Goal: Task Accomplishment & Management: Use online tool/utility

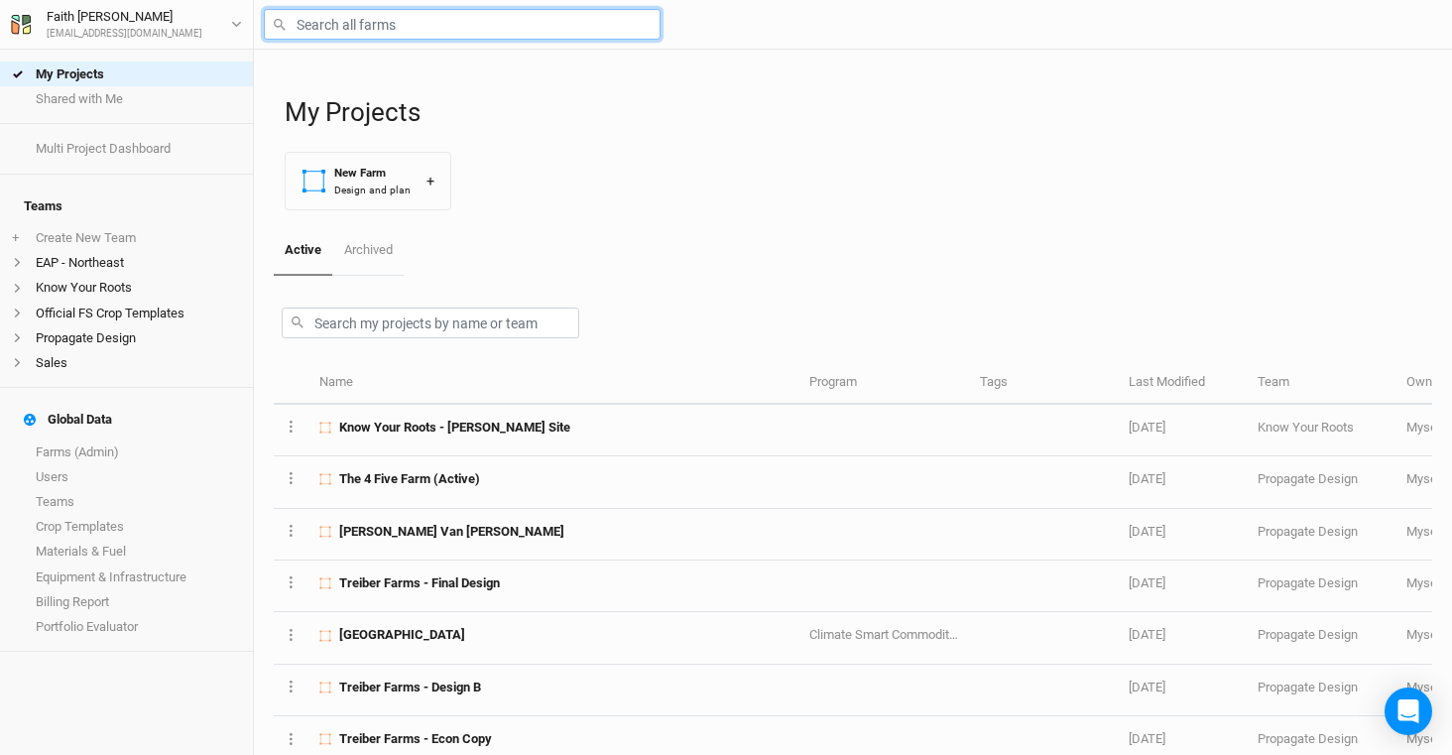
click at [559, 27] on input "text" at bounding box center [462, 24] width 397 height 31
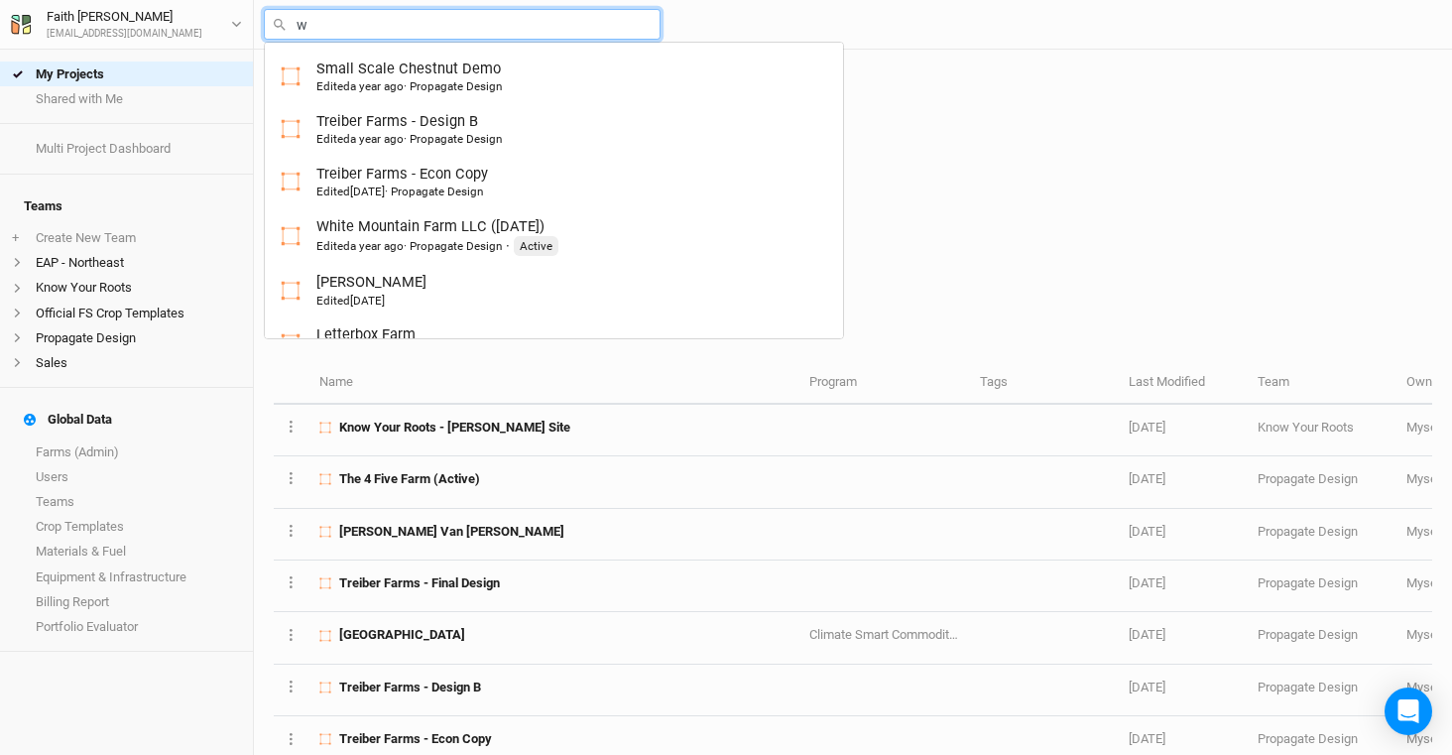
type input "wa"
type input "[PERSON_NAME] Farms Food Forest and Silvopasture - Final Layout"
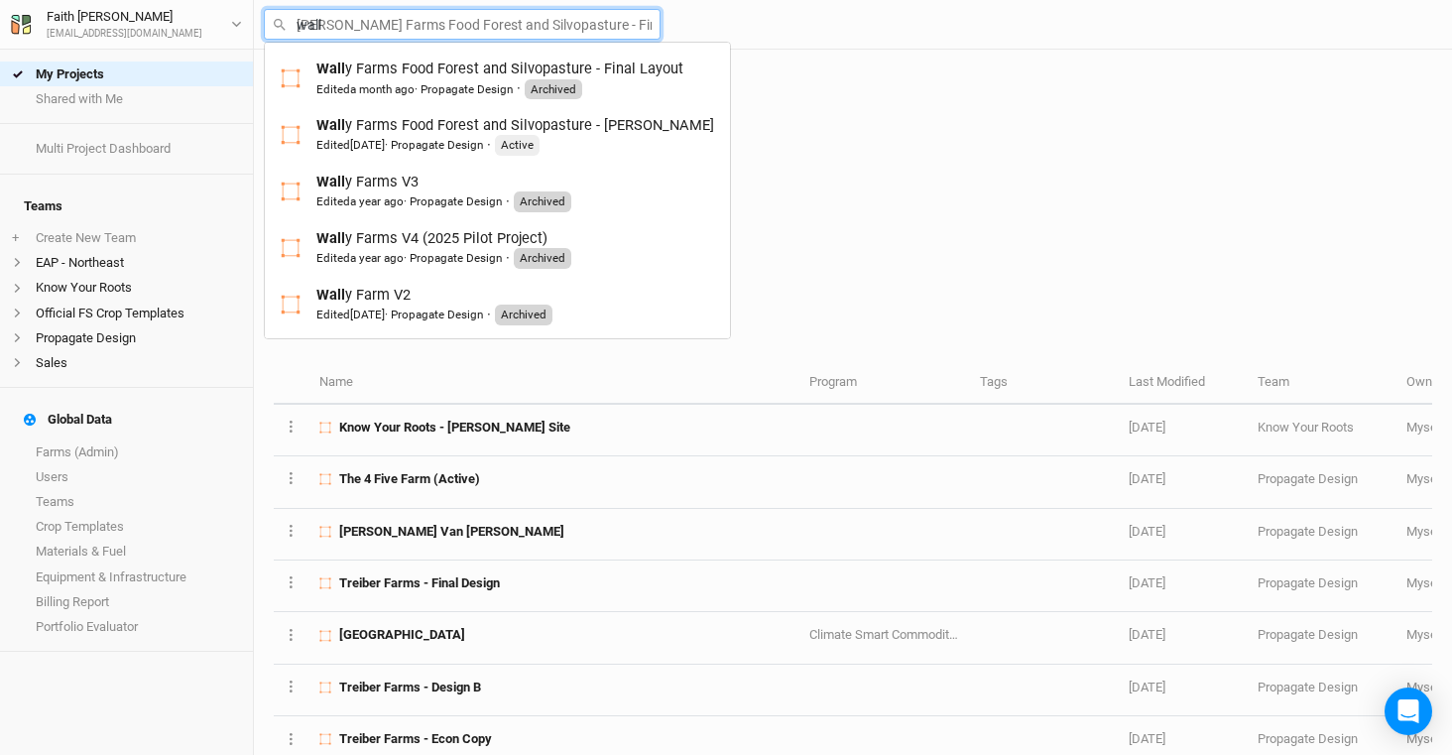
type input "[PERSON_NAME]"
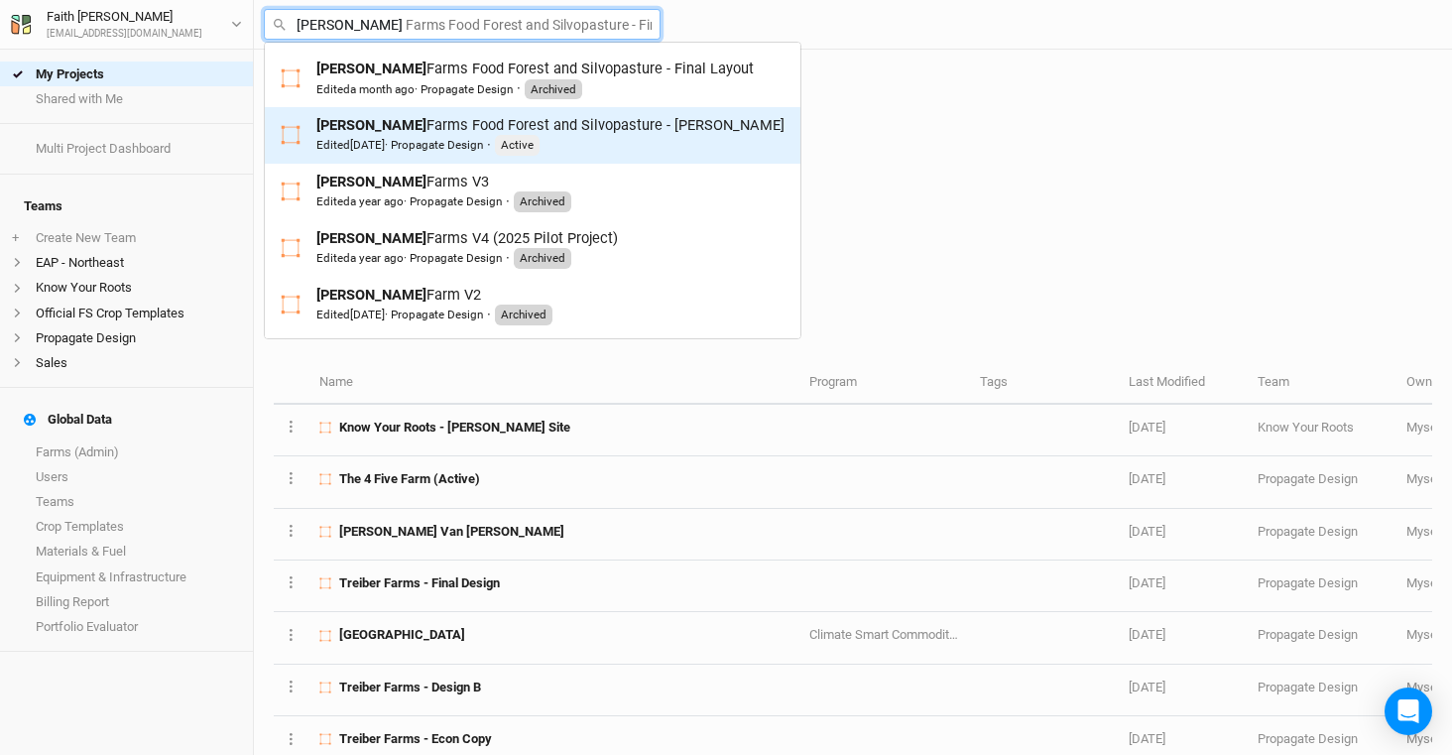
click at [385, 147] on span "[DATE]" at bounding box center [367, 145] width 35 height 14
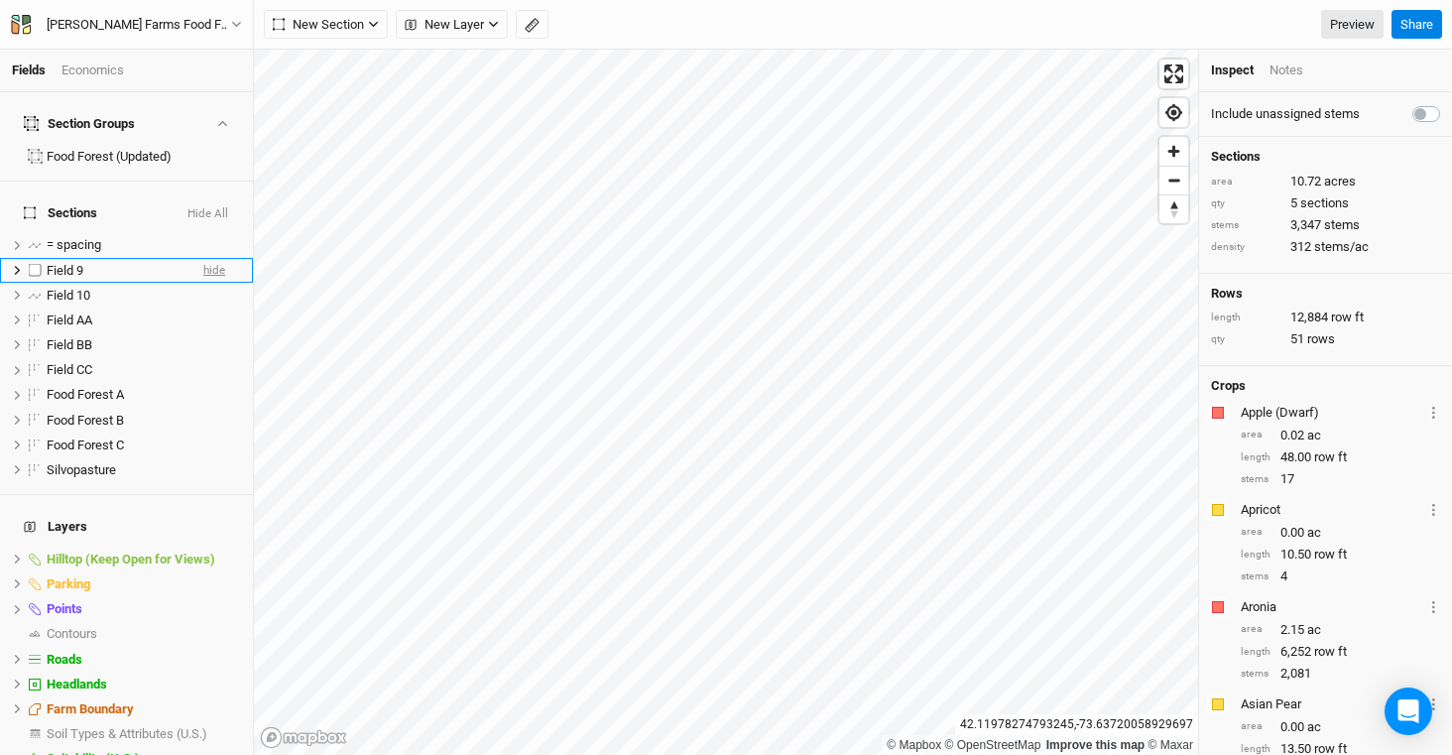
click at [203, 258] on span "hide" at bounding box center [214, 270] width 22 height 25
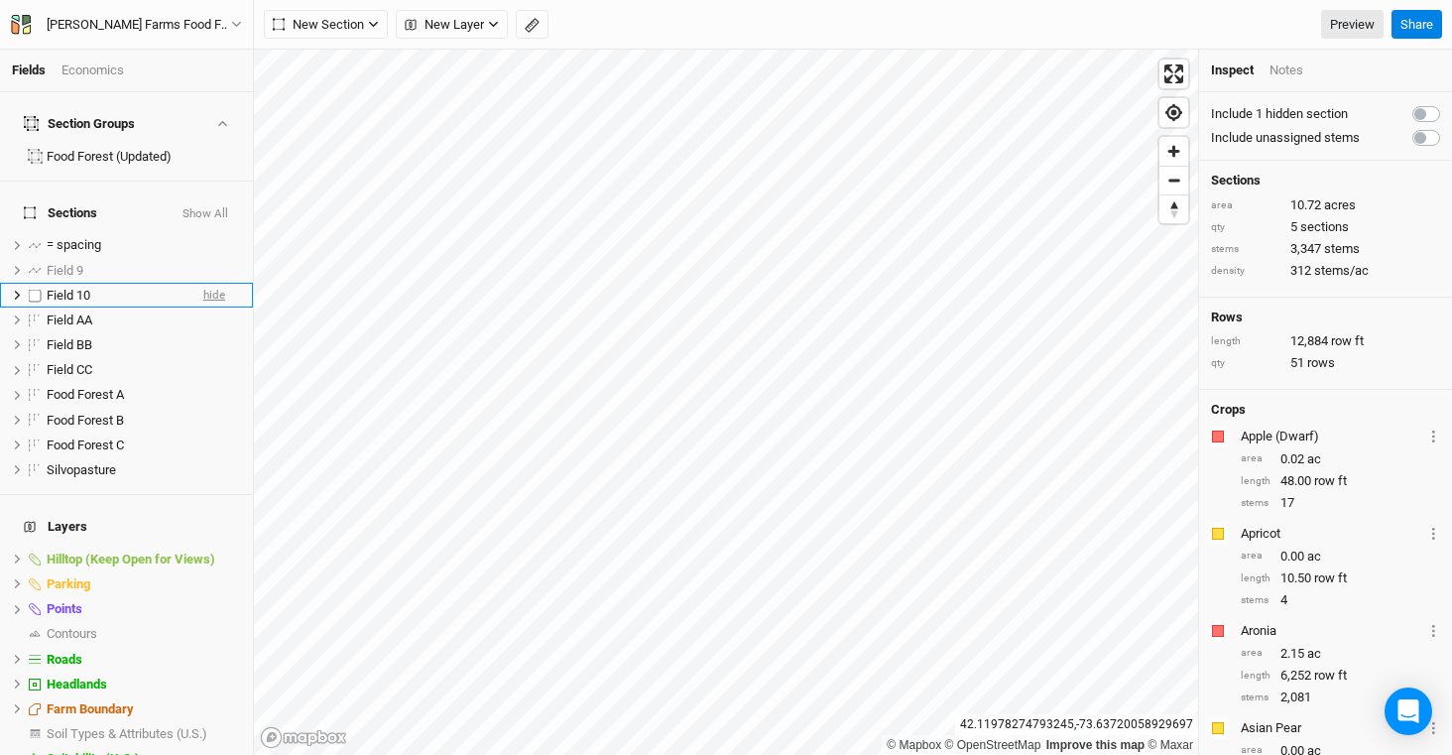
click at [203, 283] on span "hide" at bounding box center [214, 295] width 22 height 25
click at [203, 308] on span "hide" at bounding box center [214, 320] width 22 height 25
click at [232, 26] on icon "button" at bounding box center [236, 24] width 11 height 11
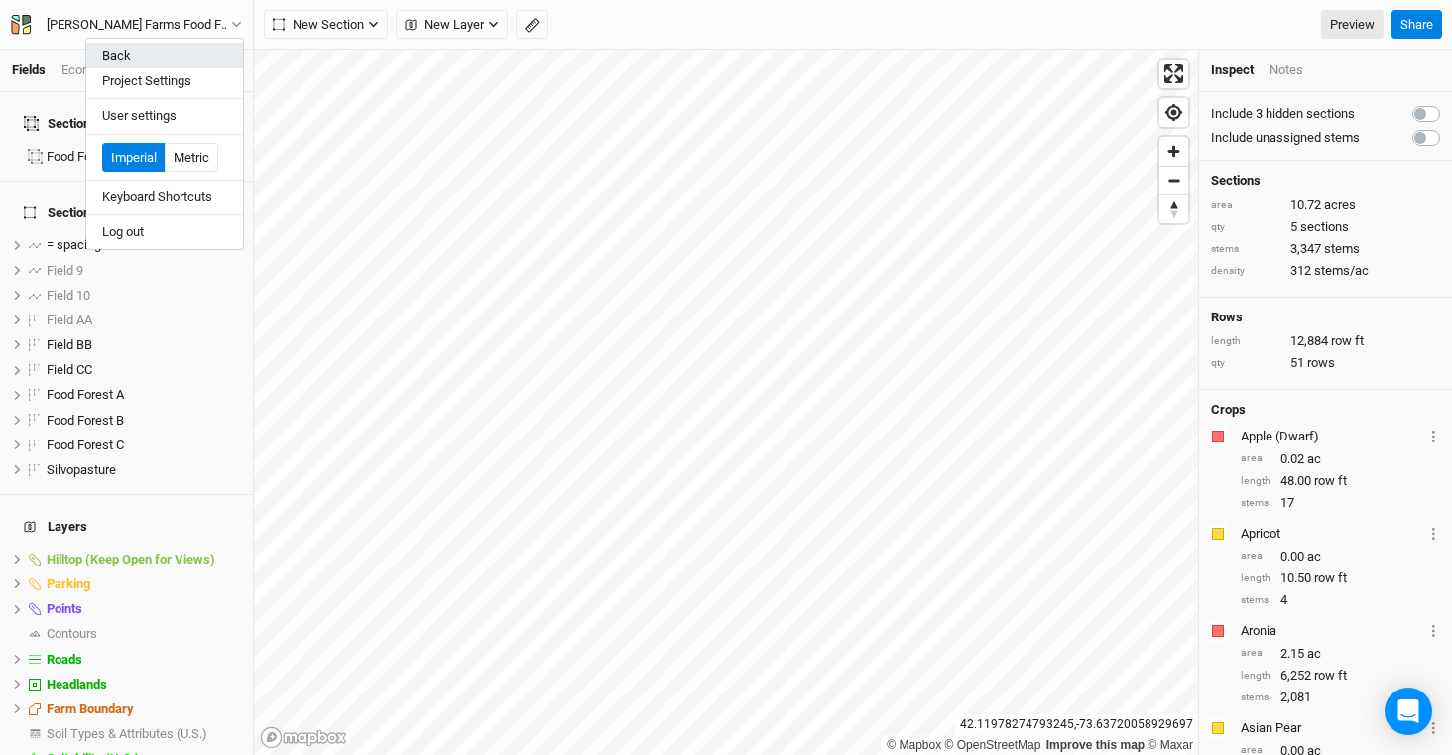
click at [188, 47] on button "Back" at bounding box center [164, 56] width 157 height 26
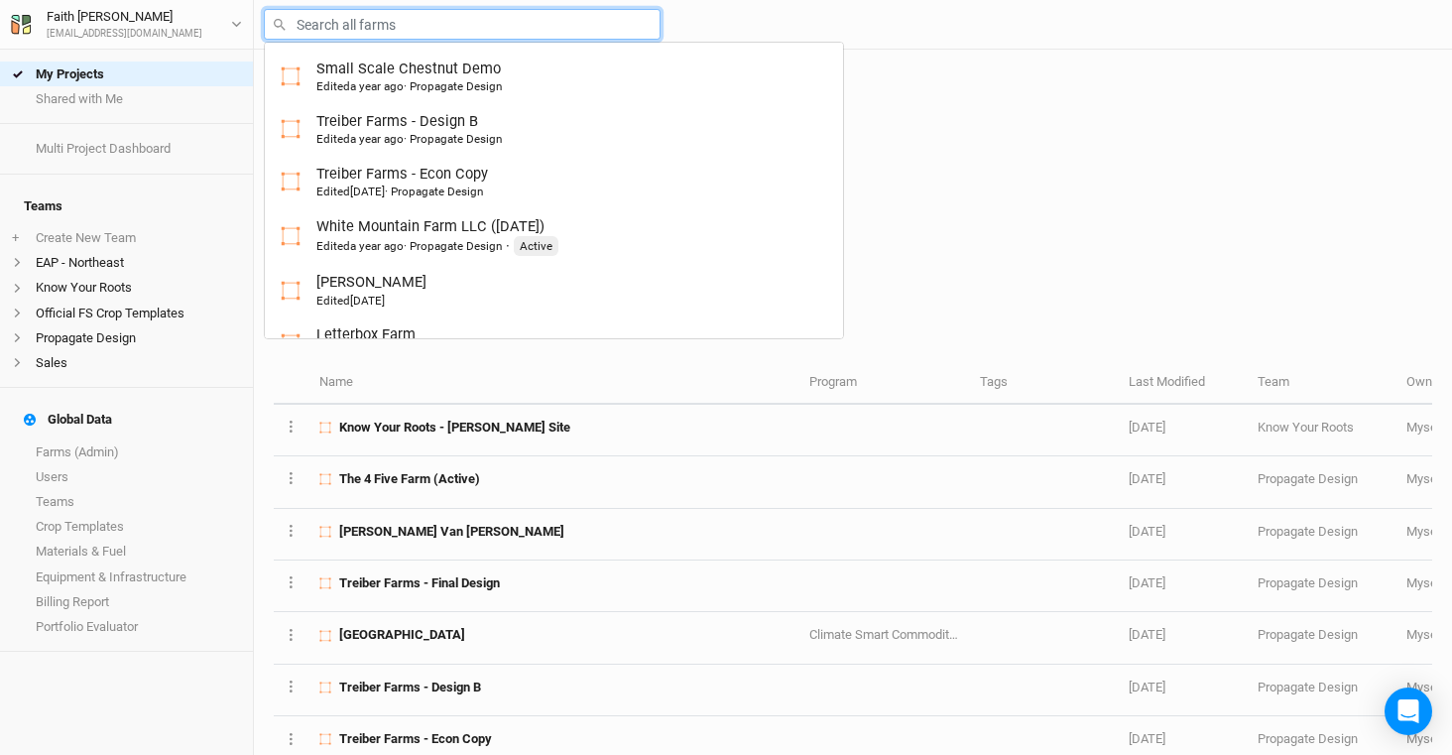
click at [376, 20] on input "text" at bounding box center [462, 24] width 397 height 31
type input "wa"
type input "[PERSON_NAME] Farms Food Forest and Silvopasture - Final Layout"
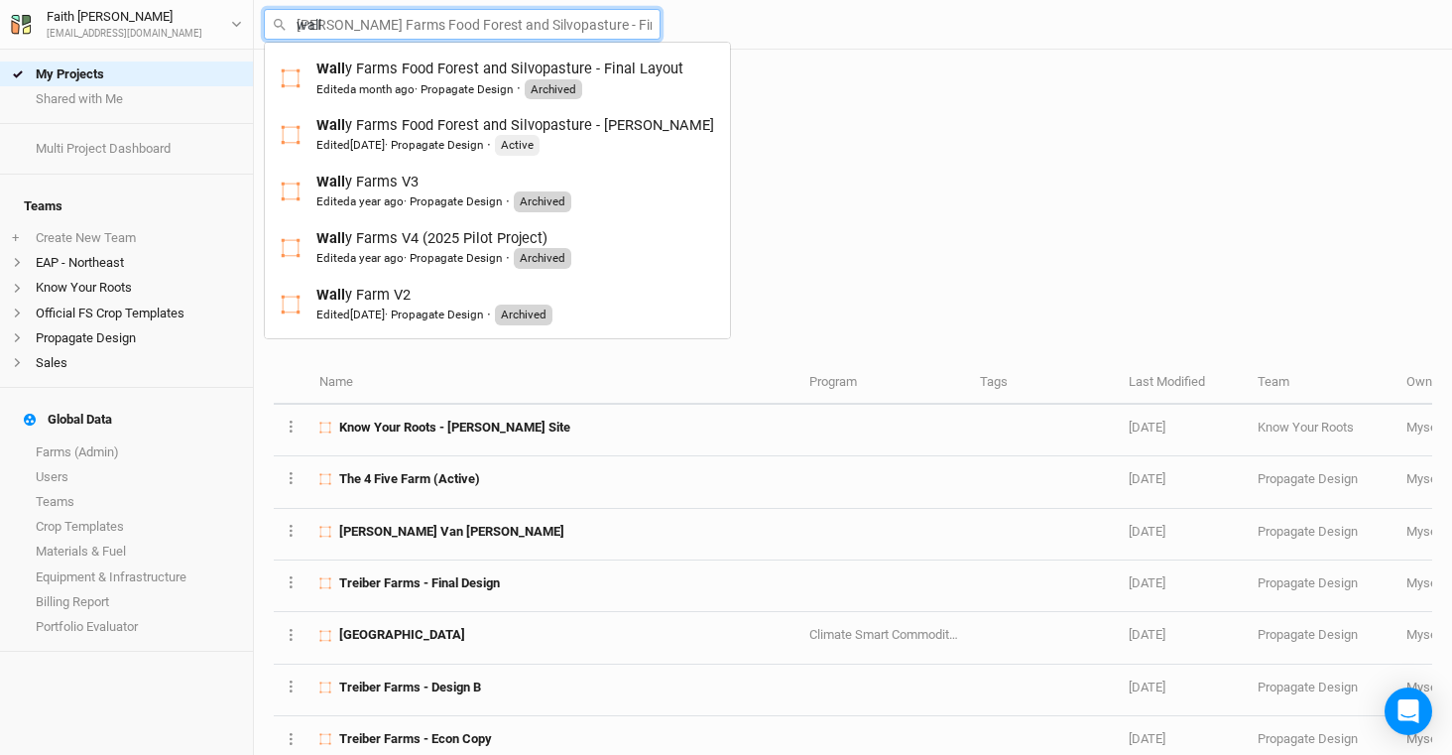
type input "[PERSON_NAME]"
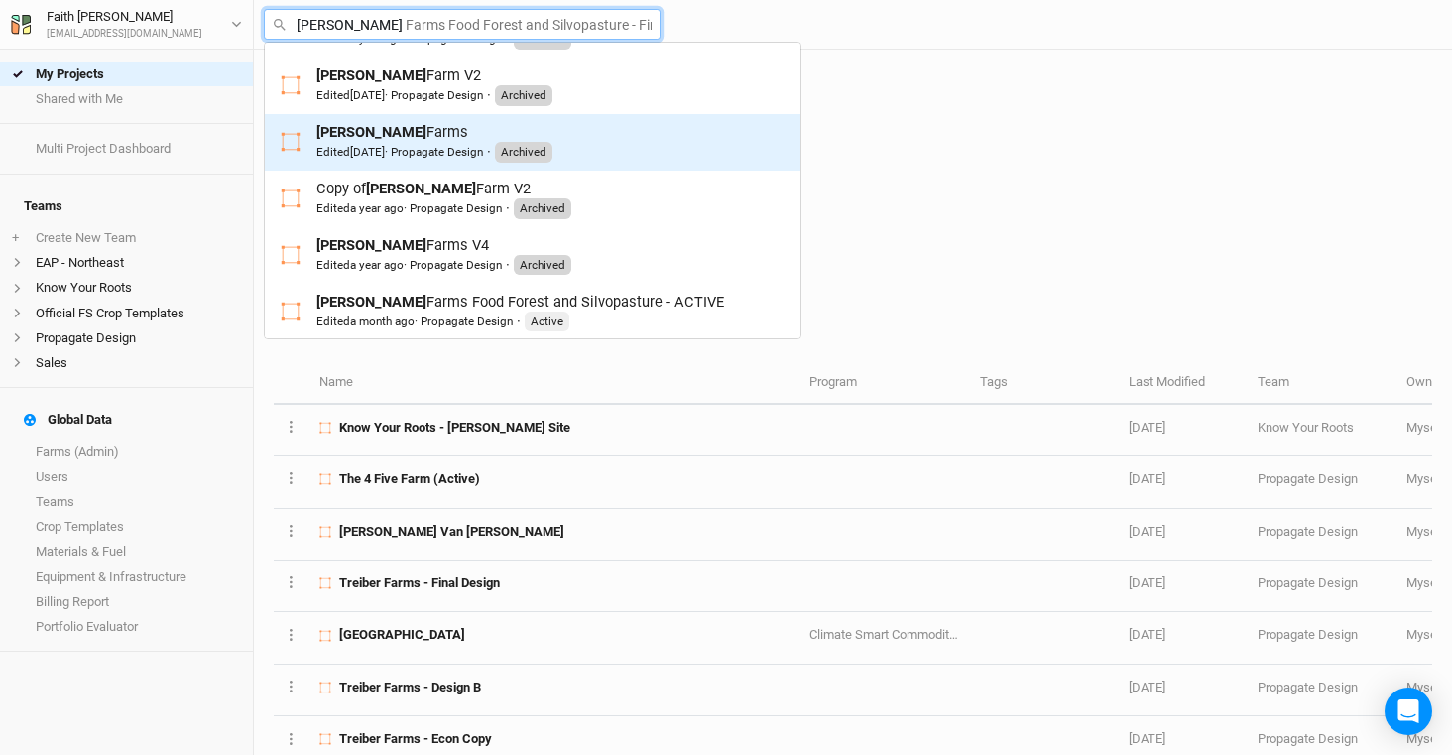
scroll to position [228, 0]
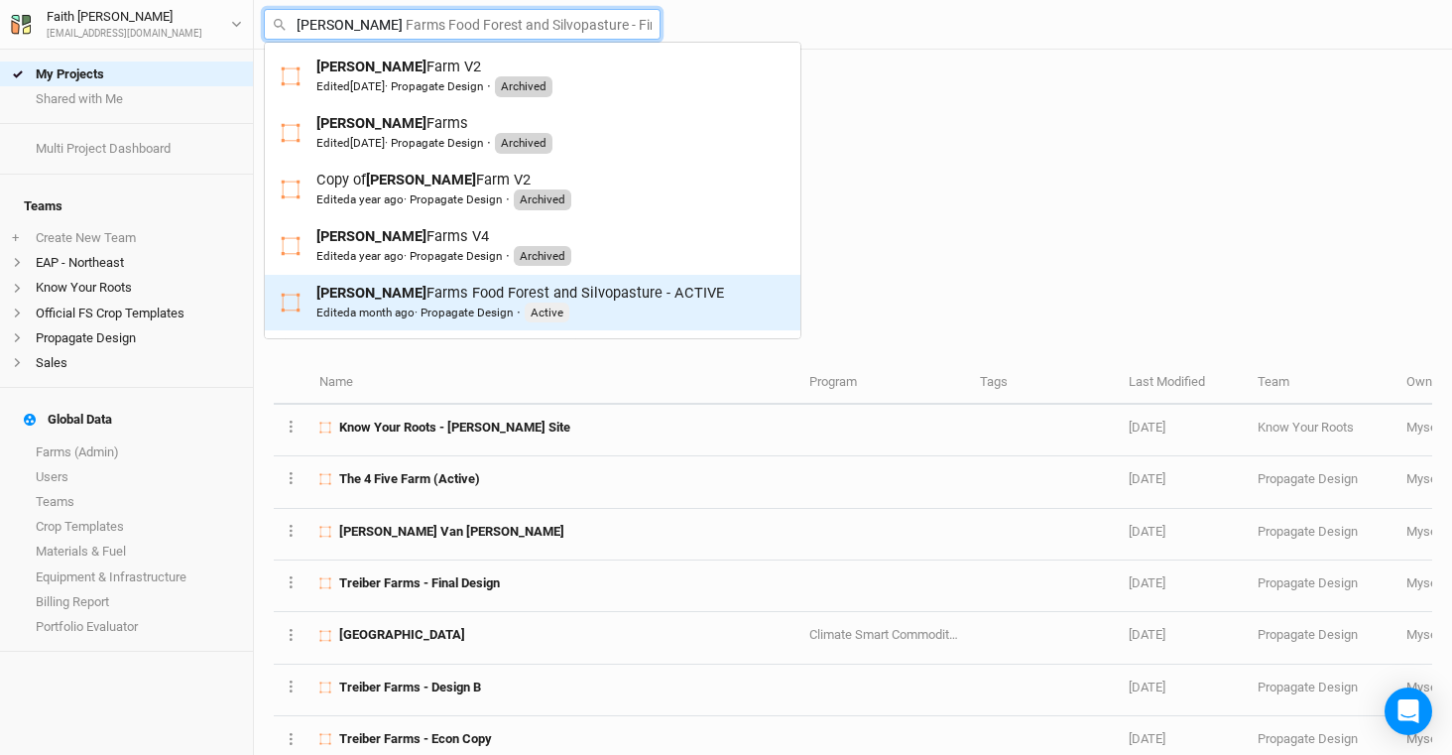
click at [474, 278] on link "[PERSON_NAME] Farms Food Forest and Silvopasture - ACTIVE Edited a month ago · …" at bounding box center [533, 303] width 536 height 57
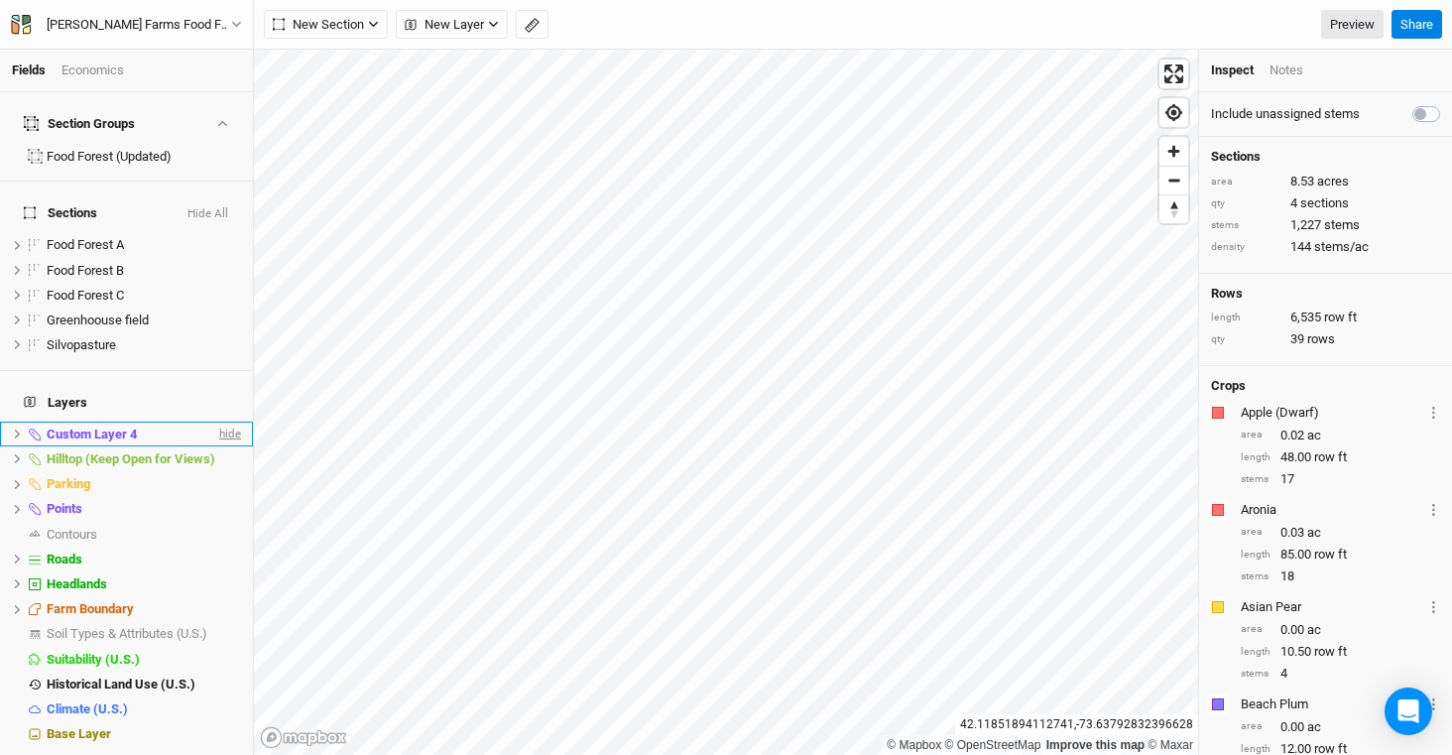
click at [215, 422] on span "hide" at bounding box center [228, 434] width 26 height 25
click at [216, 422] on span "show" at bounding box center [225, 434] width 32 height 25
click at [216, 422] on span "hide" at bounding box center [228, 434] width 26 height 25
click at [216, 422] on span "show" at bounding box center [225, 434] width 32 height 25
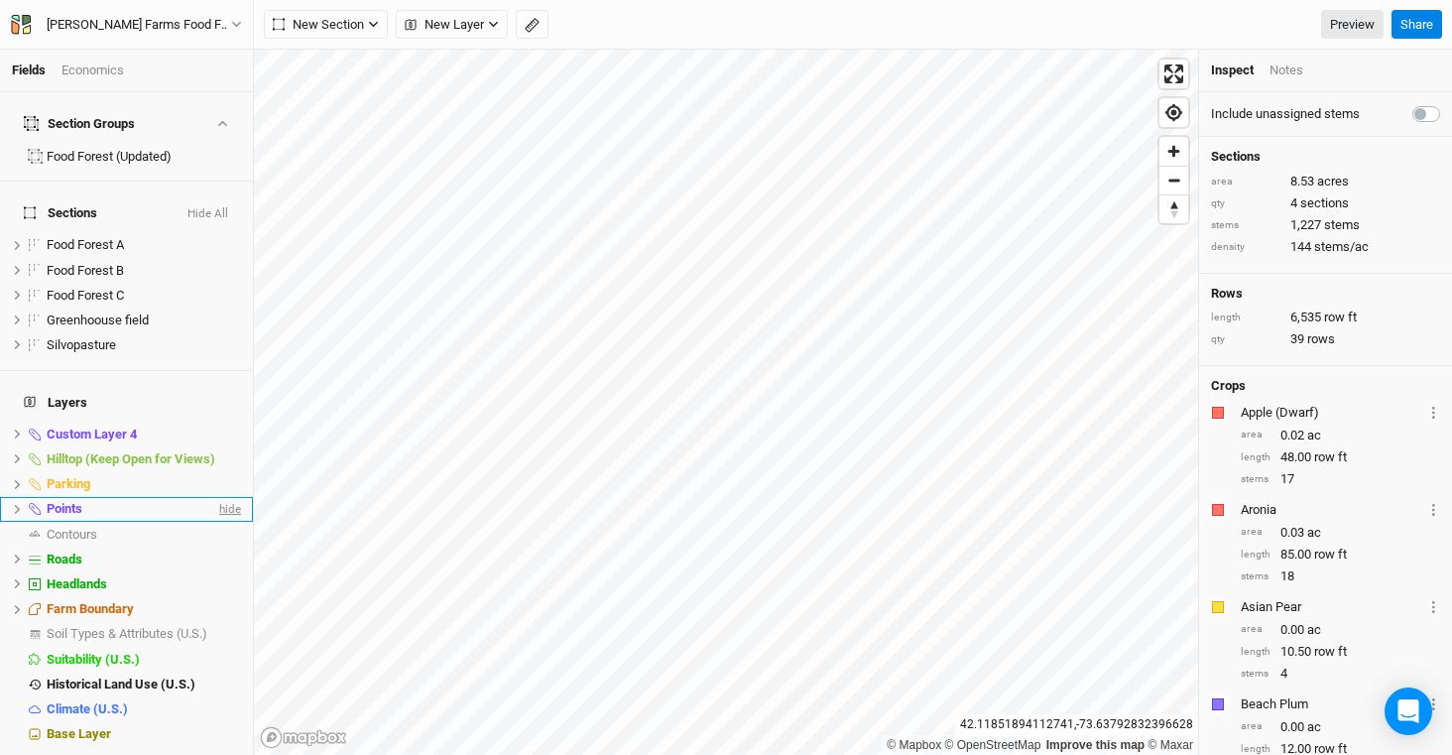
click at [215, 497] on span "hide" at bounding box center [228, 509] width 26 height 25
click at [209, 497] on span "show" at bounding box center [225, 509] width 32 height 25
click at [87, 501] on div "Points" at bounding box center [131, 509] width 169 height 16
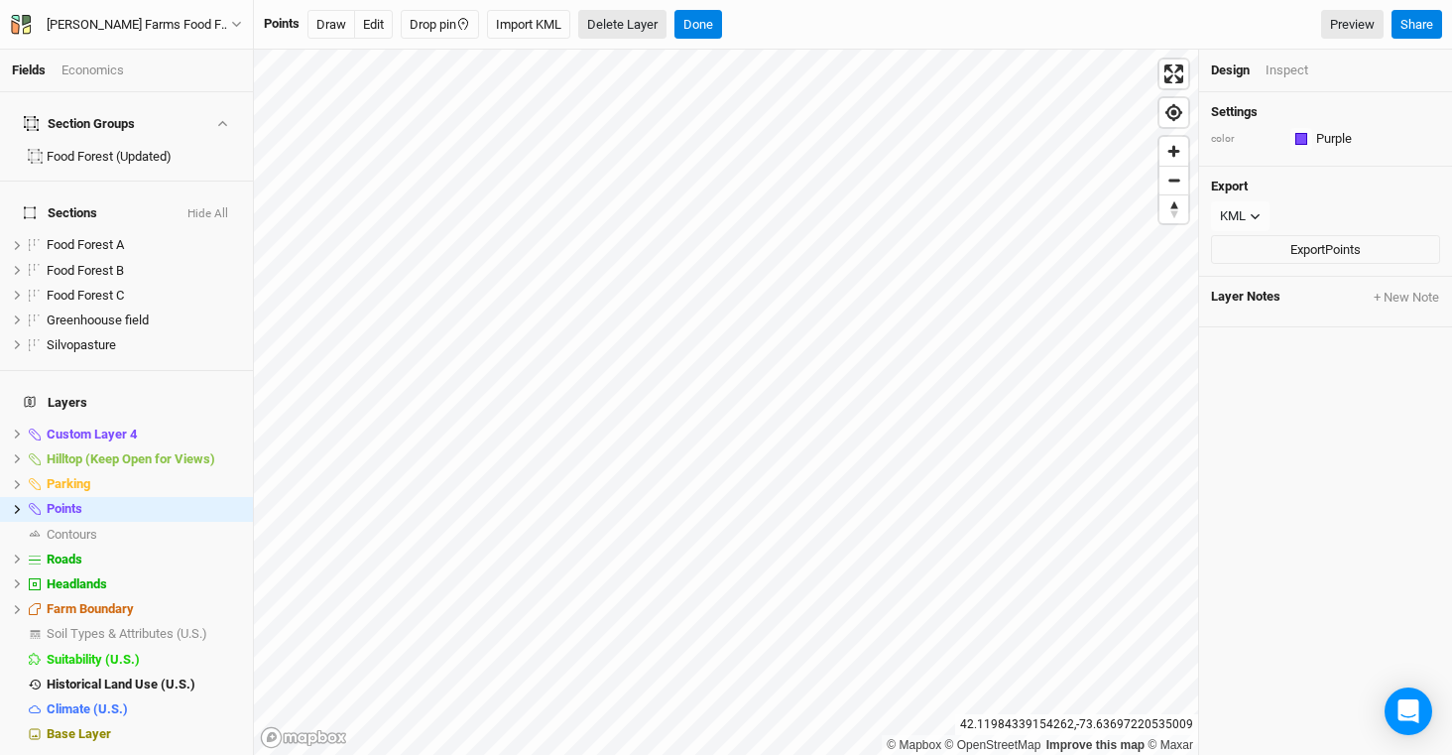
click at [647, 17] on button "Delete Layer" at bounding box center [622, 25] width 88 height 30
click at [687, 23] on button "Confirm" at bounding box center [666, 25] width 62 height 30
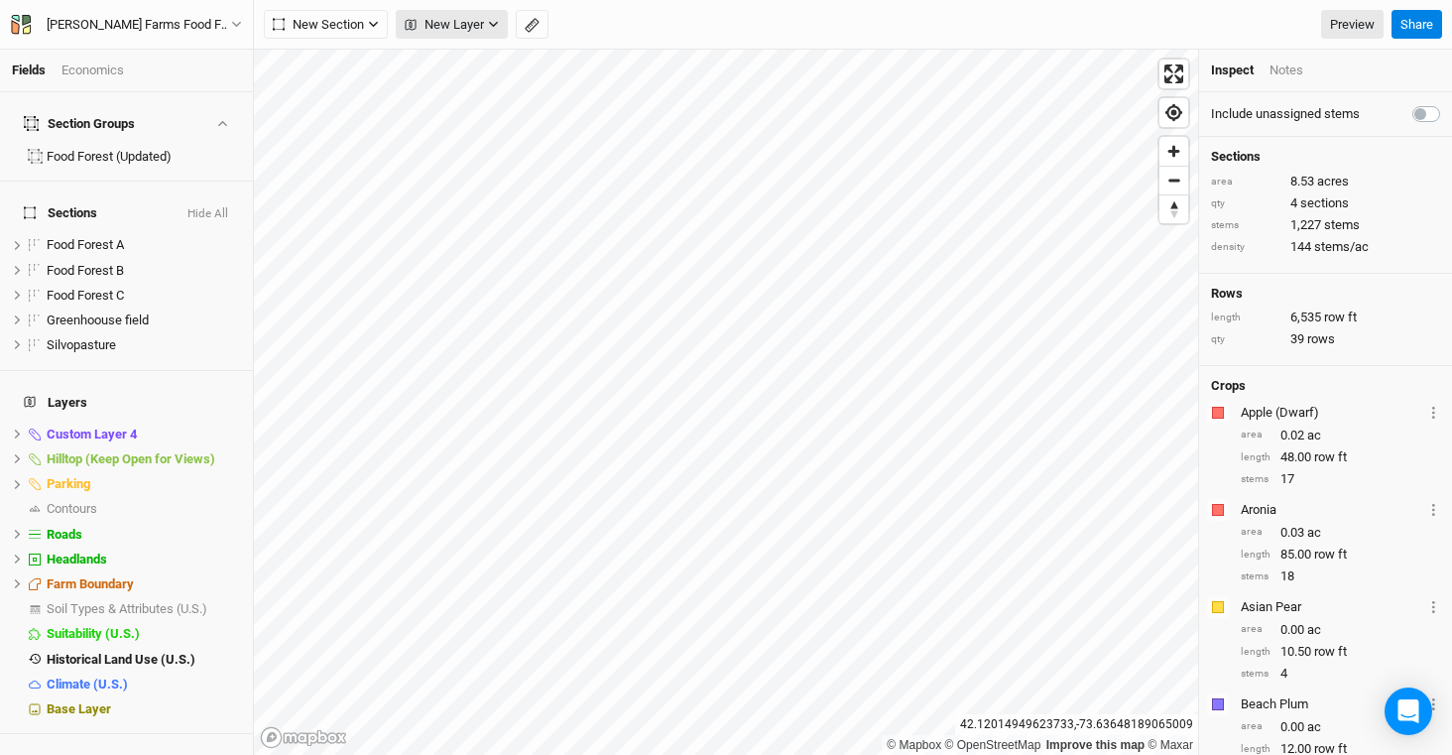
click at [470, 27] on span "New Layer" at bounding box center [444, 25] width 79 height 20
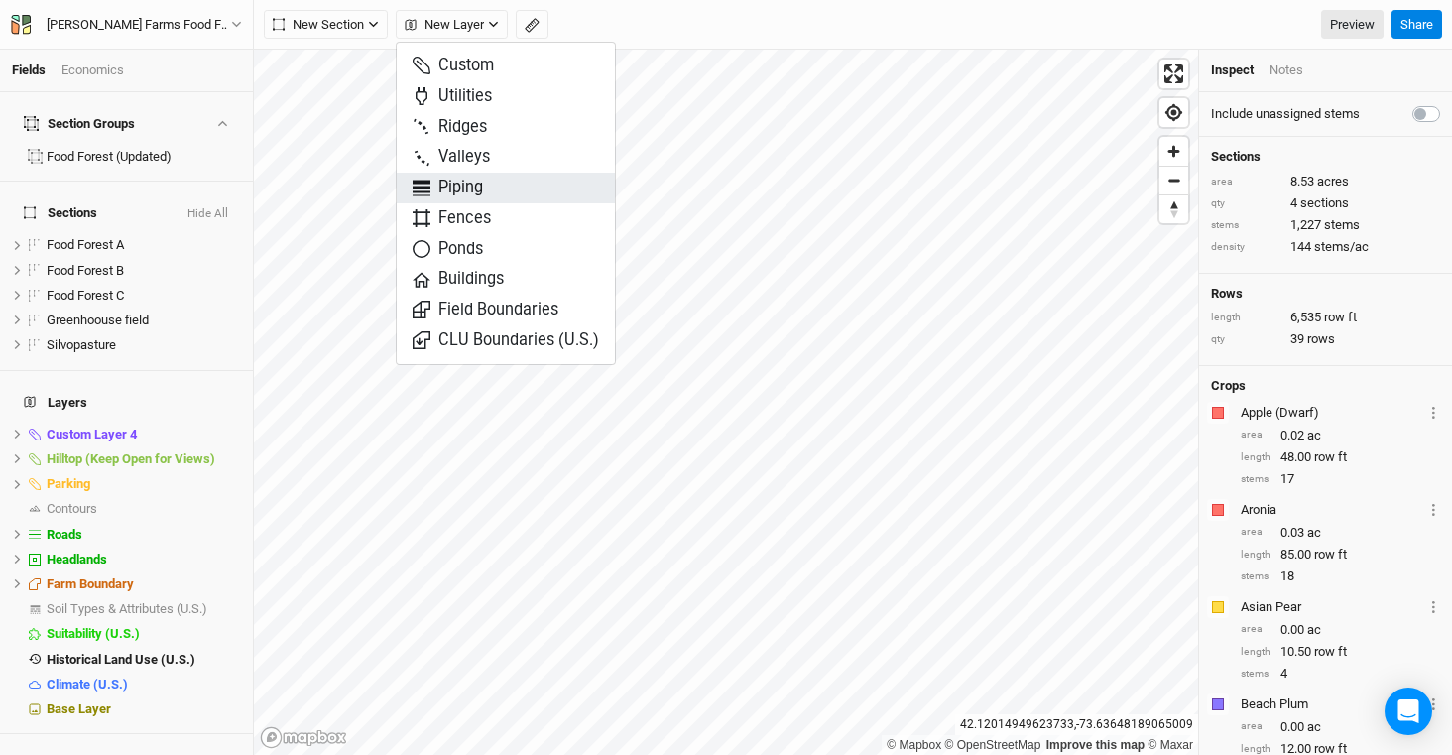
click at [512, 195] on button "Piping" at bounding box center [506, 188] width 218 height 31
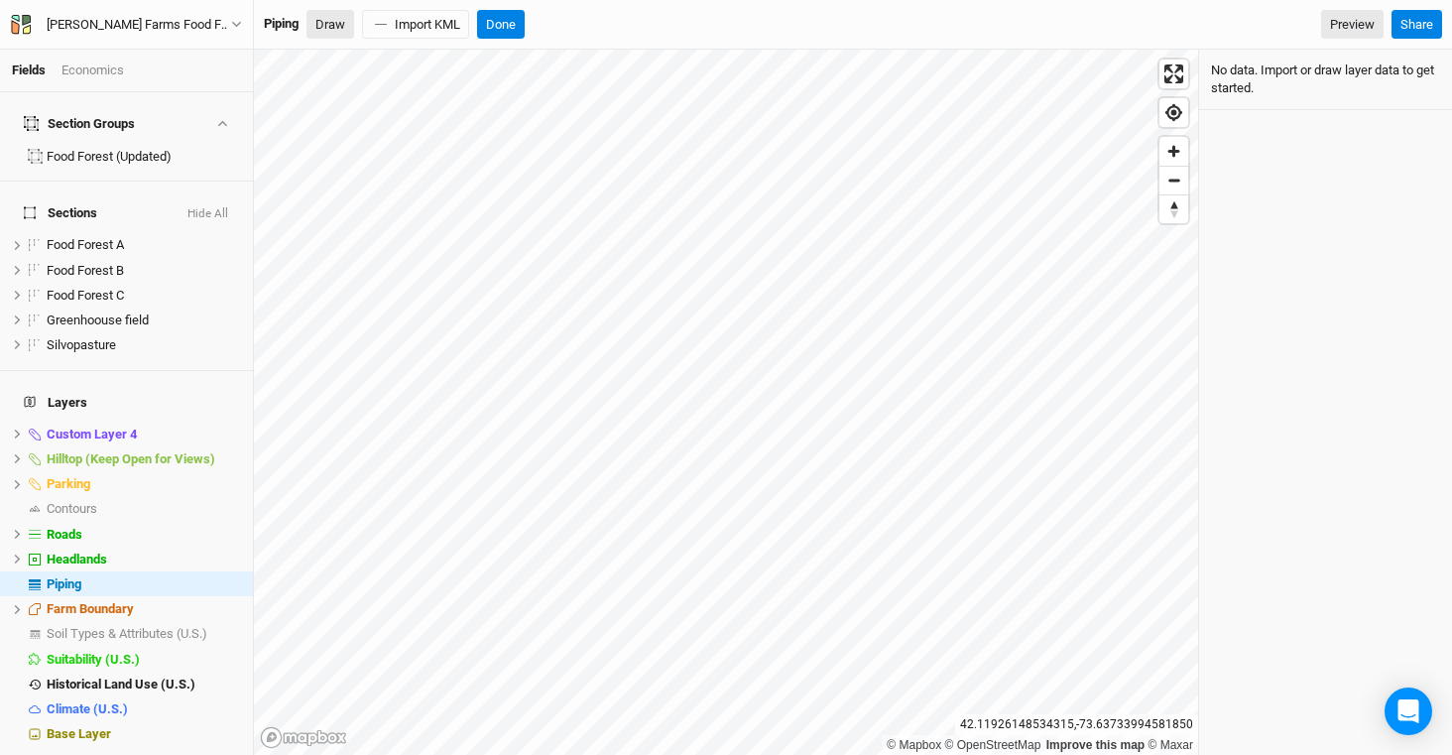
click at [324, 20] on button "Draw" at bounding box center [331, 25] width 48 height 30
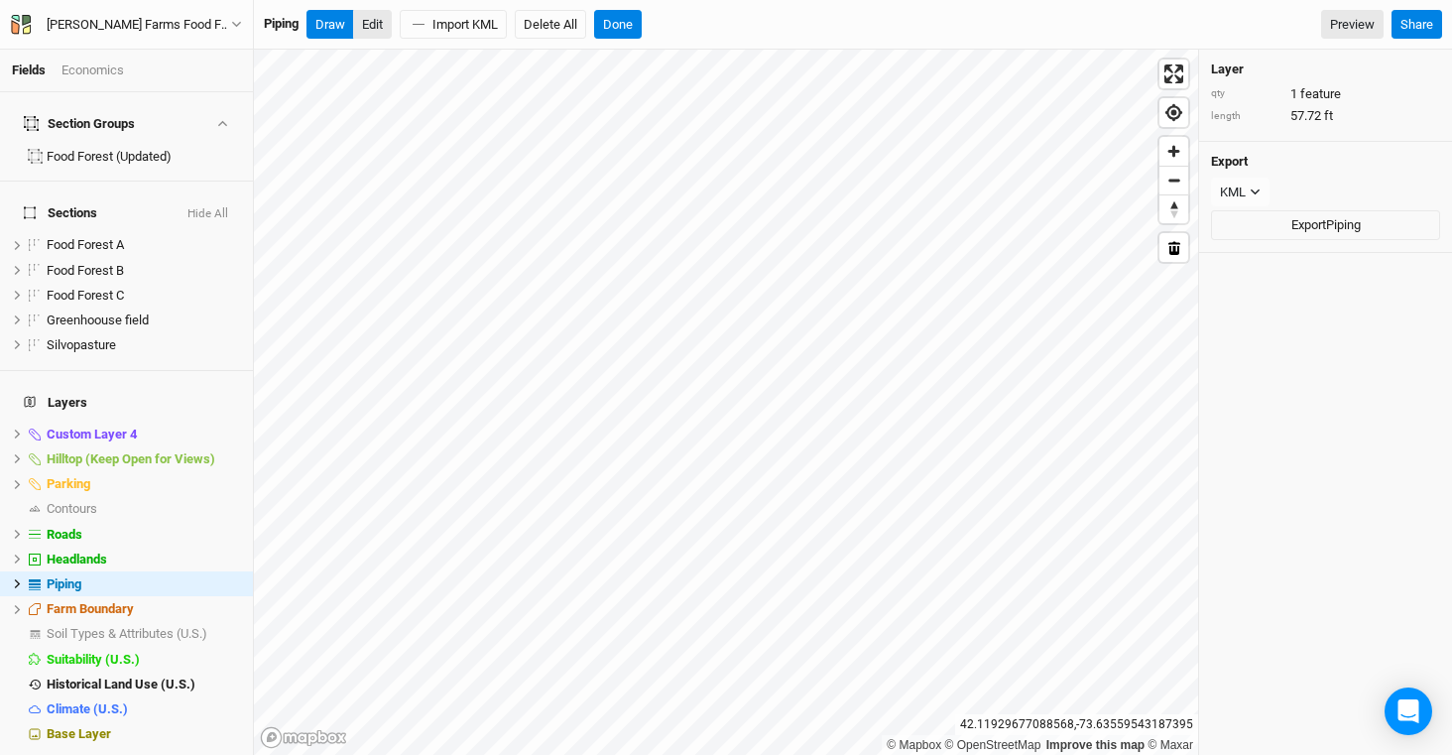
click at [379, 33] on button "Edit" at bounding box center [372, 25] width 39 height 30
click at [639, 26] on button "Done" at bounding box center [618, 25] width 48 height 30
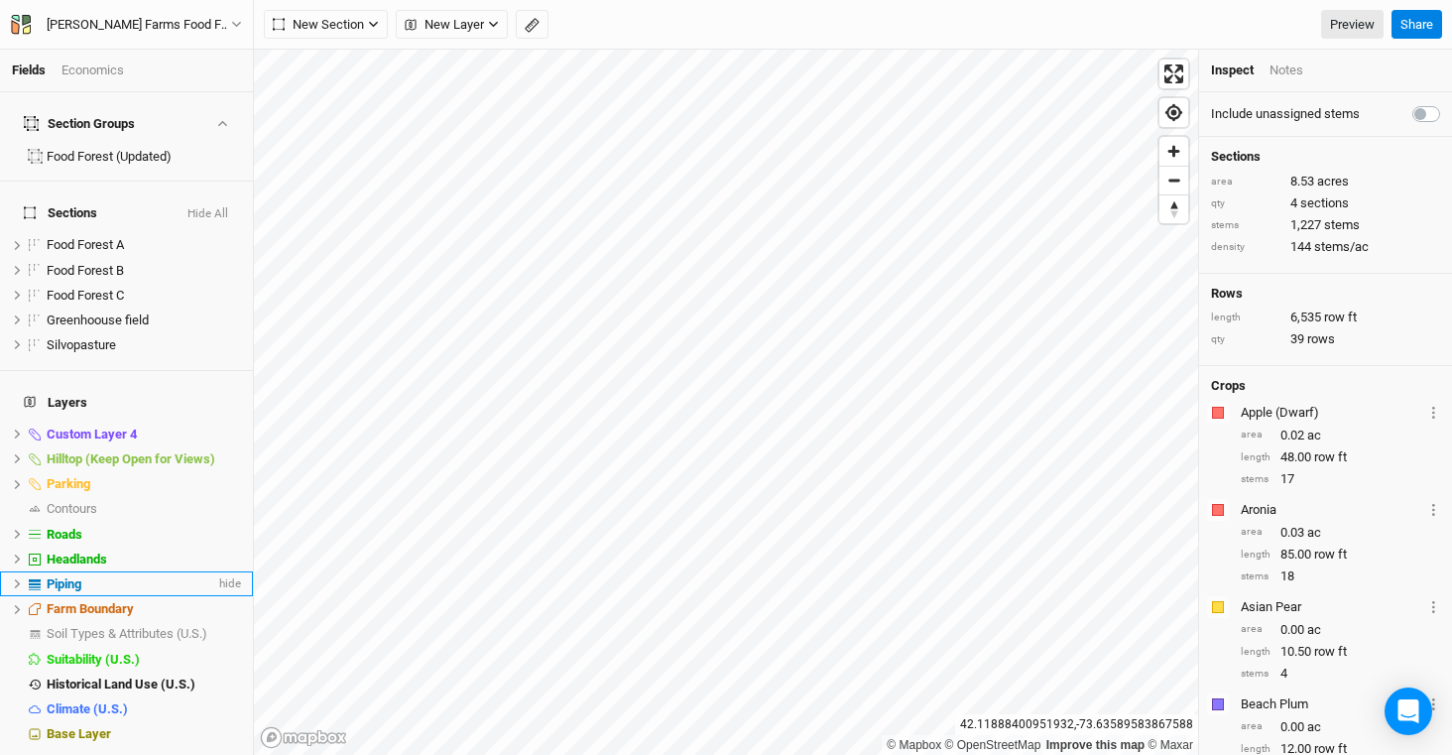
click at [86, 576] on div "Piping" at bounding box center [131, 584] width 169 height 16
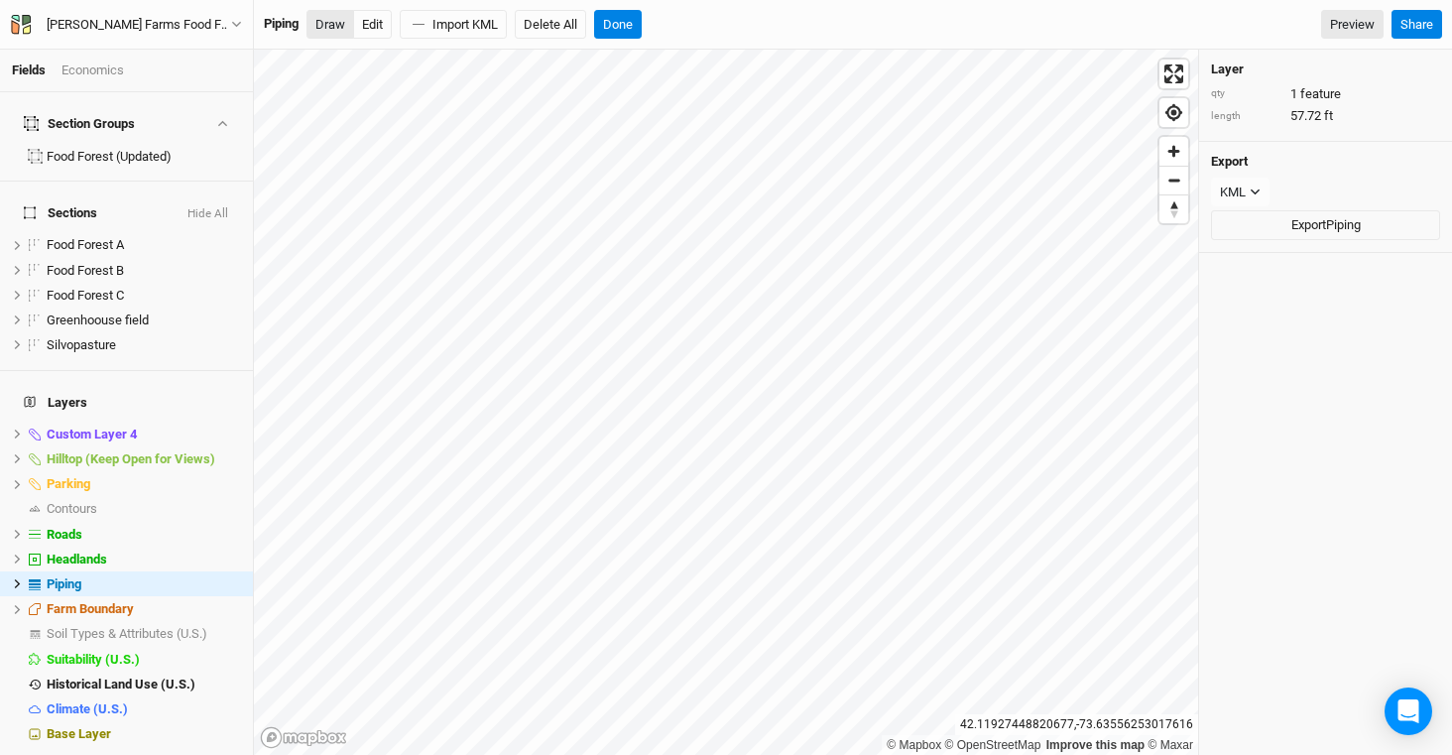
click at [335, 22] on button "Draw" at bounding box center [331, 25] width 48 height 30
click at [369, 18] on button "Edit" at bounding box center [372, 25] width 39 height 30
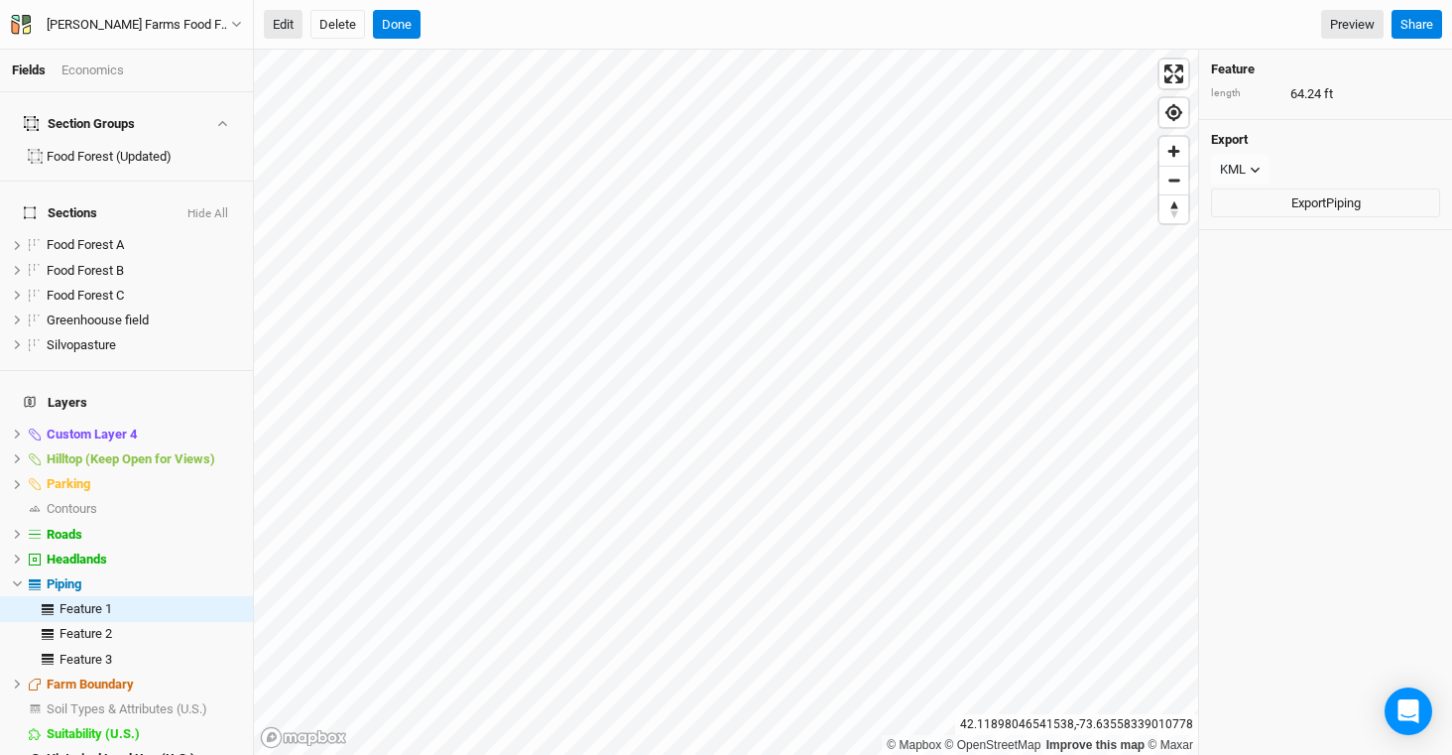
click at [284, 33] on button "Edit" at bounding box center [283, 25] width 39 height 30
click at [280, 20] on button "Edit" at bounding box center [283, 25] width 39 height 30
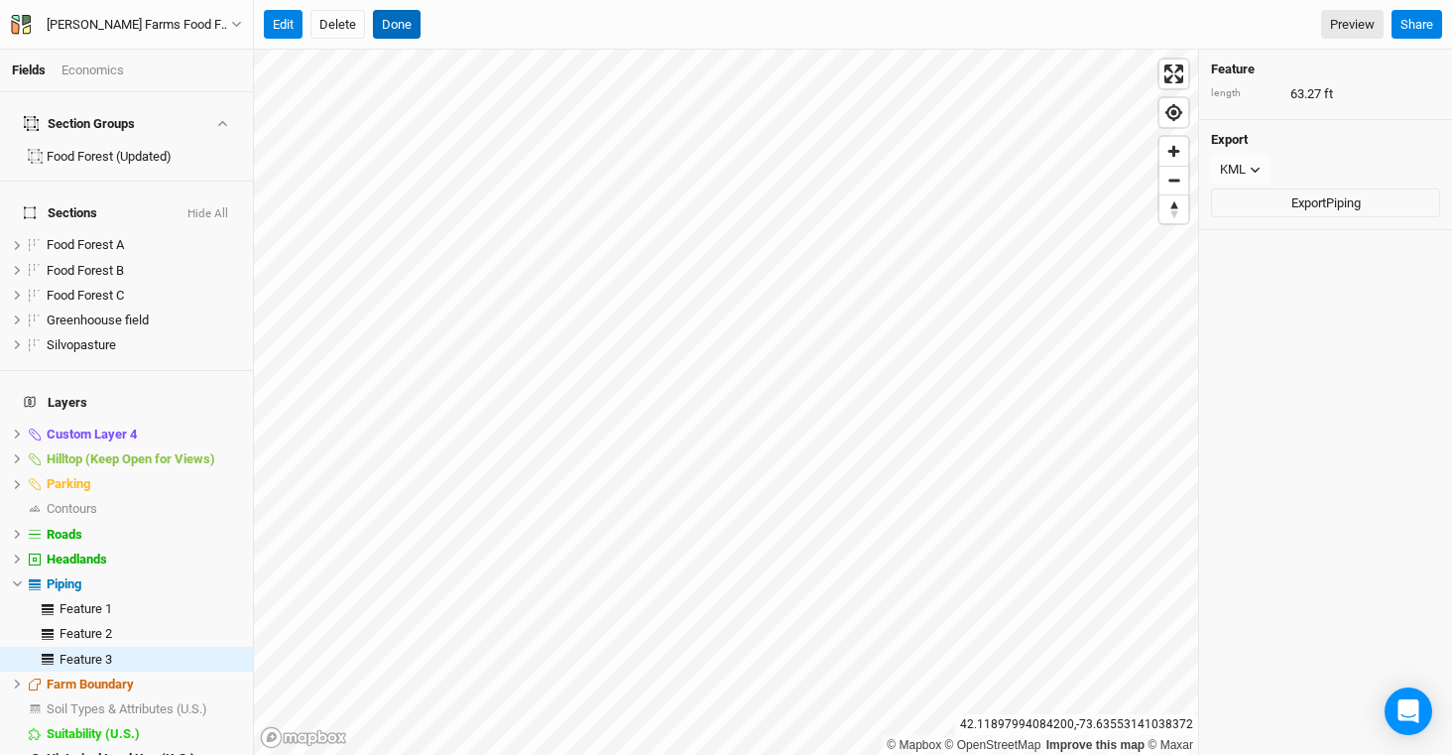
click at [406, 21] on button "Done" at bounding box center [397, 25] width 48 height 30
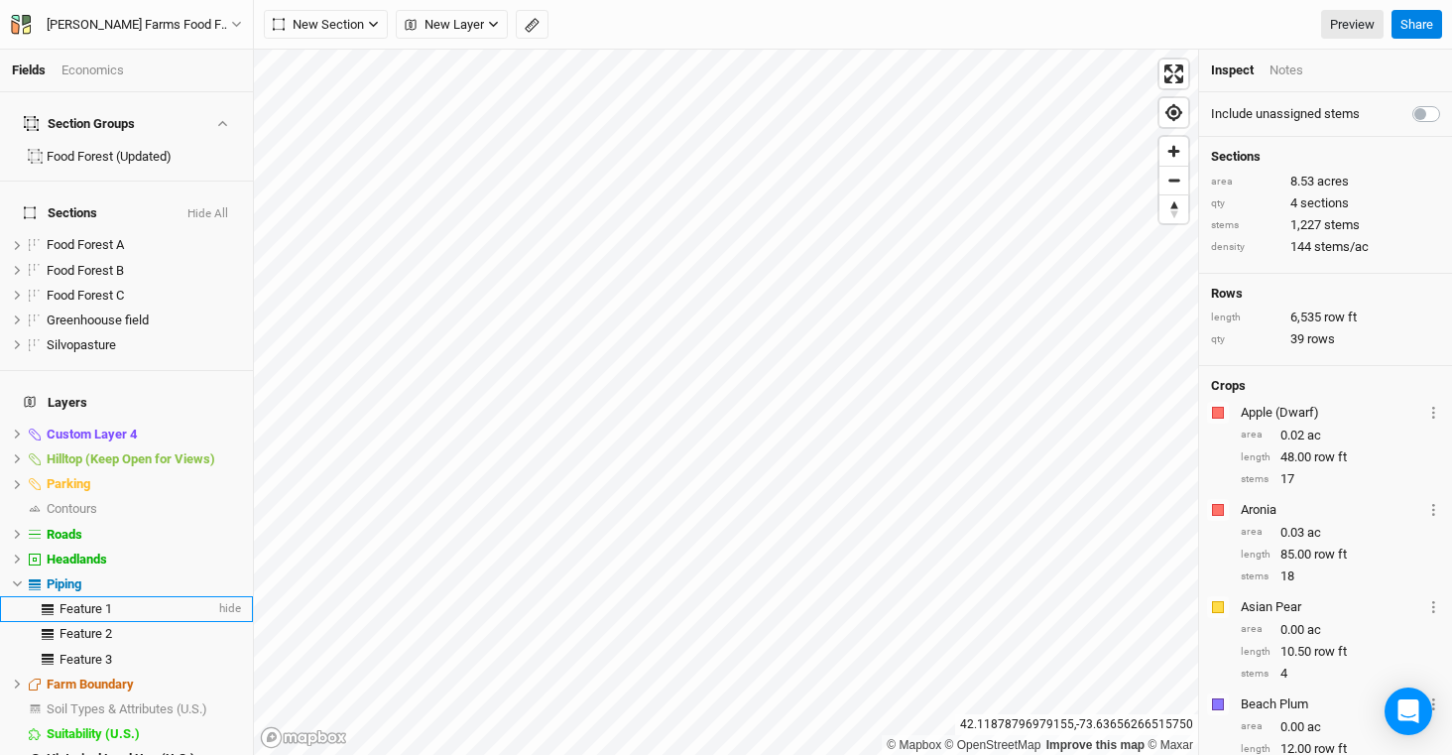
click at [93, 601] on span "Feature 1" at bounding box center [86, 608] width 53 height 15
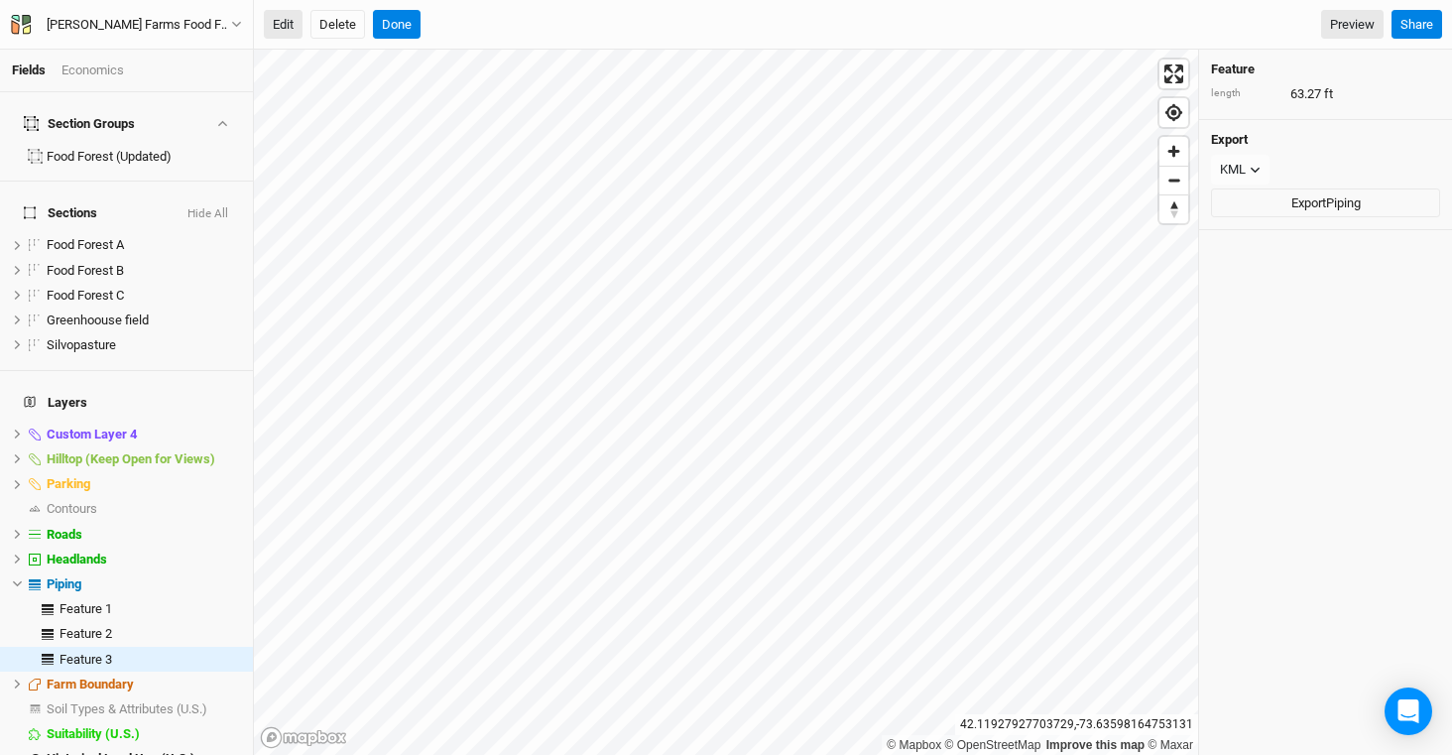
click at [276, 21] on button "Edit" at bounding box center [283, 25] width 39 height 30
click at [389, 20] on button "Done" at bounding box center [397, 25] width 48 height 30
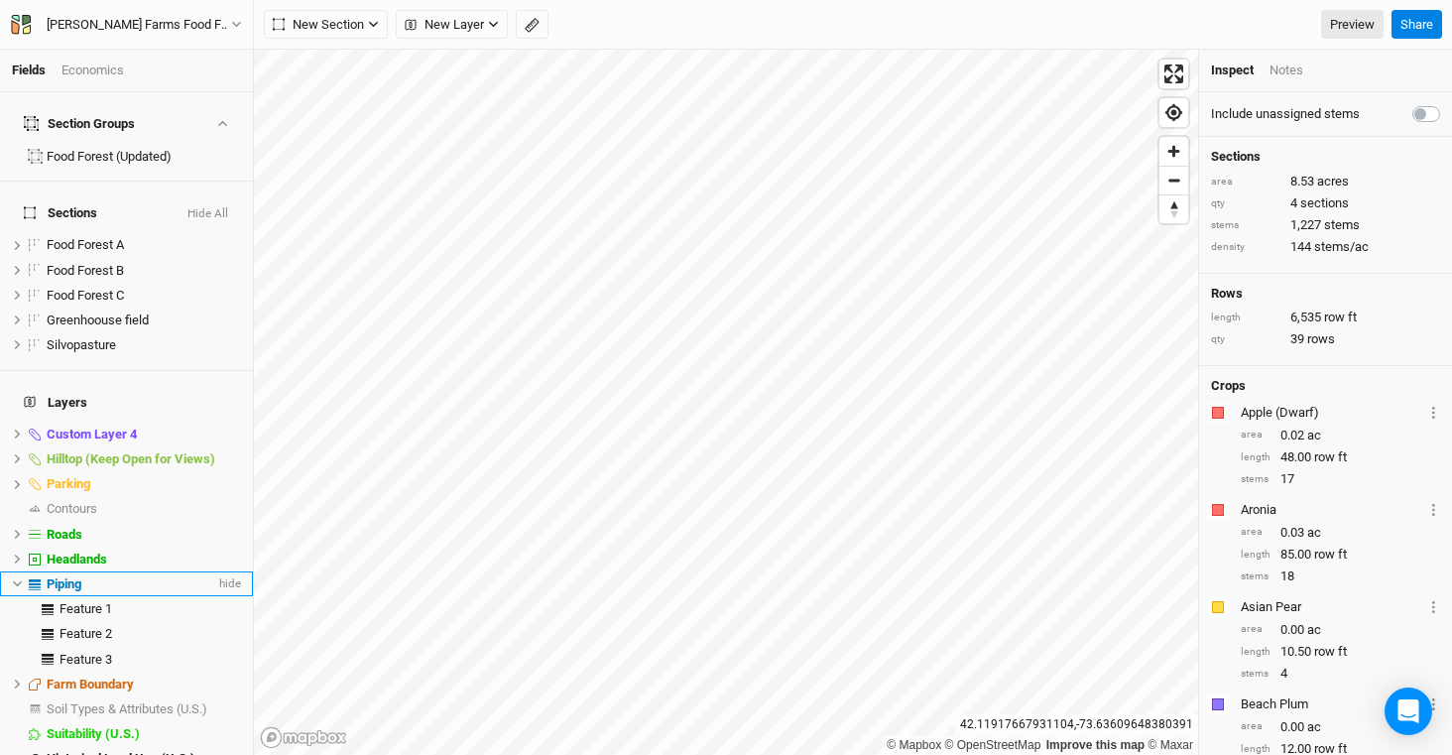
click at [89, 576] on div "Piping" at bounding box center [131, 584] width 169 height 16
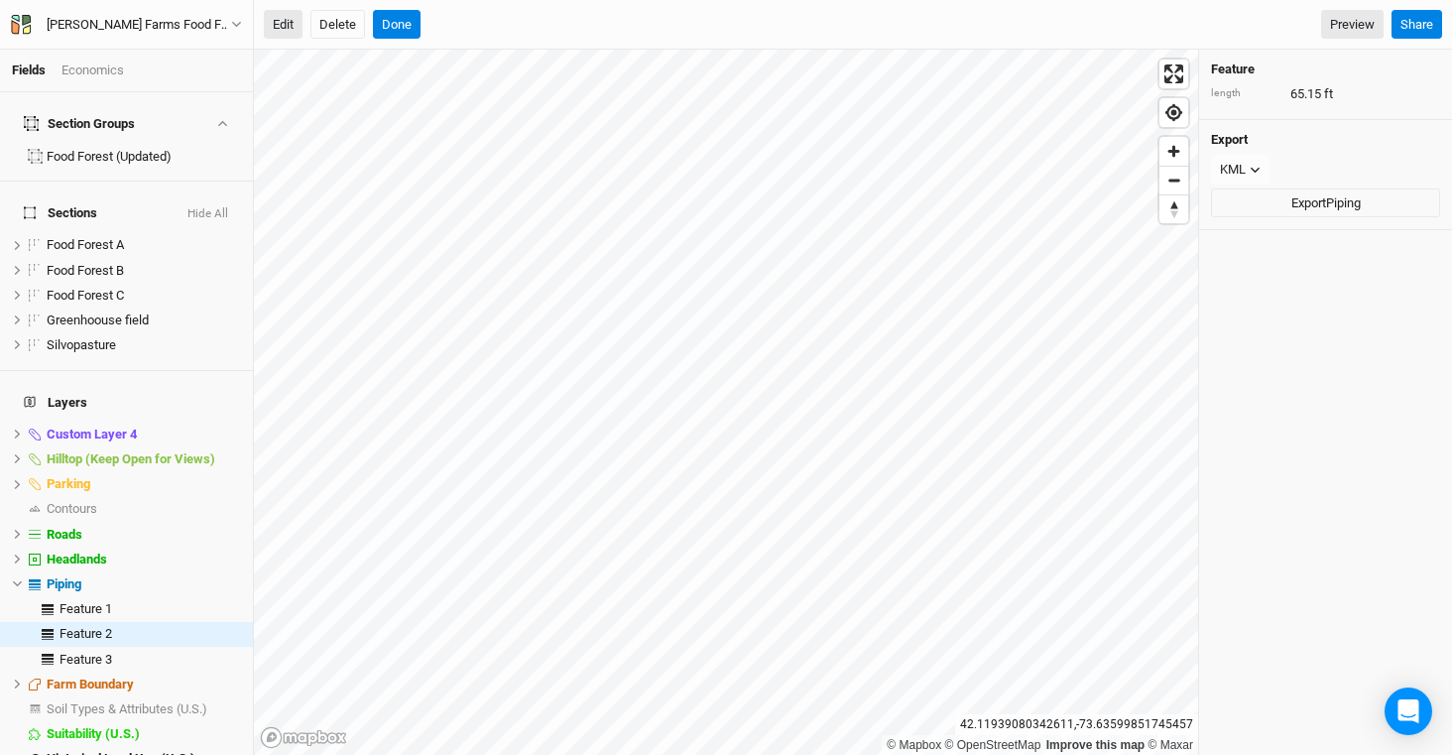
click at [288, 19] on button "Edit" at bounding box center [283, 25] width 39 height 30
click at [291, 26] on button "Edit" at bounding box center [283, 25] width 39 height 30
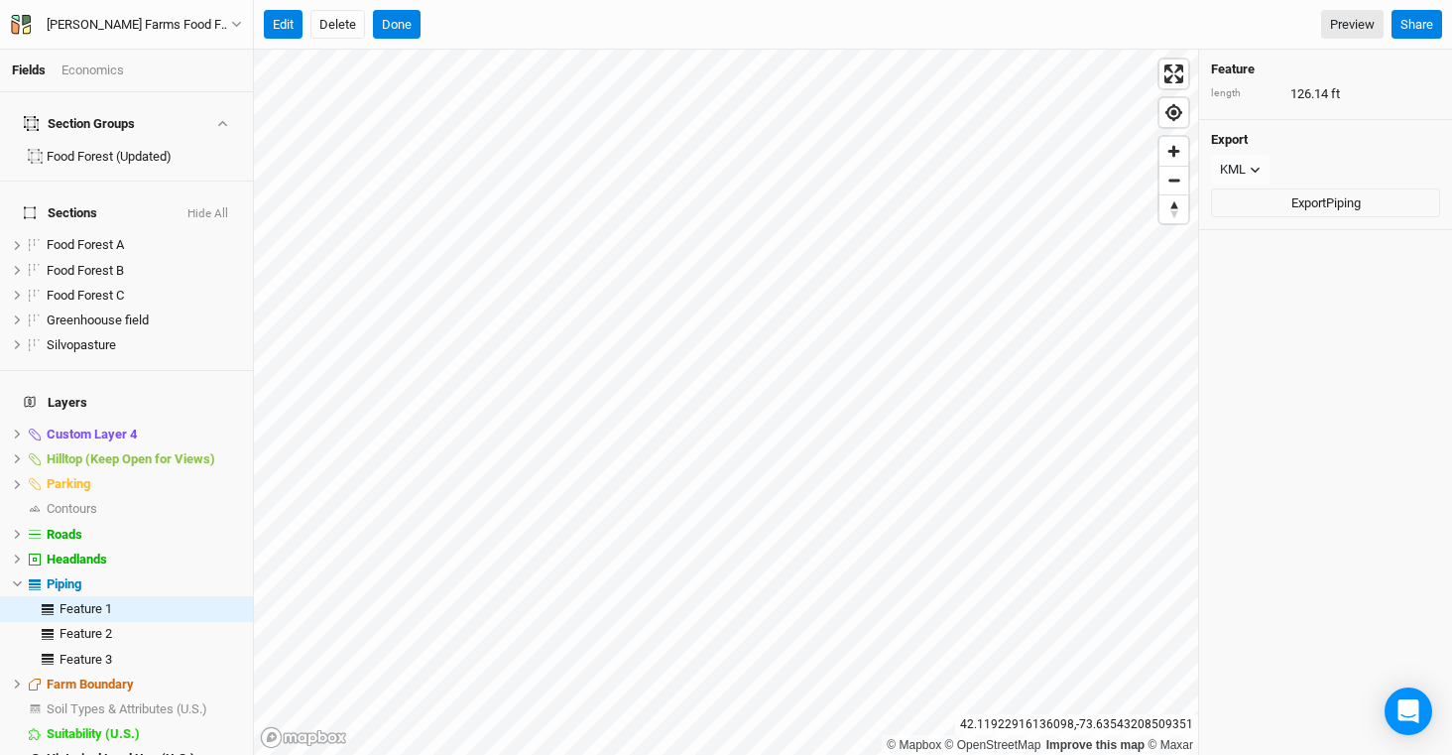
click at [832, 49] on div "Fields Economics Section Groups Food Forest (Updated) Sections Hide All Food Fo…" at bounding box center [726, 377] width 1452 height 755
click at [411, 33] on button "Done" at bounding box center [397, 25] width 48 height 30
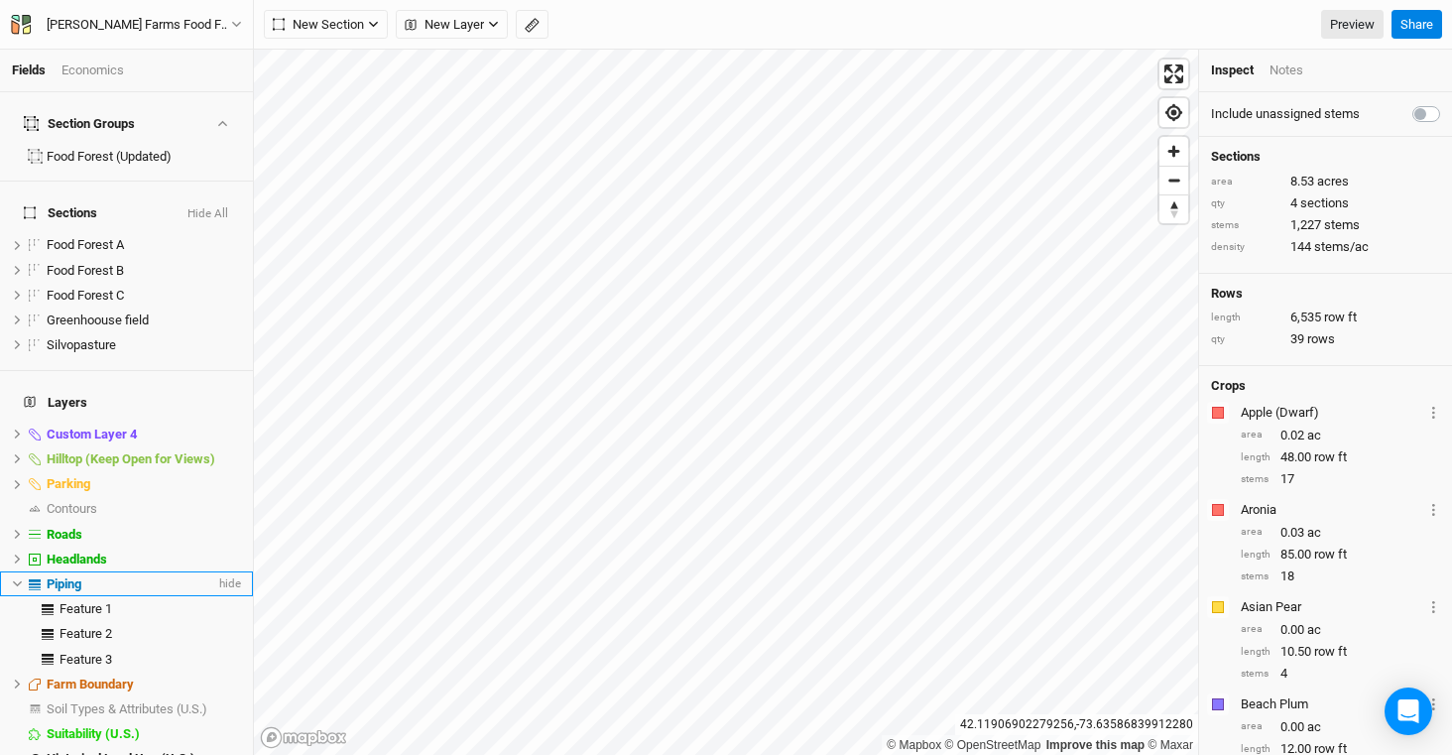
click at [106, 571] on li "Piping hide" at bounding box center [126, 583] width 253 height 25
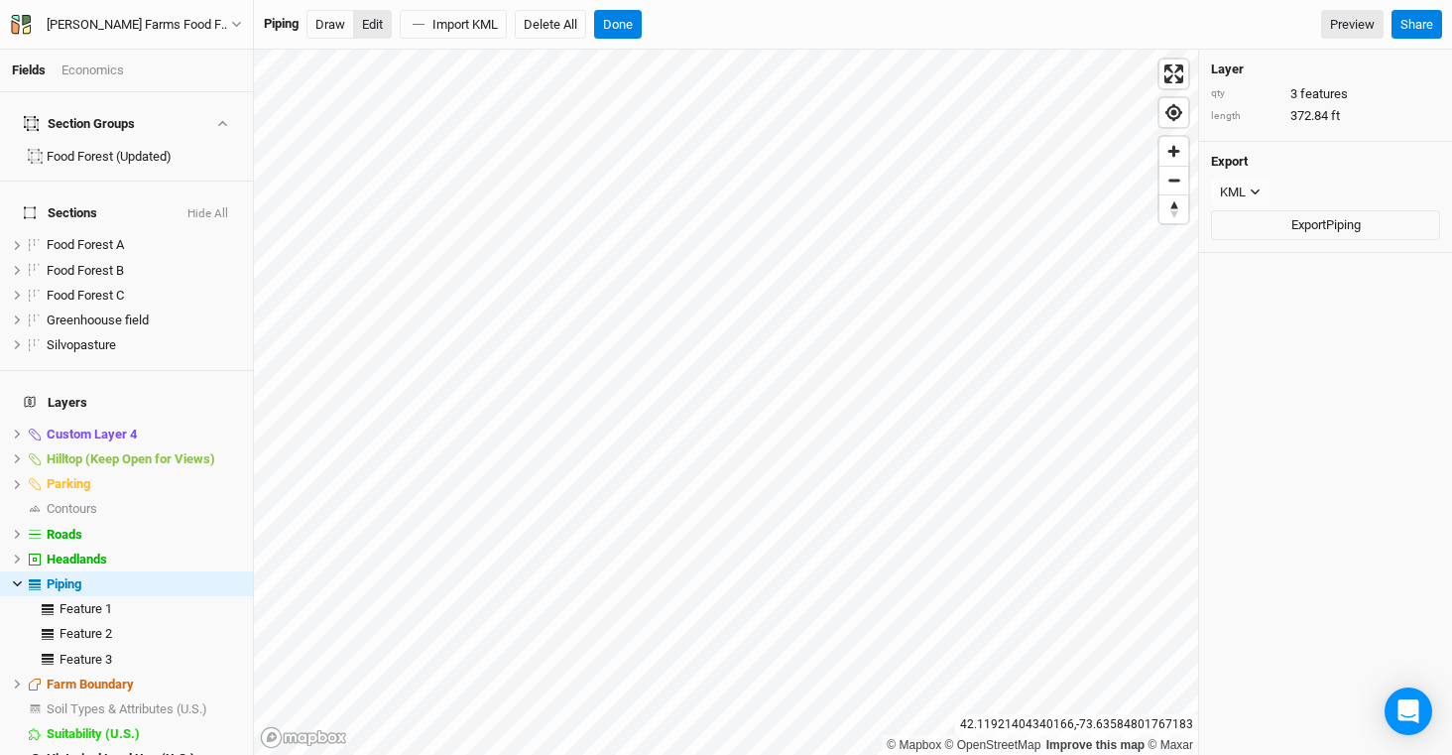
click at [372, 16] on button "Edit" at bounding box center [372, 25] width 39 height 30
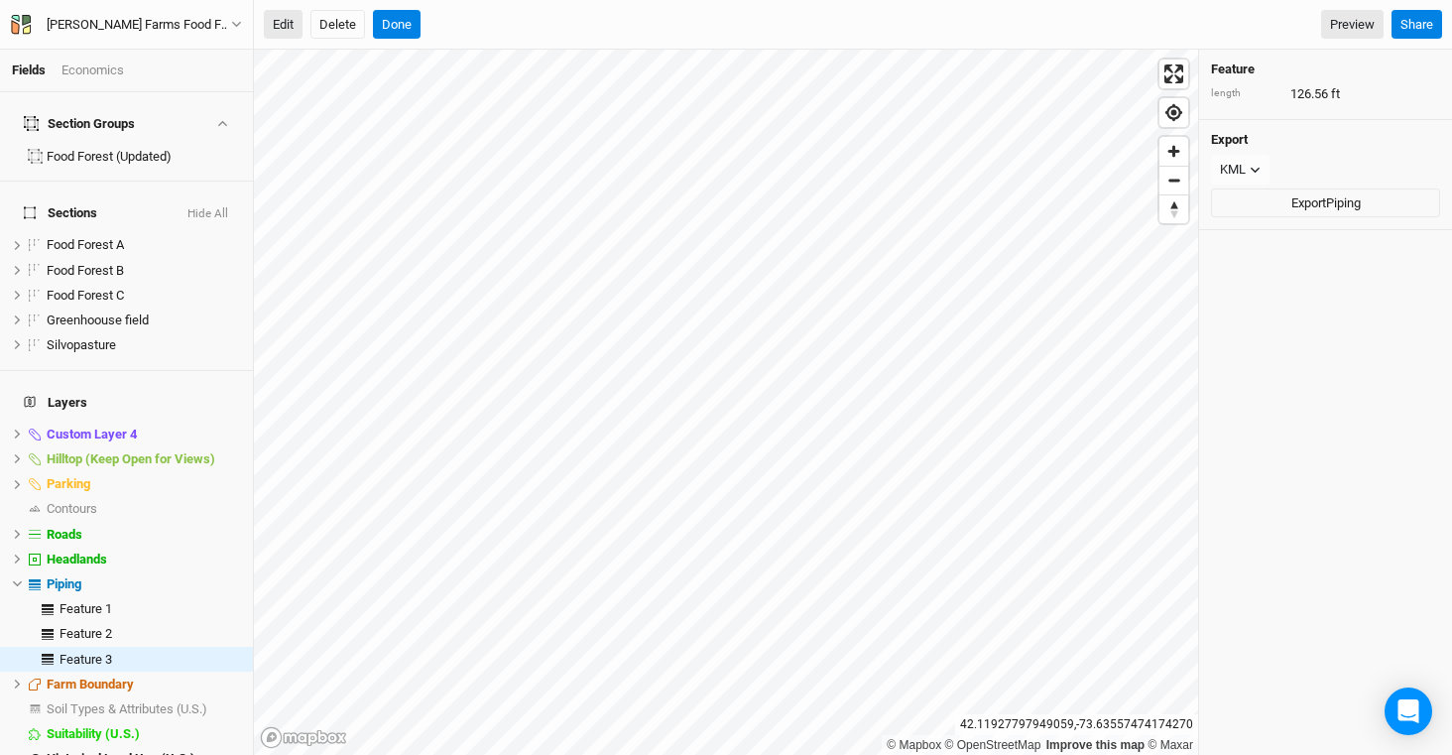
click at [289, 20] on button "Edit" at bounding box center [283, 25] width 39 height 30
click at [285, 26] on button "Edit" at bounding box center [283, 25] width 39 height 30
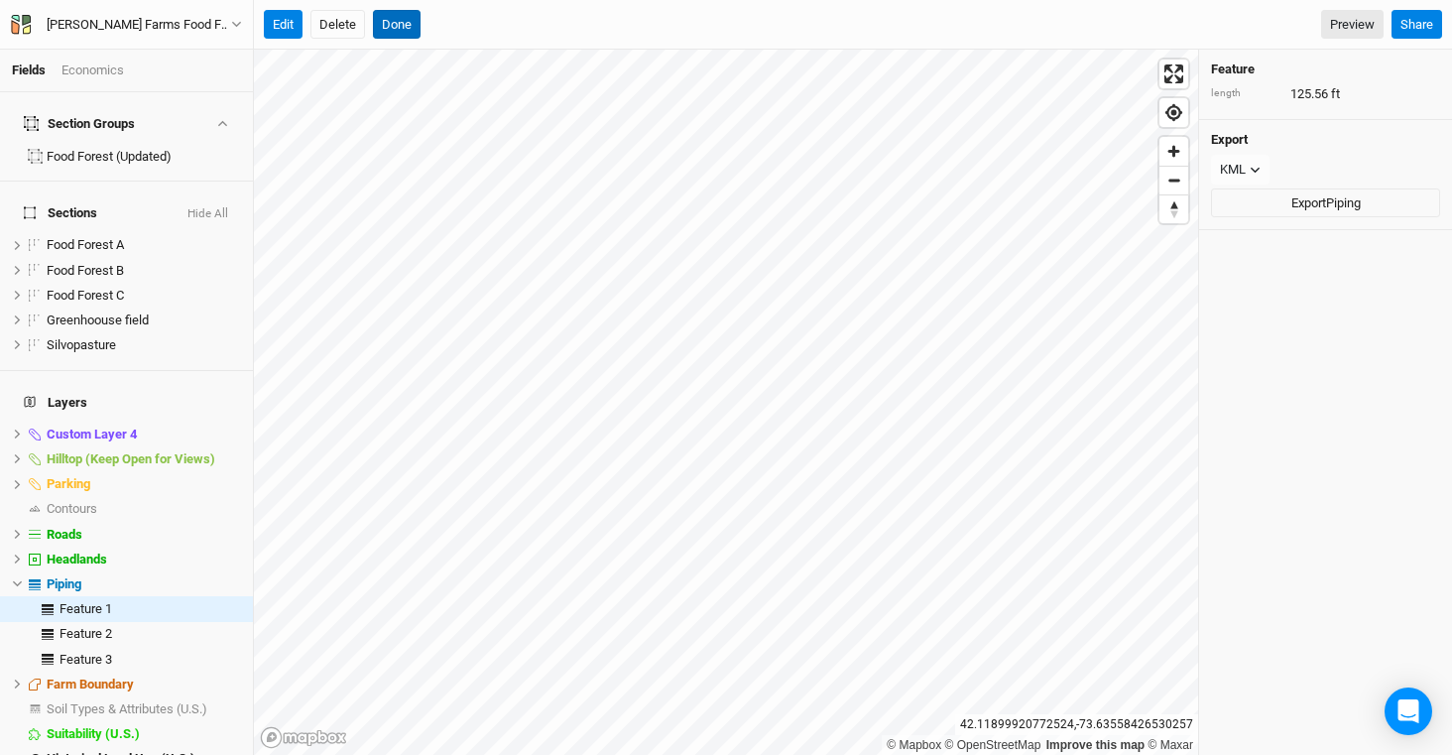
click at [389, 17] on button "Done" at bounding box center [397, 25] width 48 height 30
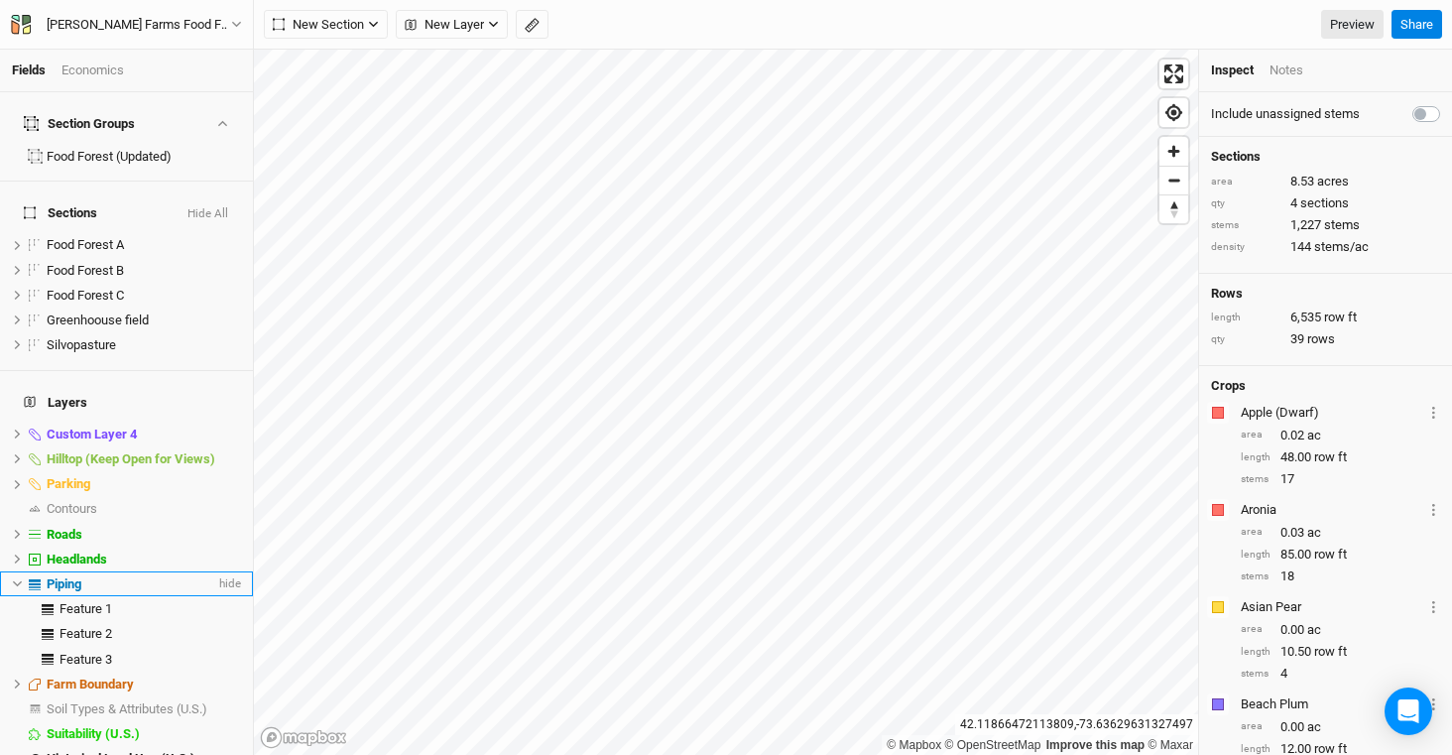
click at [97, 576] on div "Piping" at bounding box center [131, 584] width 169 height 16
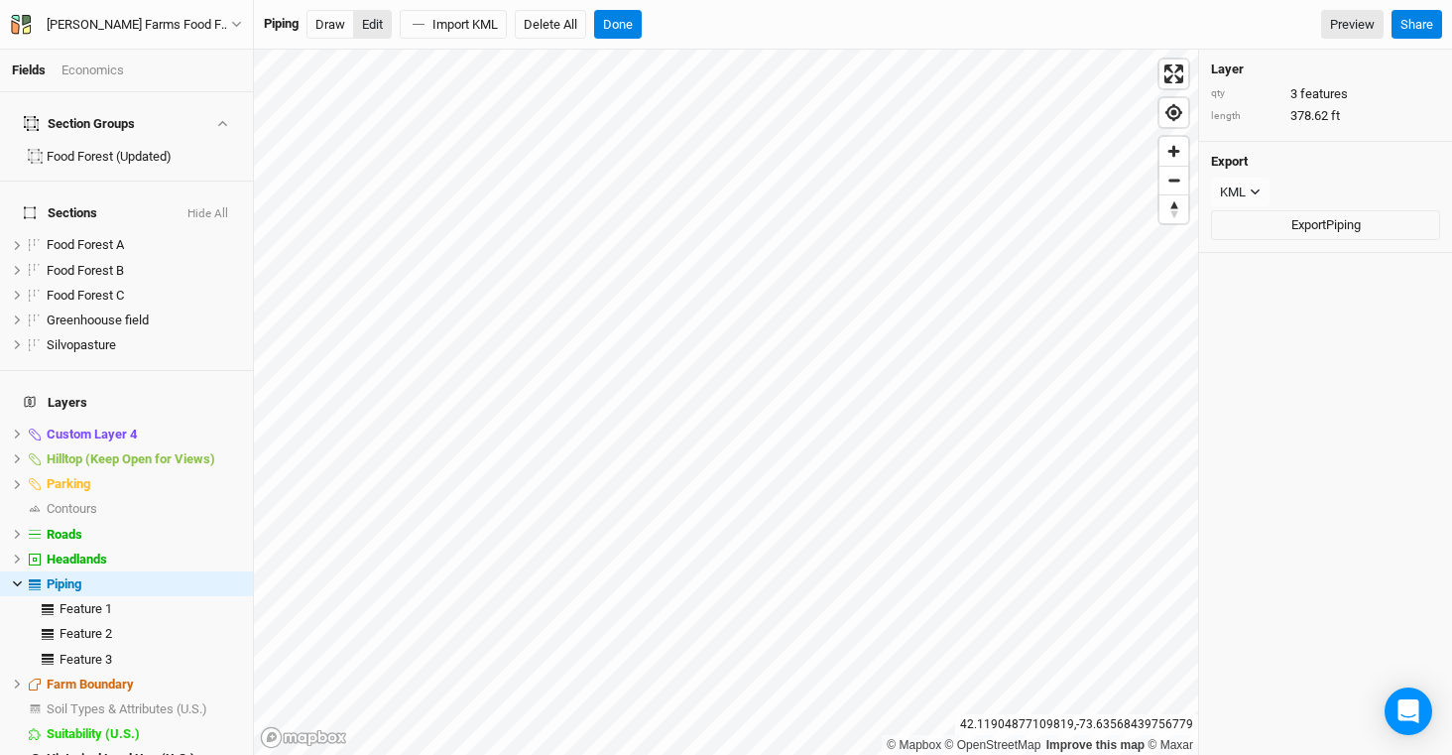
click at [370, 27] on button "Edit" at bounding box center [372, 25] width 39 height 30
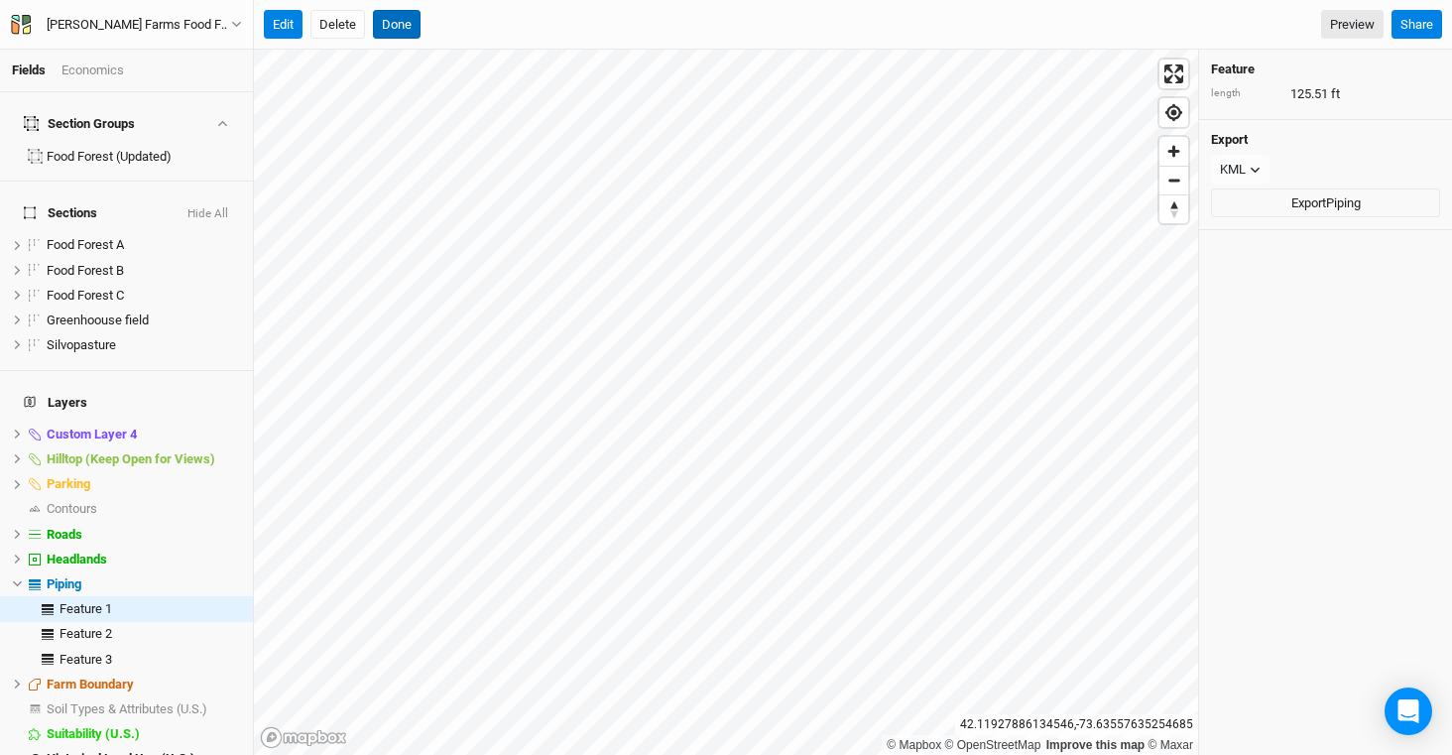
click at [405, 20] on button "Done" at bounding box center [397, 25] width 48 height 30
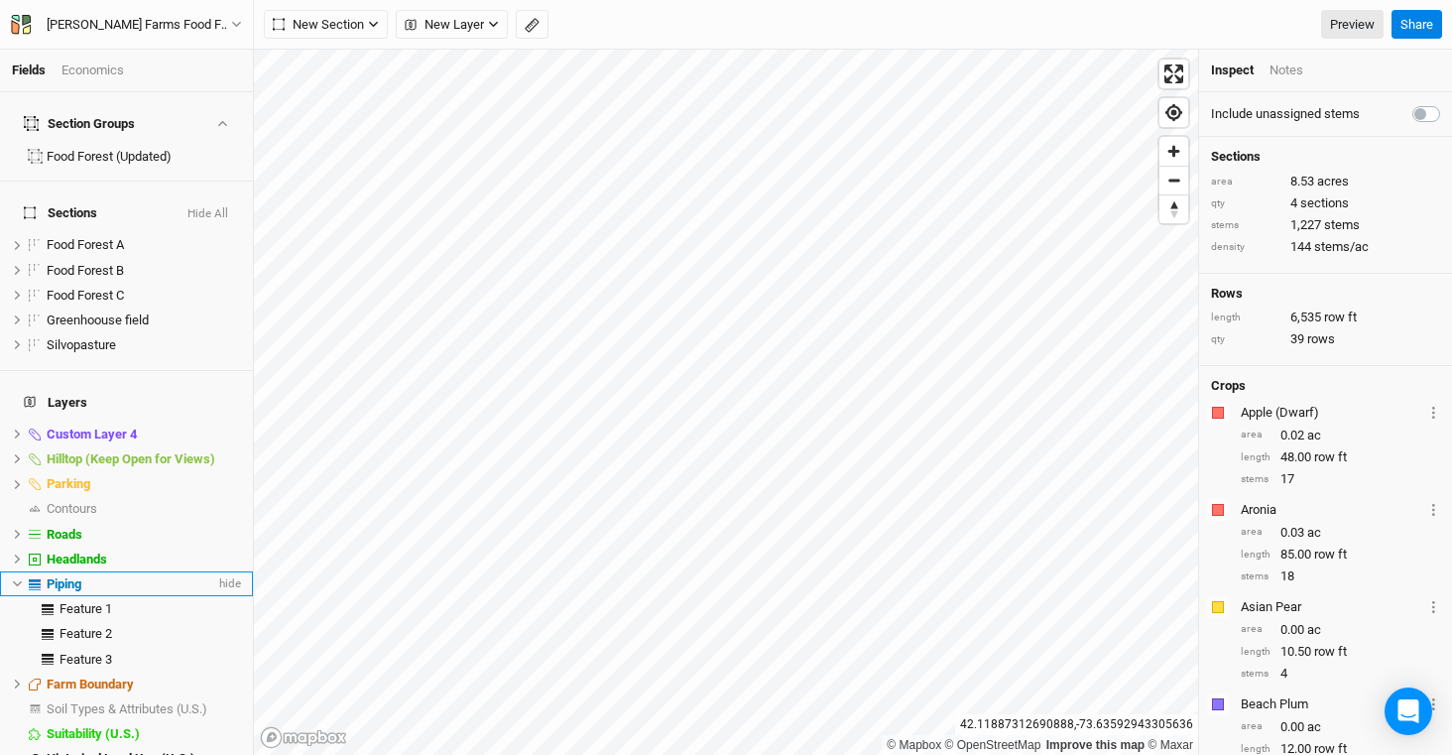
click at [126, 576] on div "Piping" at bounding box center [131, 584] width 169 height 16
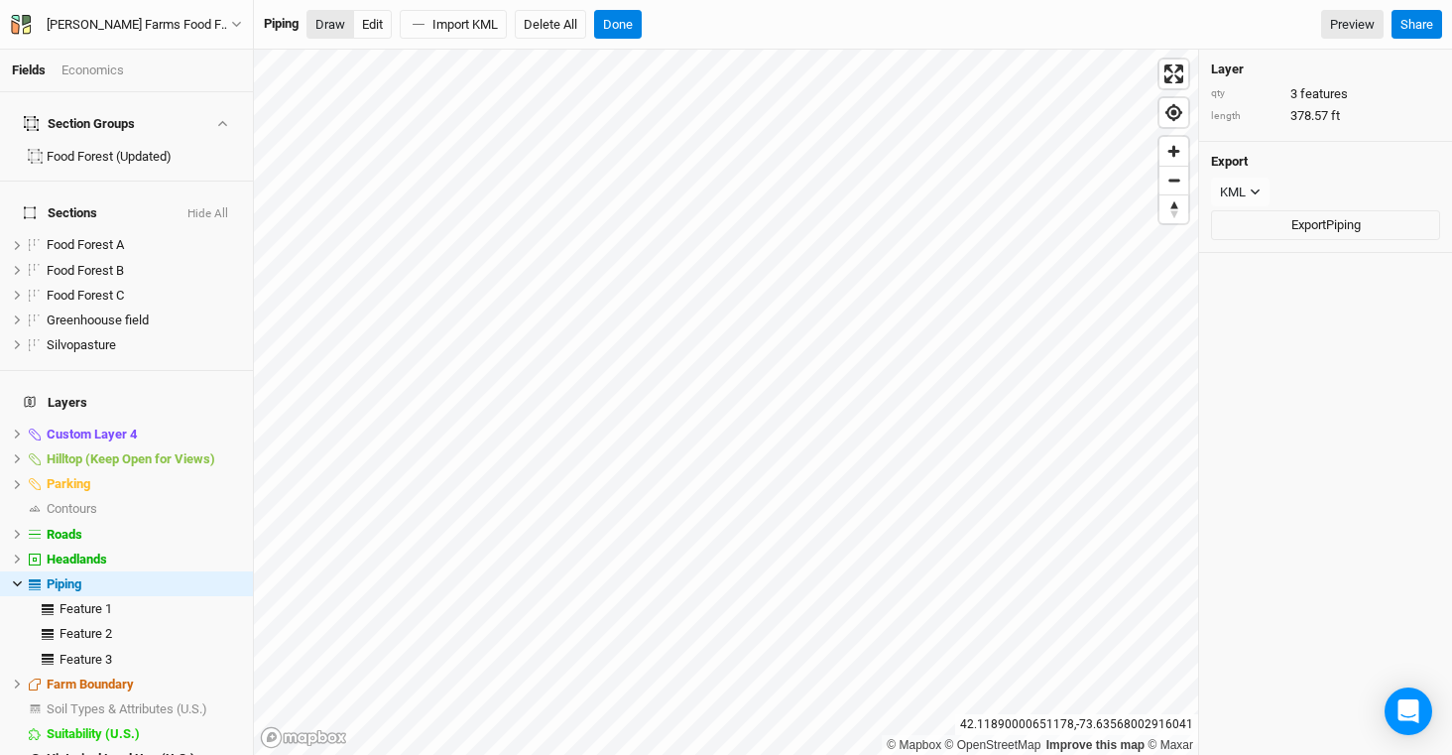
click at [342, 29] on button "Draw" at bounding box center [331, 25] width 48 height 30
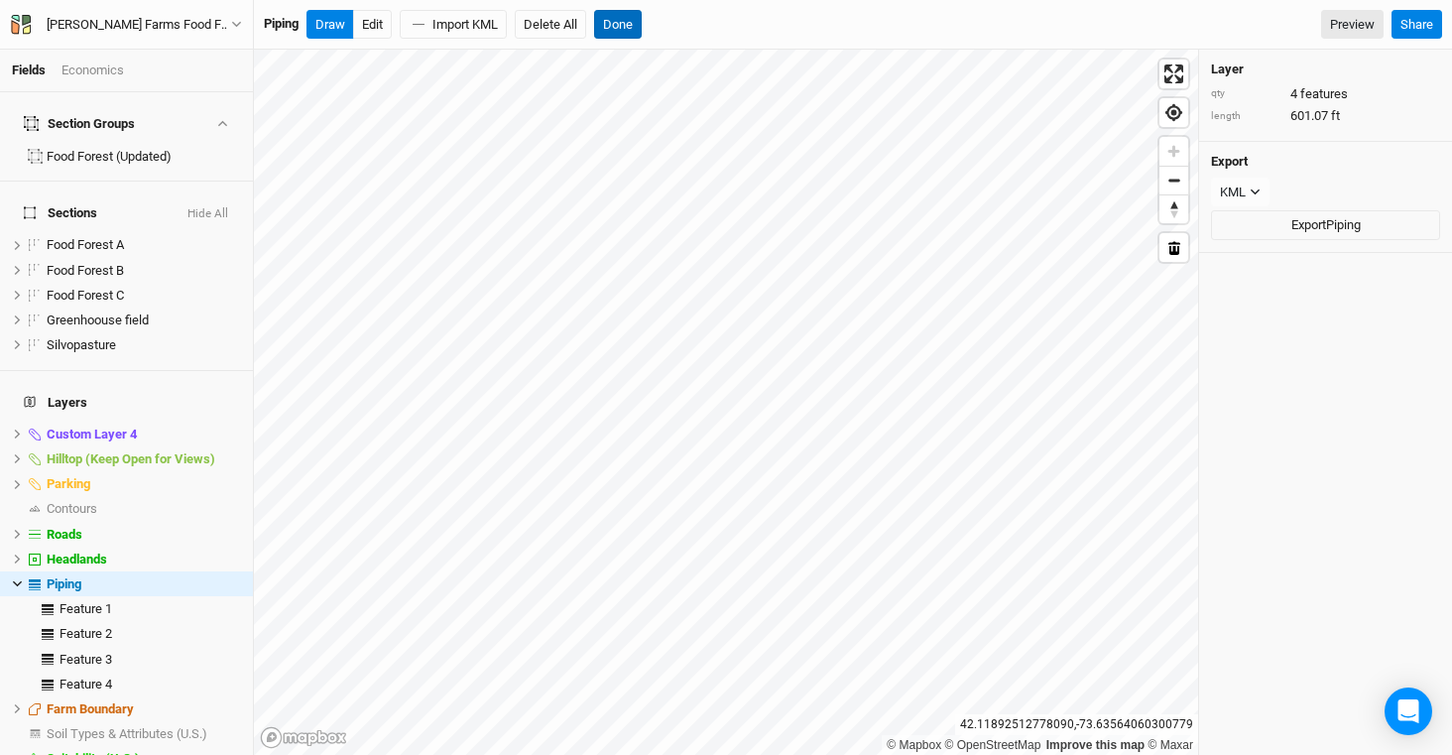
click at [631, 24] on button "Done" at bounding box center [618, 25] width 48 height 30
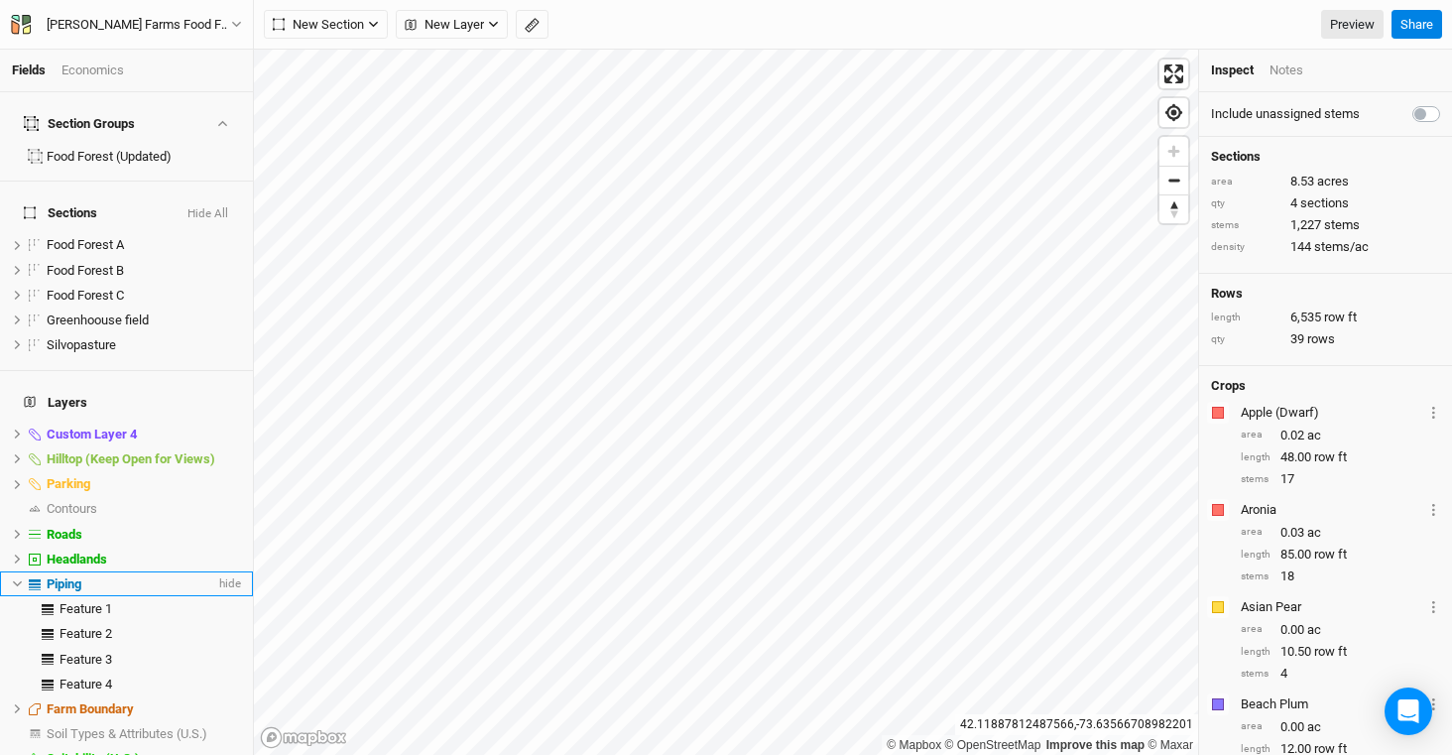
click at [102, 571] on li "Piping hide" at bounding box center [126, 583] width 253 height 25
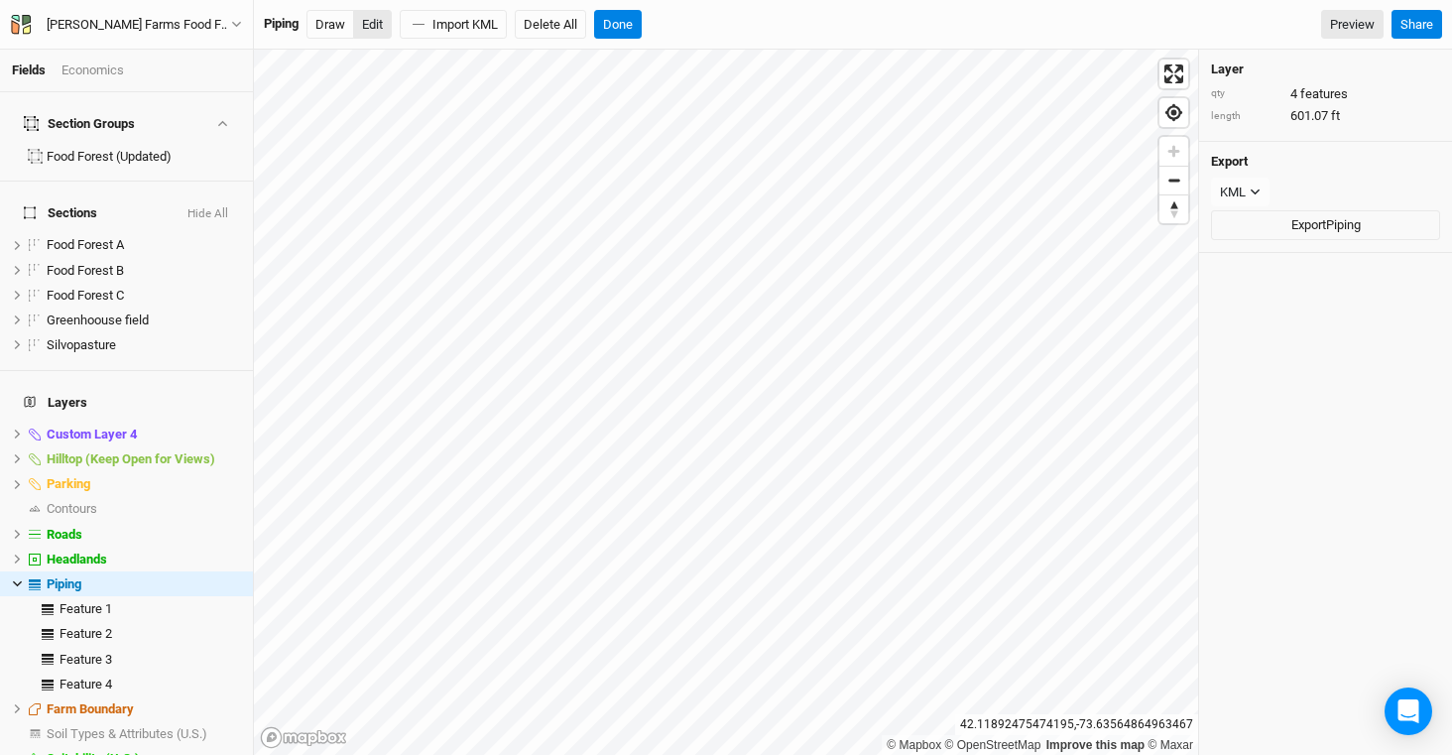
click at [381, 29] on button "Edit" at bounding box center [372, 25] width 39 height 30
click at [375, 34] on button "Edit" at bounding box center [372, 25] width 39 height 30
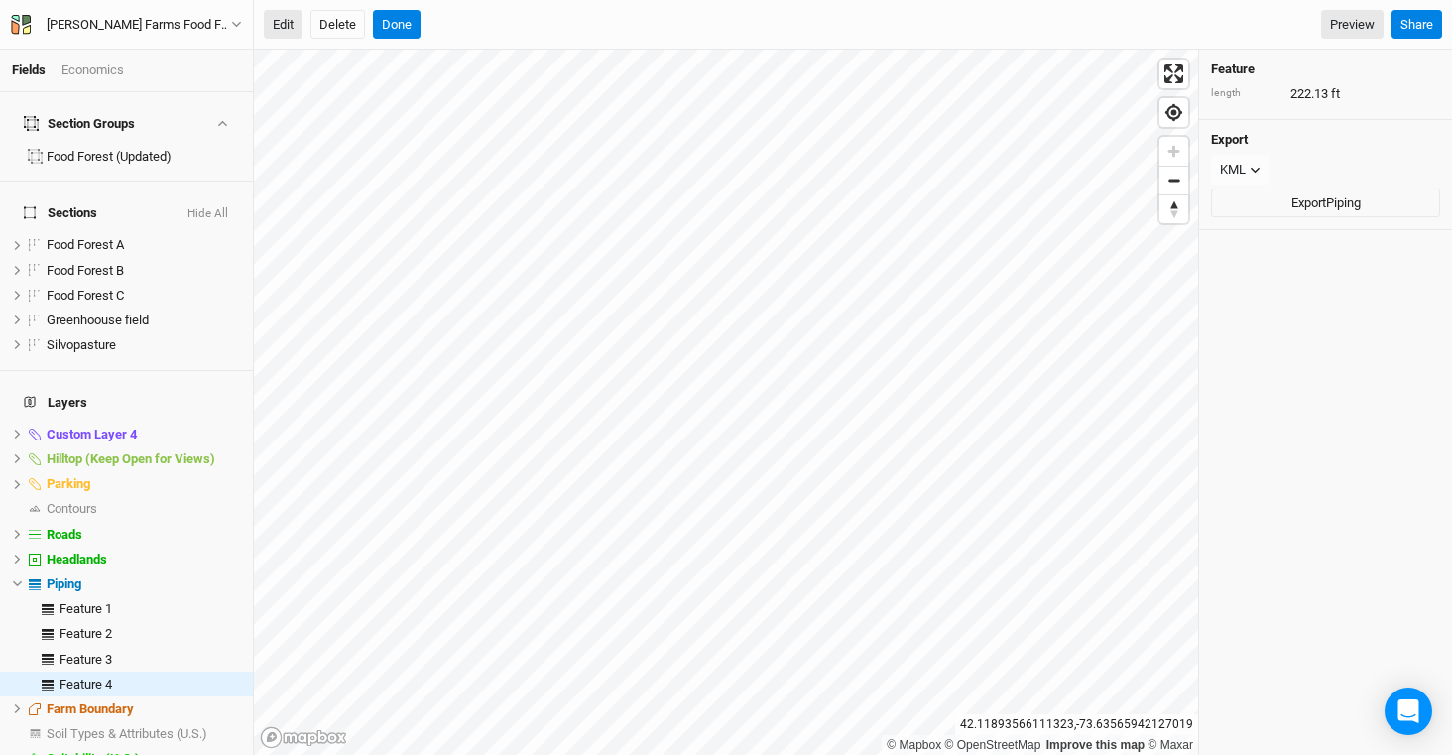
click at [275, 13] on button "Edit" at bounding box center [283, 25] width 39 height 30
click at [400, 27] on button "Done" at bounding box center [397, 25] width 48 height 30
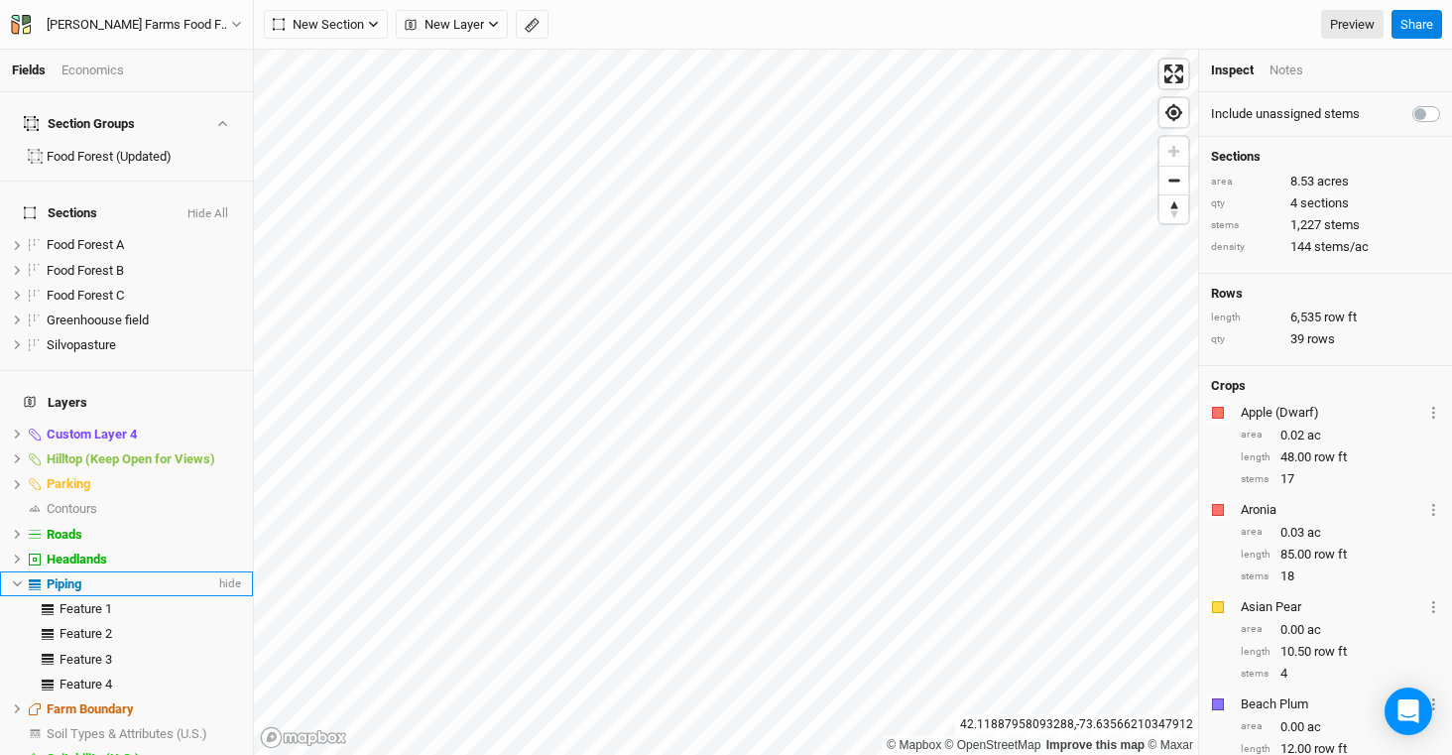
click at [187, 576] on div "Piping" at bounding box center [131, 584] width 169 height 16
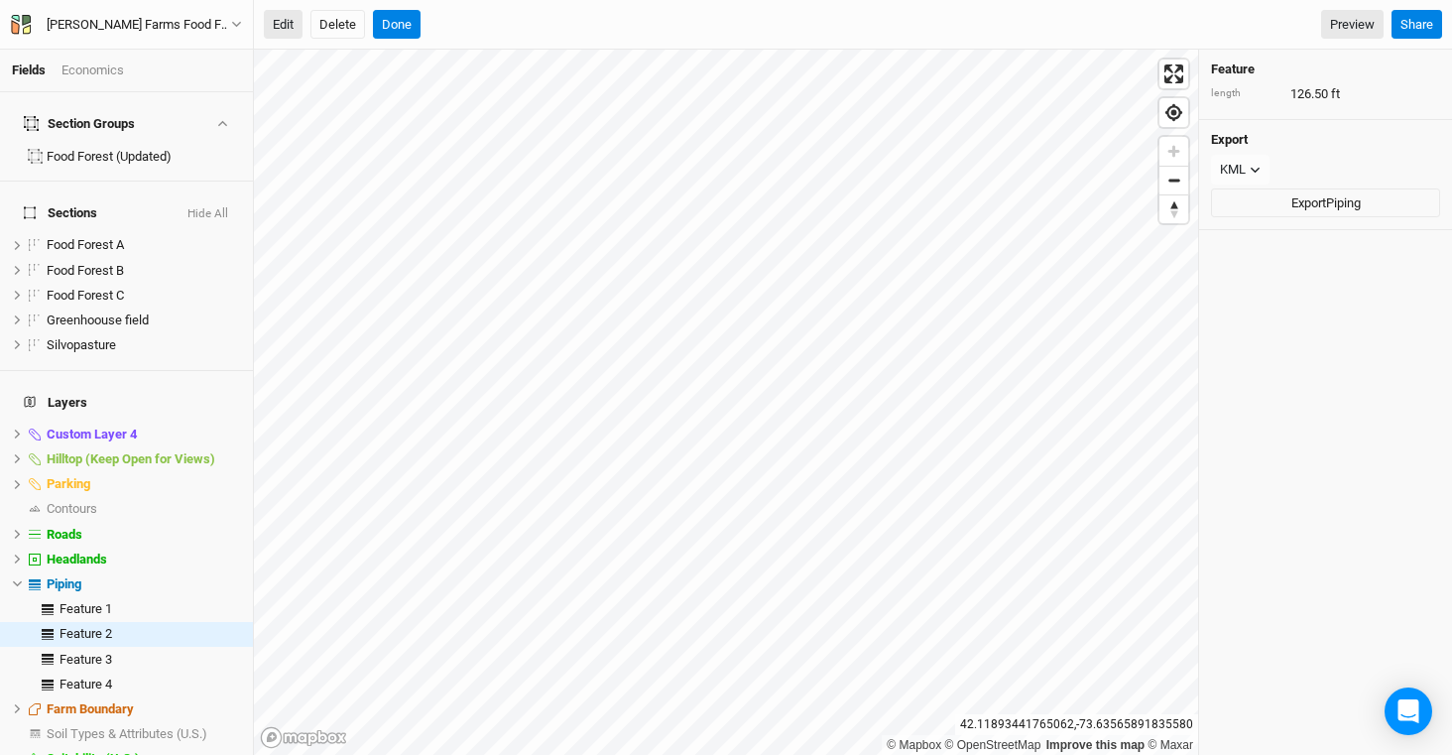
click at [272, 33] on button "Edit" at bounding box center [283, 25] width 39 height 30
click at [398, 23] on button "Done" at bounding box center [397, 25] width 48 height 30
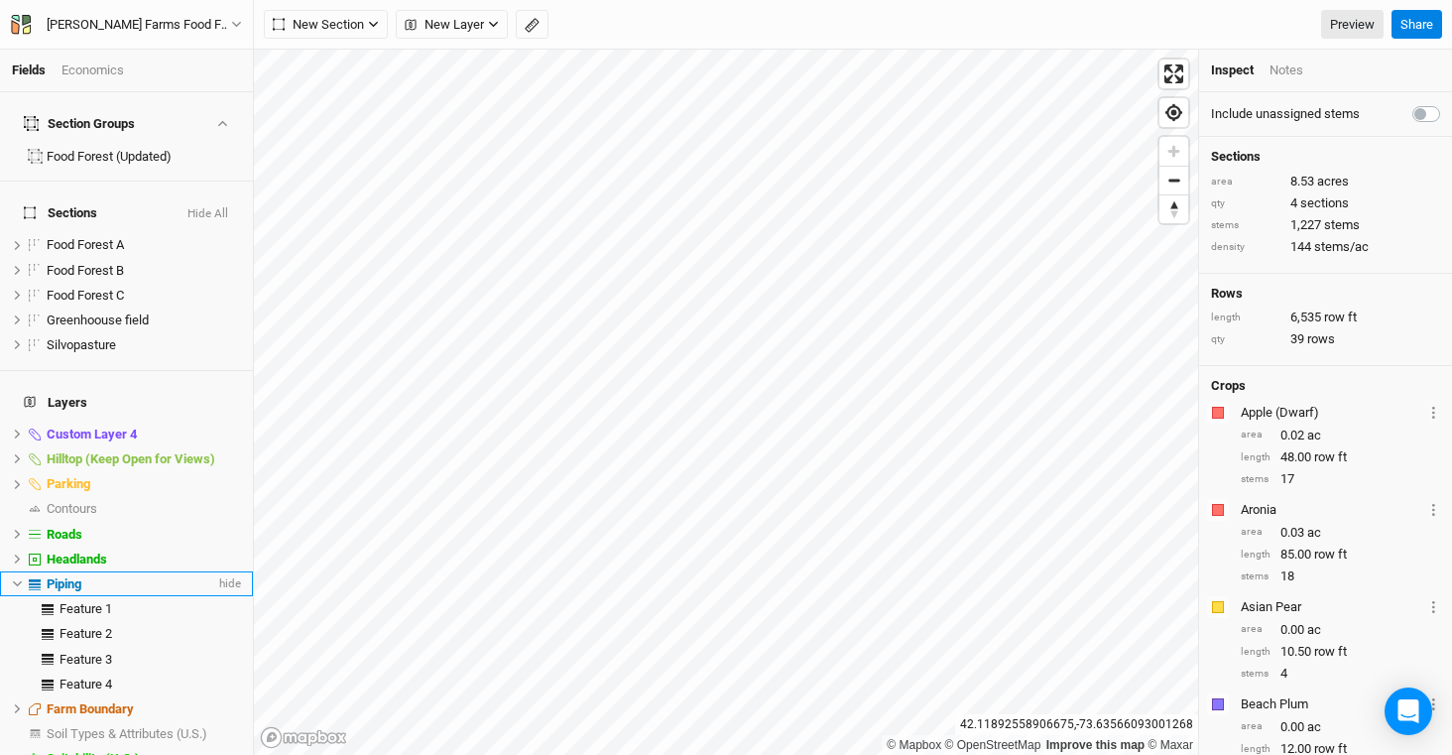
click at [98, 576] on div "Piping" at bounding box center [131, 584] width 169 height 16
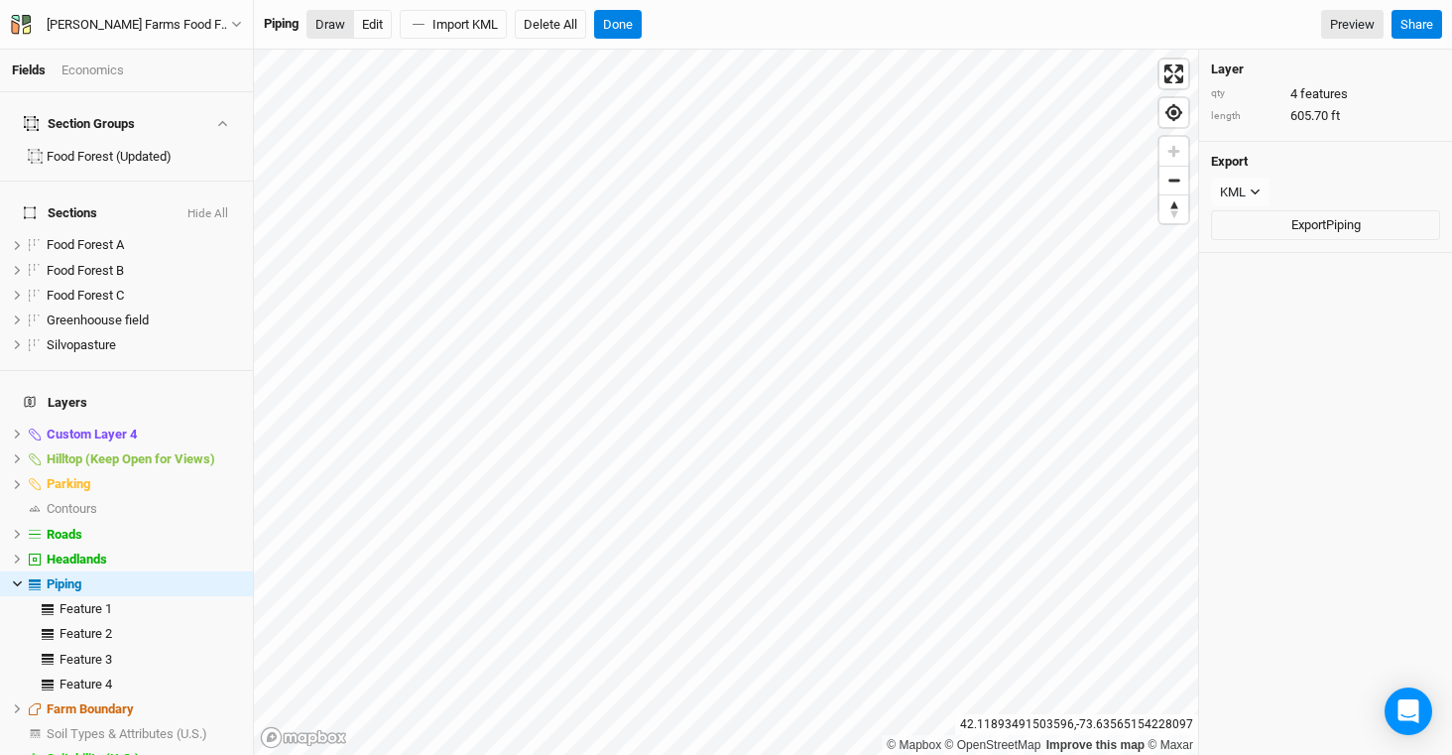
click at [326, 33] on button "Draw" at bounding box center [331, 25] width 48 height 30
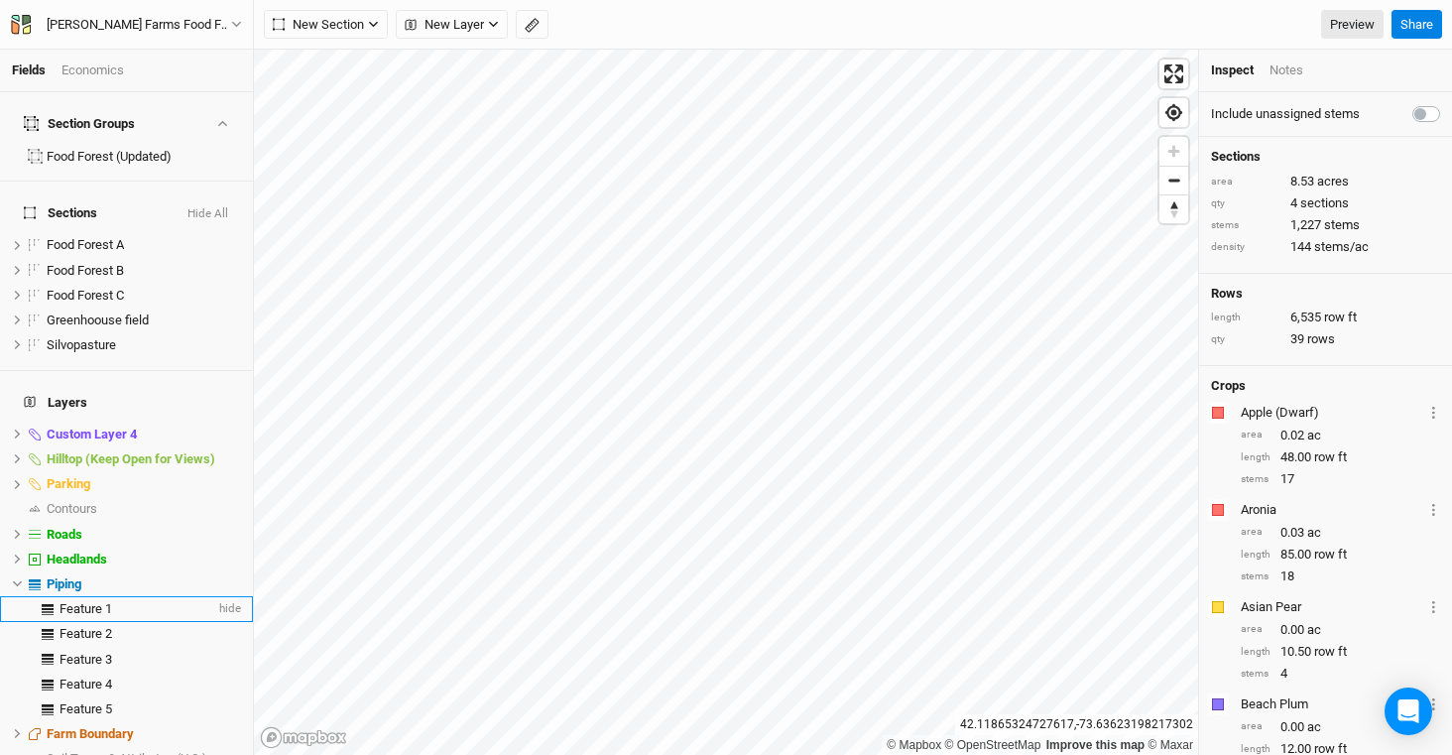
click at [113, 601] on div "Feature 1" at bounding box center [138, 609] width 156 height 16
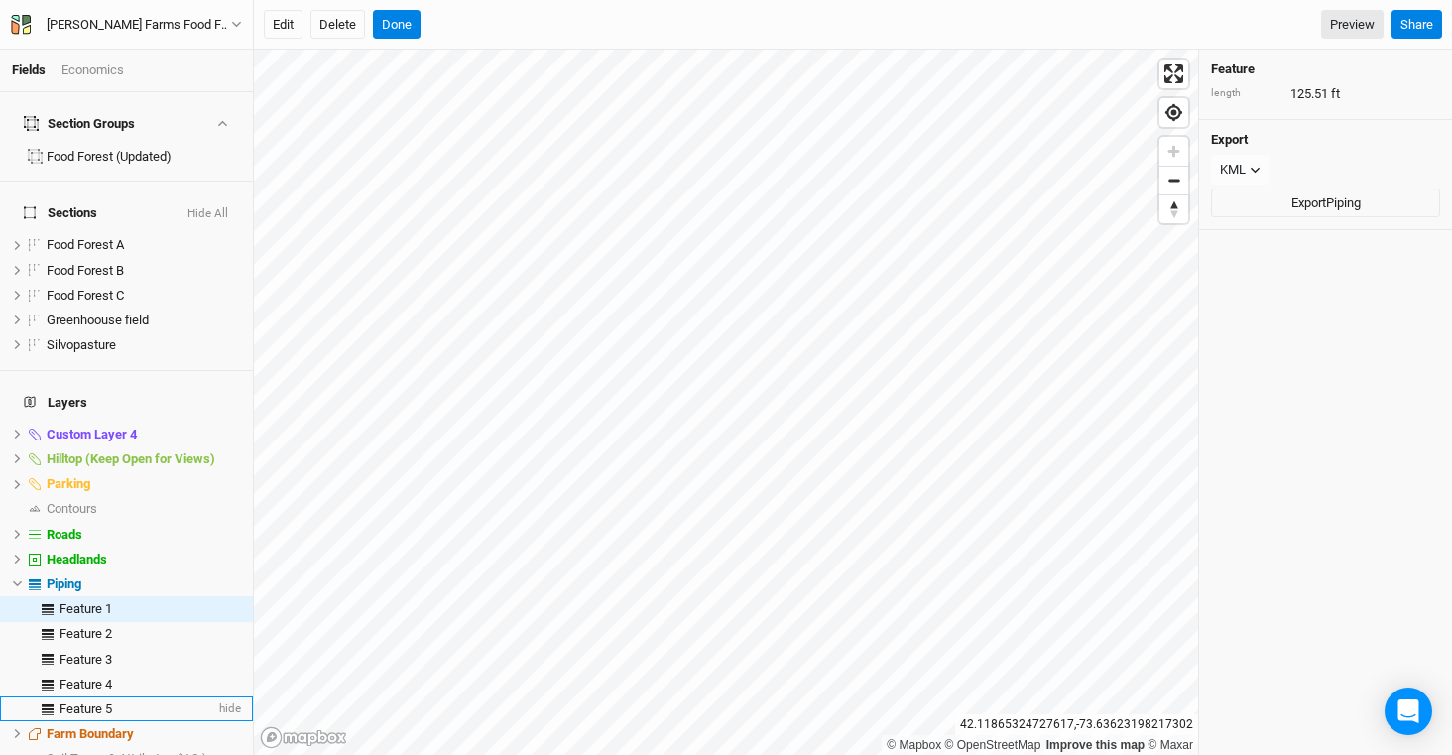
click at [97, 701] on span "Feature 5" at bounding box center [86, 708] width 53 height 15
click at [282, 24] on button "Edit" at bounding box center [283, 25] width 39 height 30
click at [393, 24] on button "Done" at bounding box center [397, 25] width 48 height 30
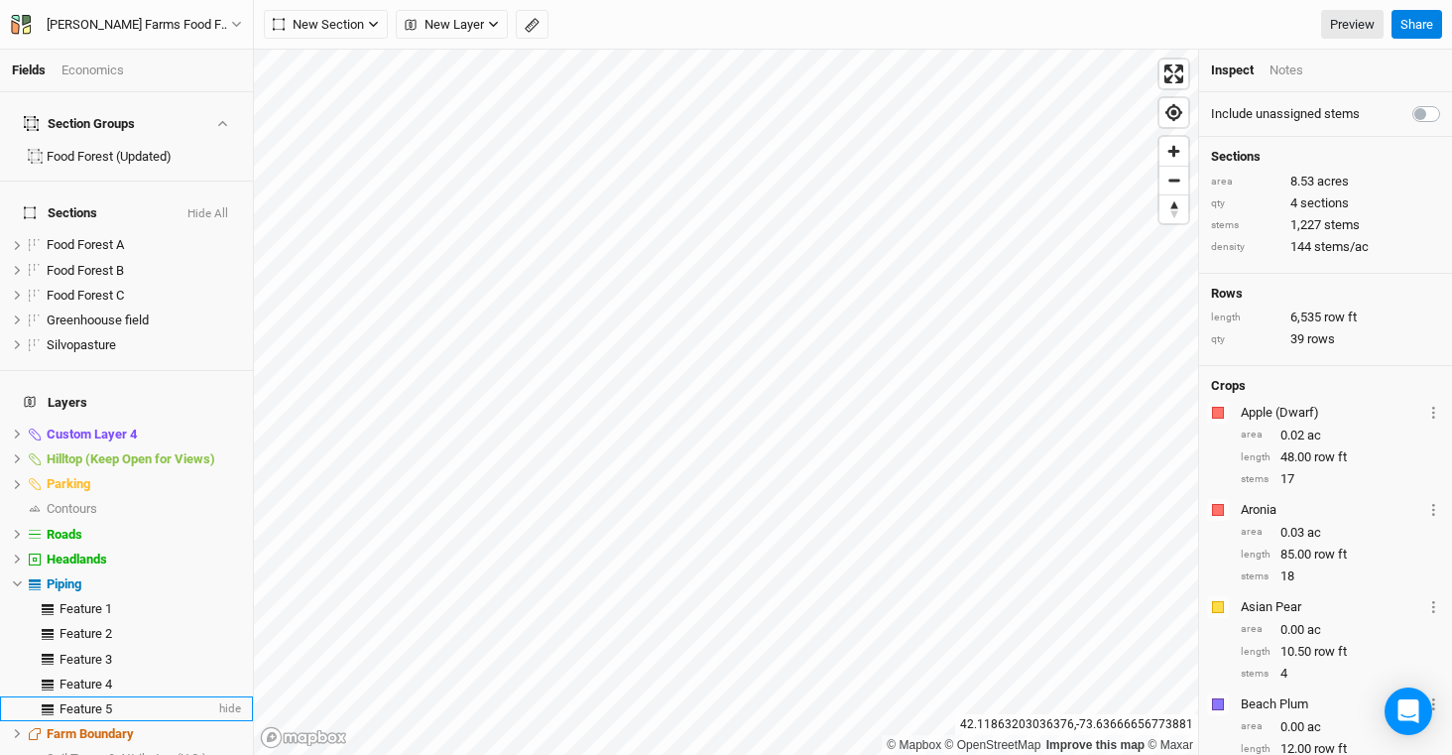
click at [106, 701] on span "Feature 5" at bounding box center [86, 708] width 53 height 15
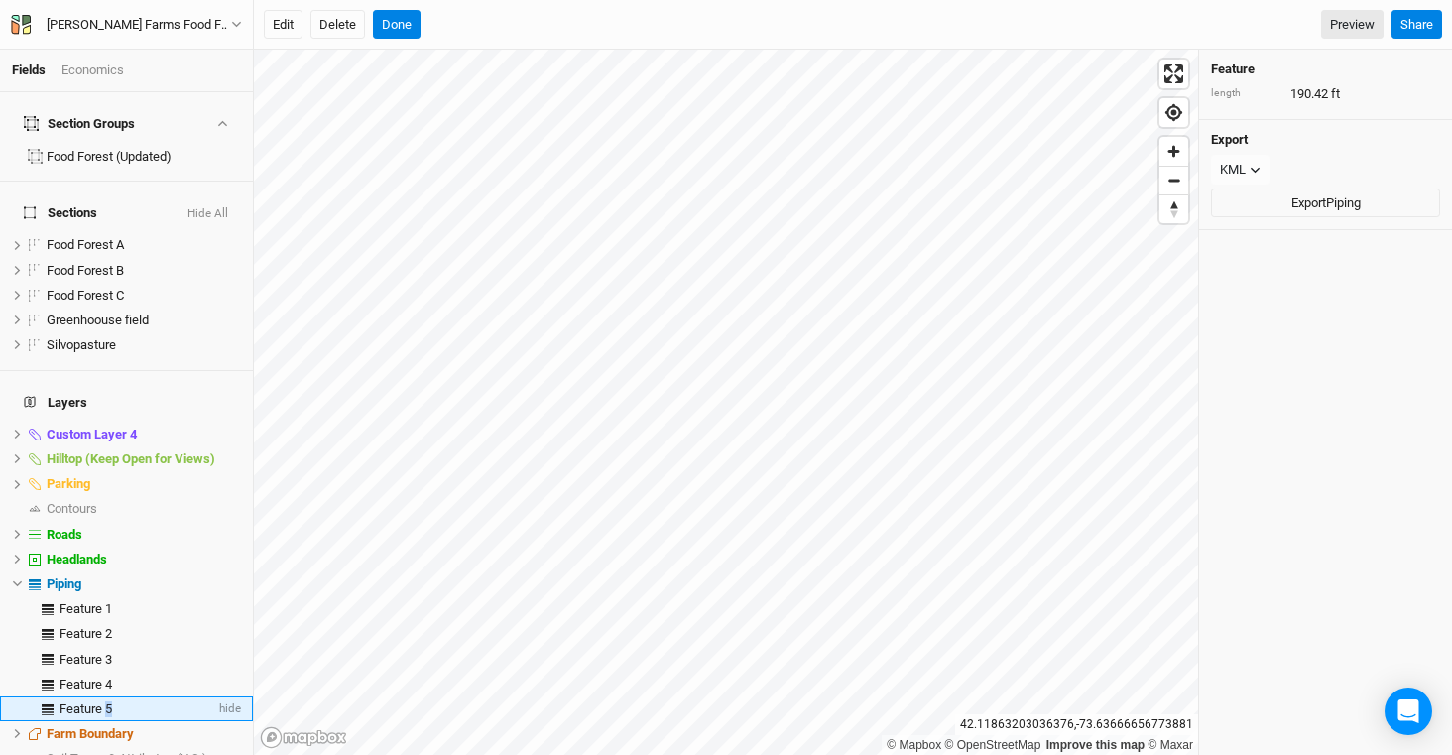
click at [106, 701] on span "Feature 5" at bounding box center [86, 708] width 53 height 15
type input "Section B Header"
click at [90, 677] on span "Feature 4" at bounding box center [86, 684] width 53 height 15
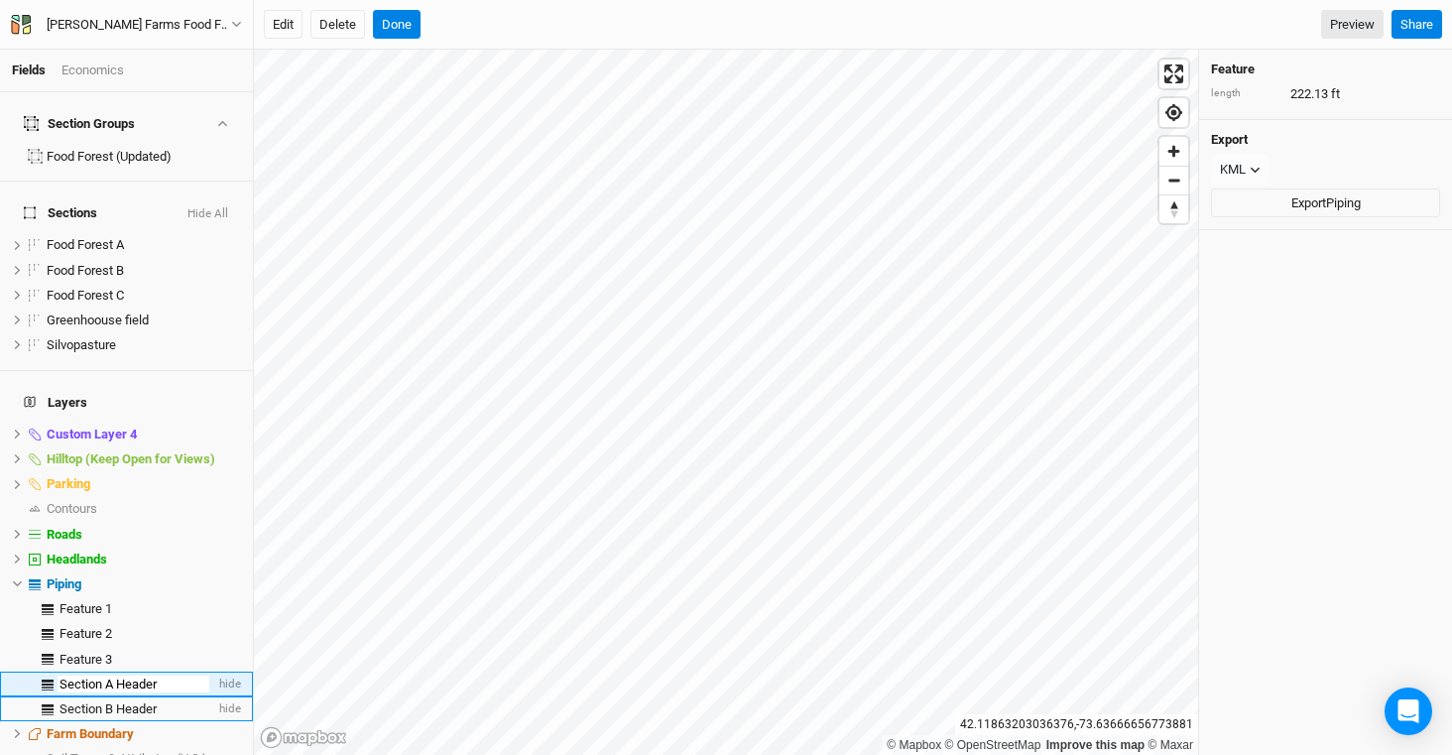
type input "Section A Header"
click at [138, 626] on div "Feature 2" at bounding box center [138, 634] width 156 height 16
type input "Section B Supply"
click at [90, 652] on span "Feature 3" at bounding box center [86, 659] width 53 height 15
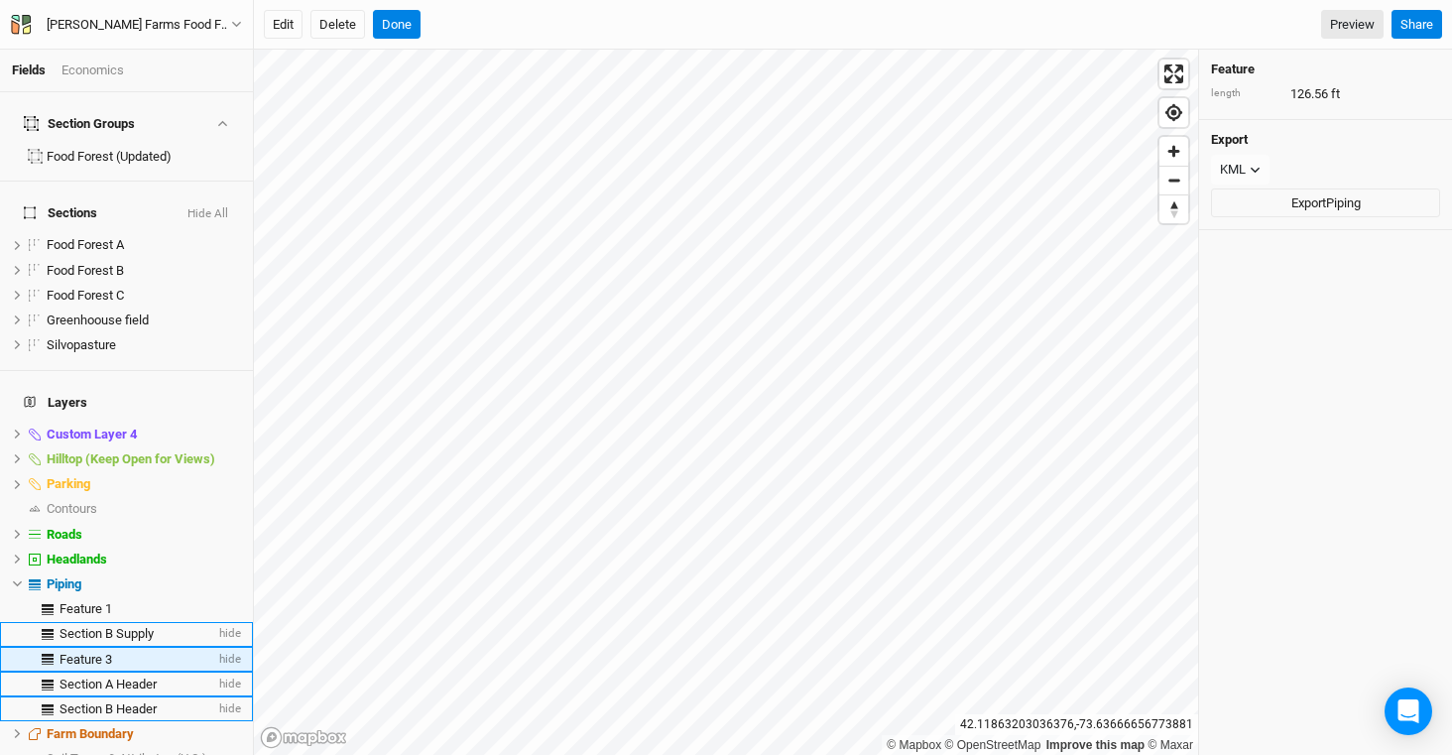
click at [90, 652] on span "Feature 3" at bounding box center [86, 659] width 53 height 15
type input "Section C Supply"
click at [138, 601] on div "Feature 1" at bounding box center [138, 609] width 156 height 16
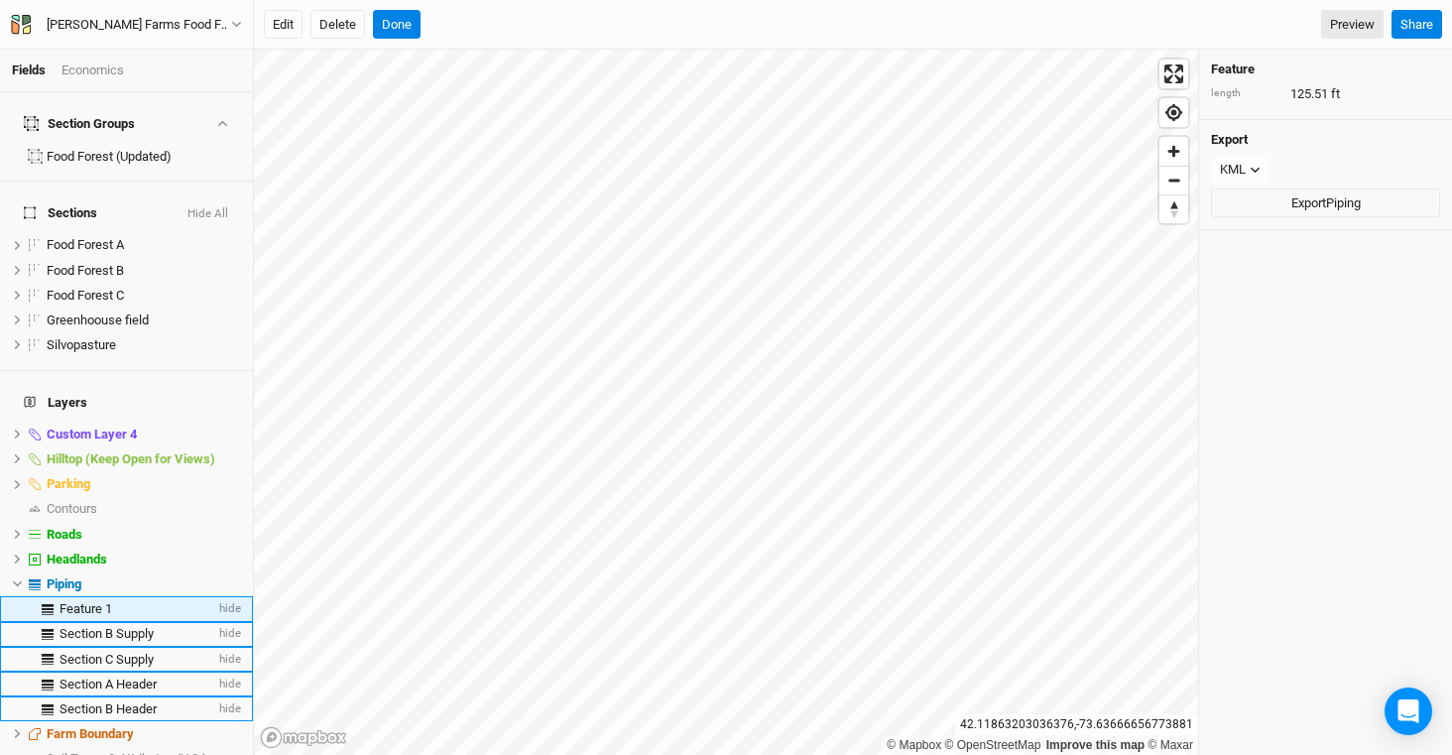
click at [138, 601] on div "Feature 1" at bounding box center [138, 609] width 156 height 16
click at [118, 652] on span "Section C Supply" at bounding box center [107, 659] width 94 height 15
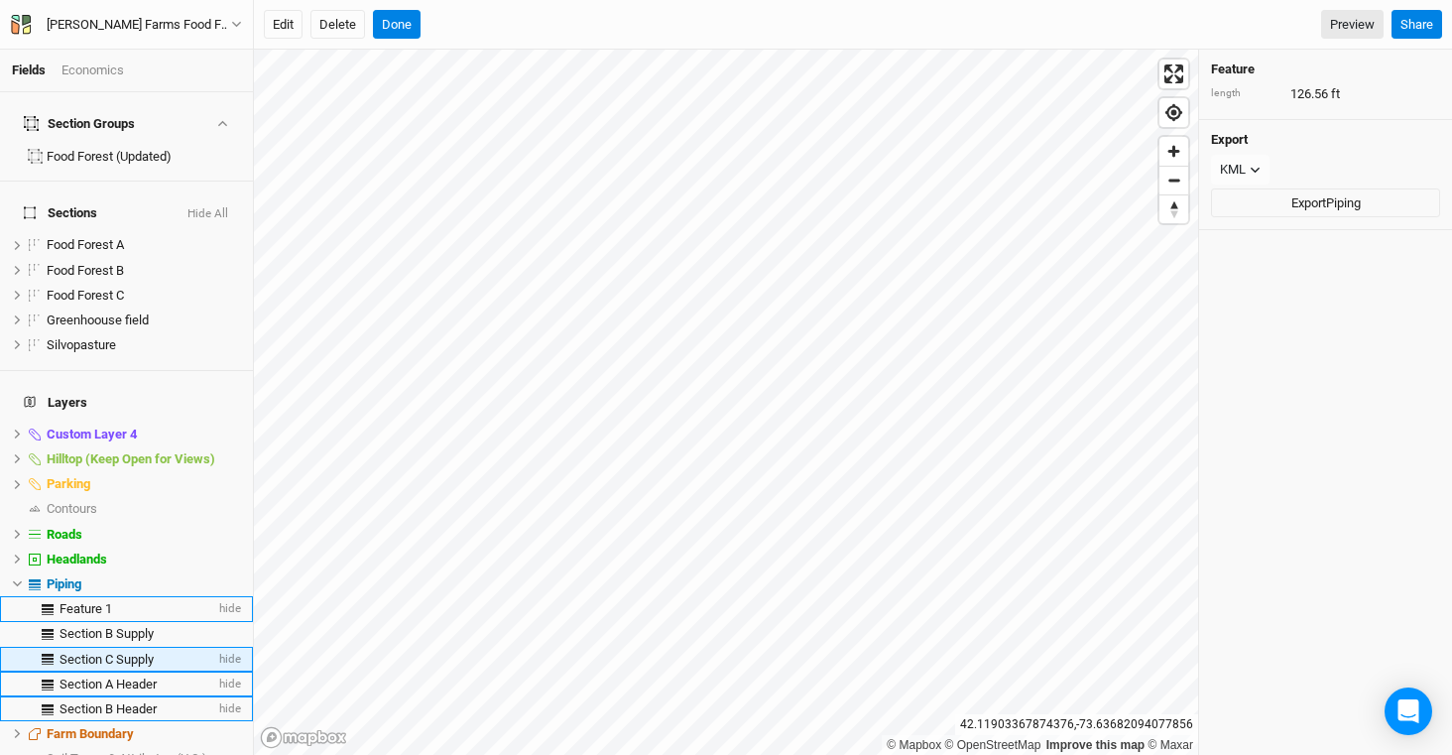
click at [118, 652] on span "Section C Supply" at bounding box center [107, 659] width 94 height 15
click at [117, 651] on input "Section C Supply" at bounding box center [134, 660] width 152 height 18
type input "Section A Supply"
click at [99, 677] on span "Section A Header" at bounding box center [108, 684] width 97 height 15
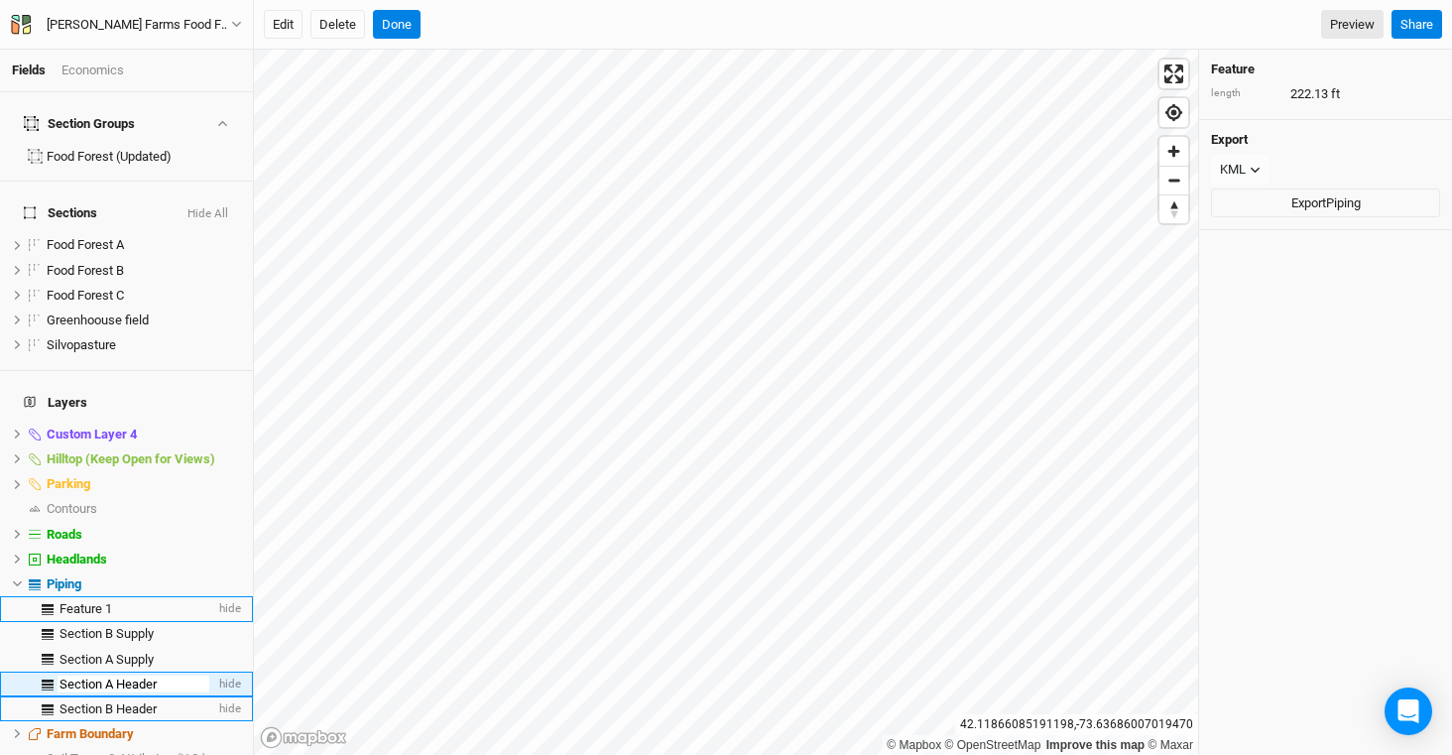
click at [114, 676] on input "Section A Header" at bounding box center [134, 685] width 152 height 18
type input "Section C Header"
click at [94, 601] on span "Feature 1" at bounding box center [86, 608] width 53 height 15
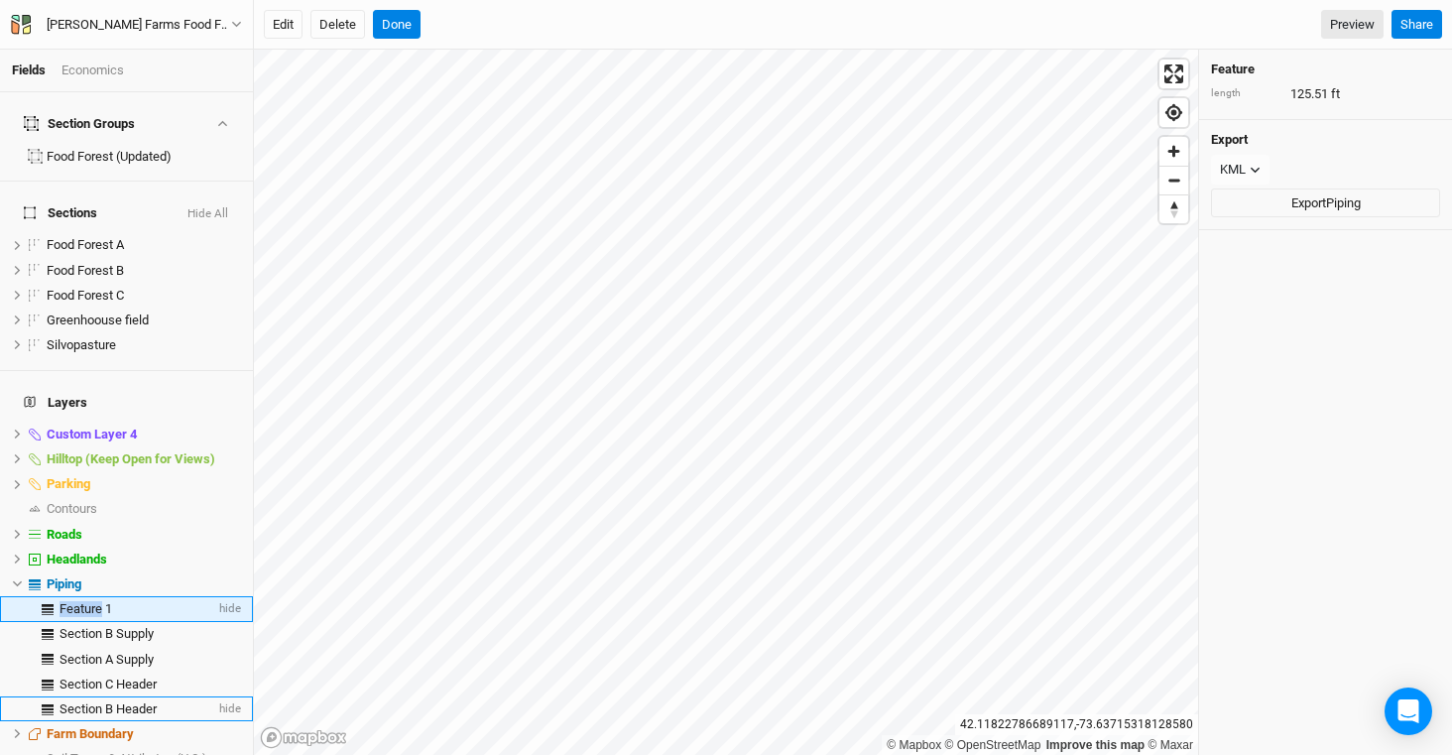
click at [94, 601] on span "Feature 1" at bounding box center [86, 608] width 53 height 15
type input "Section C Supply"
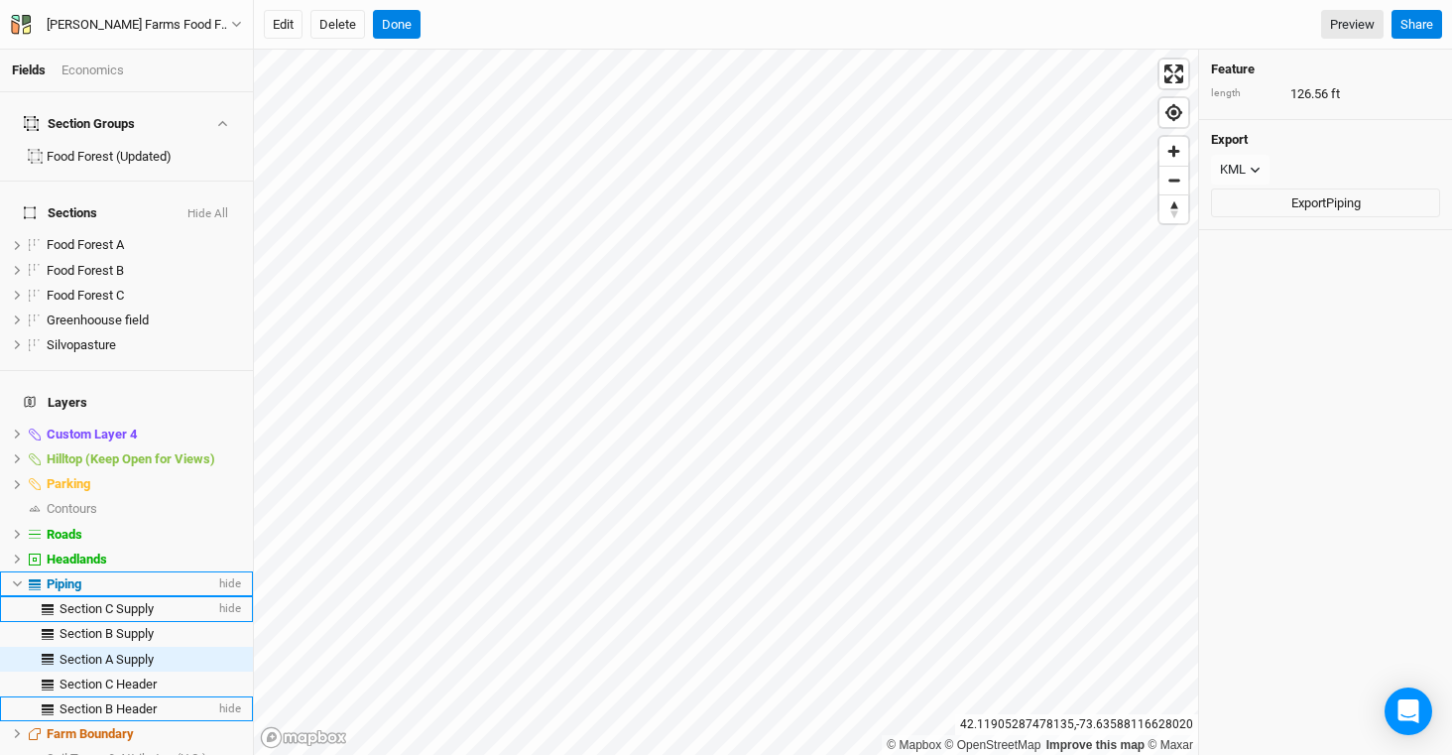
click at [115, 571] on li "Piping hide" at bounding box center [126, 583] width 253 height 25
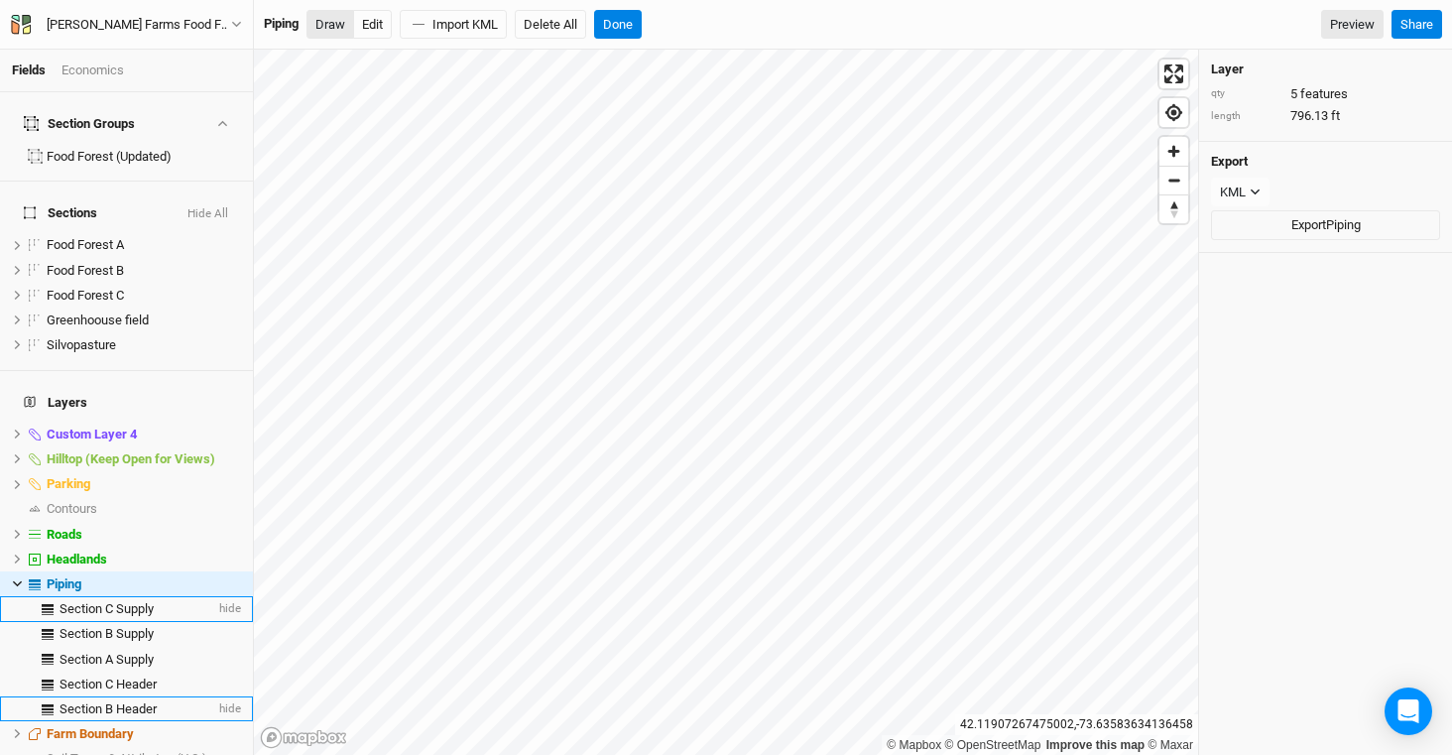
click at [324, 31] on button "Draw" at bounding box center [331, 25] width 48 height 30
click at [632, 21] on button "Done" at bounding box center [618, 25] width 48 height 30
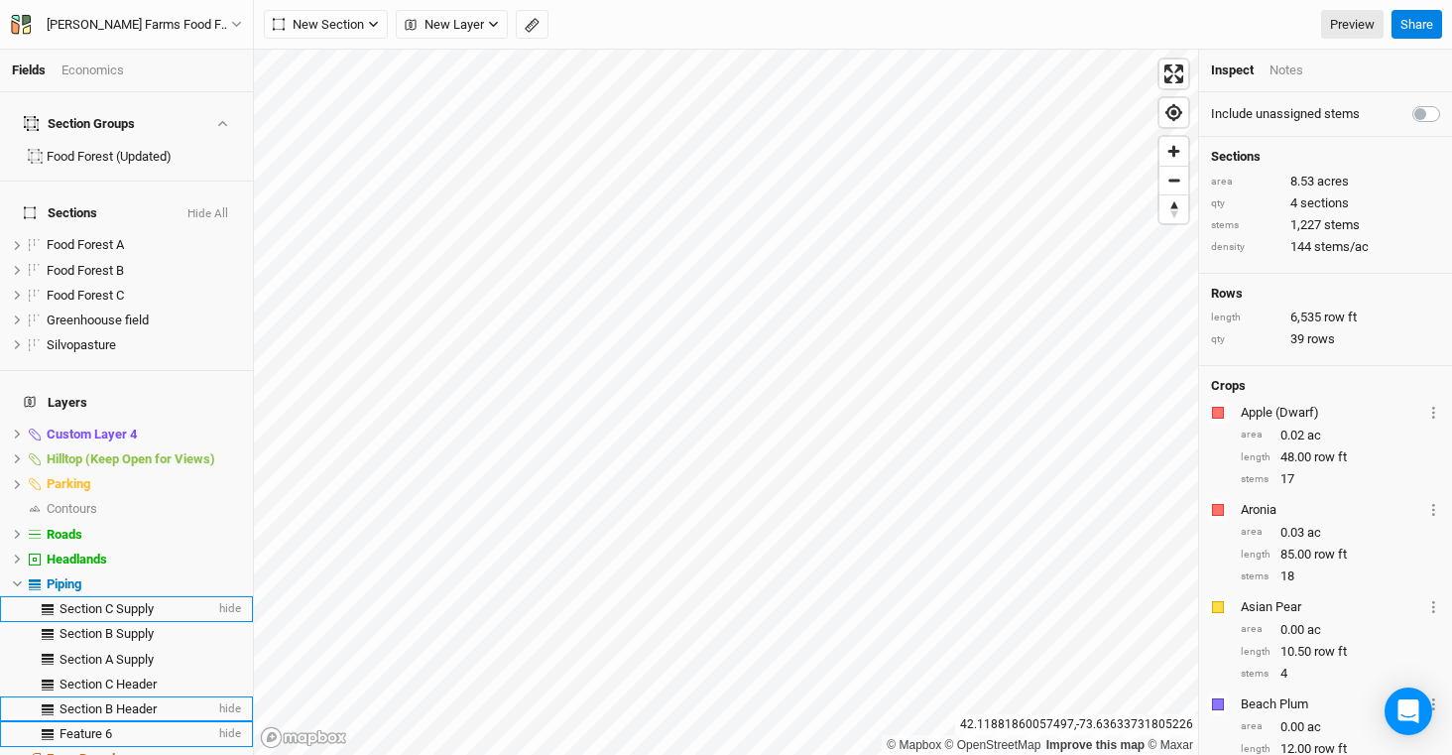
click at [125, 726] on div "Feature 6" at bounding box center [138, 734] width 156 height 16
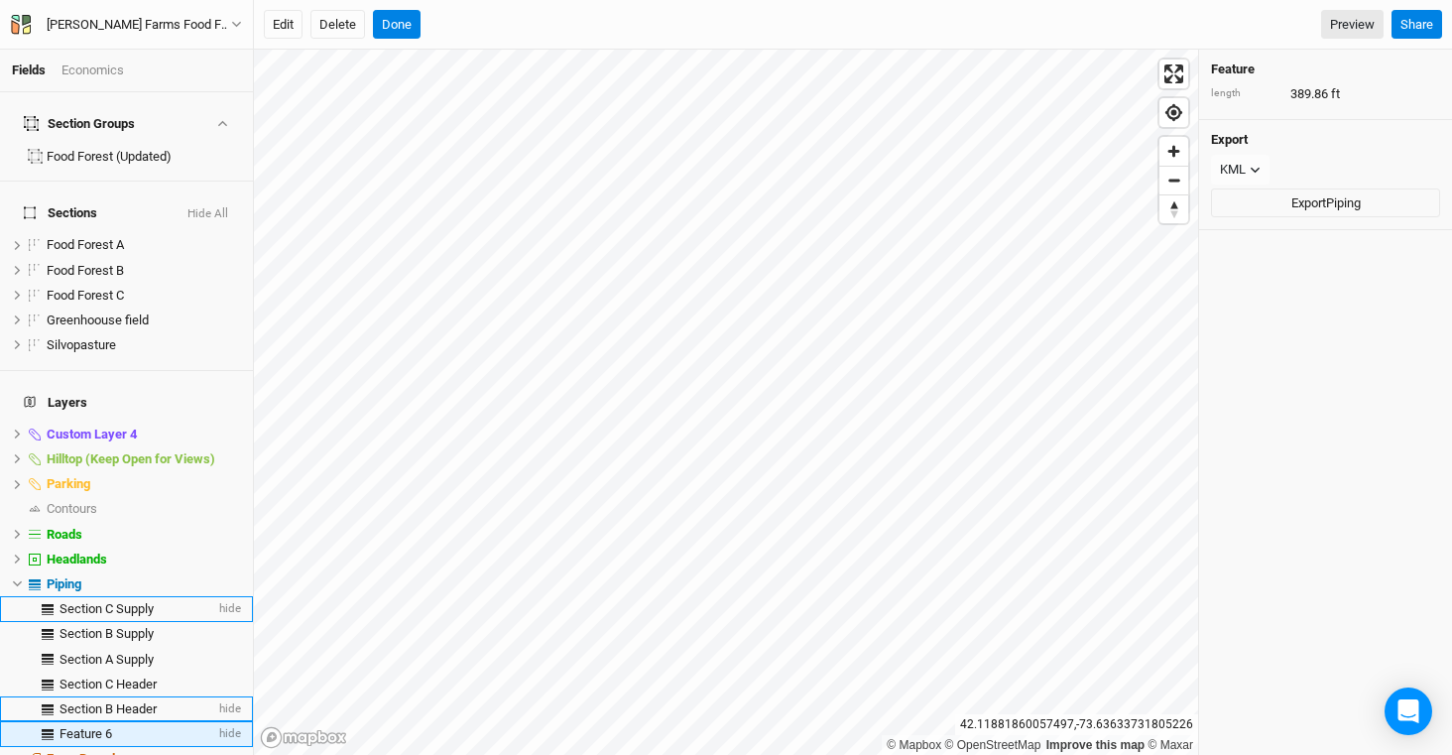
click at [125, 726] on div "Feature 6" at bounding box center [138, 734] width 156 height 16
type input "Section A Supply"
click at [402, 25] on button "Done" at bounding box center [397, 25] width 48 height 30
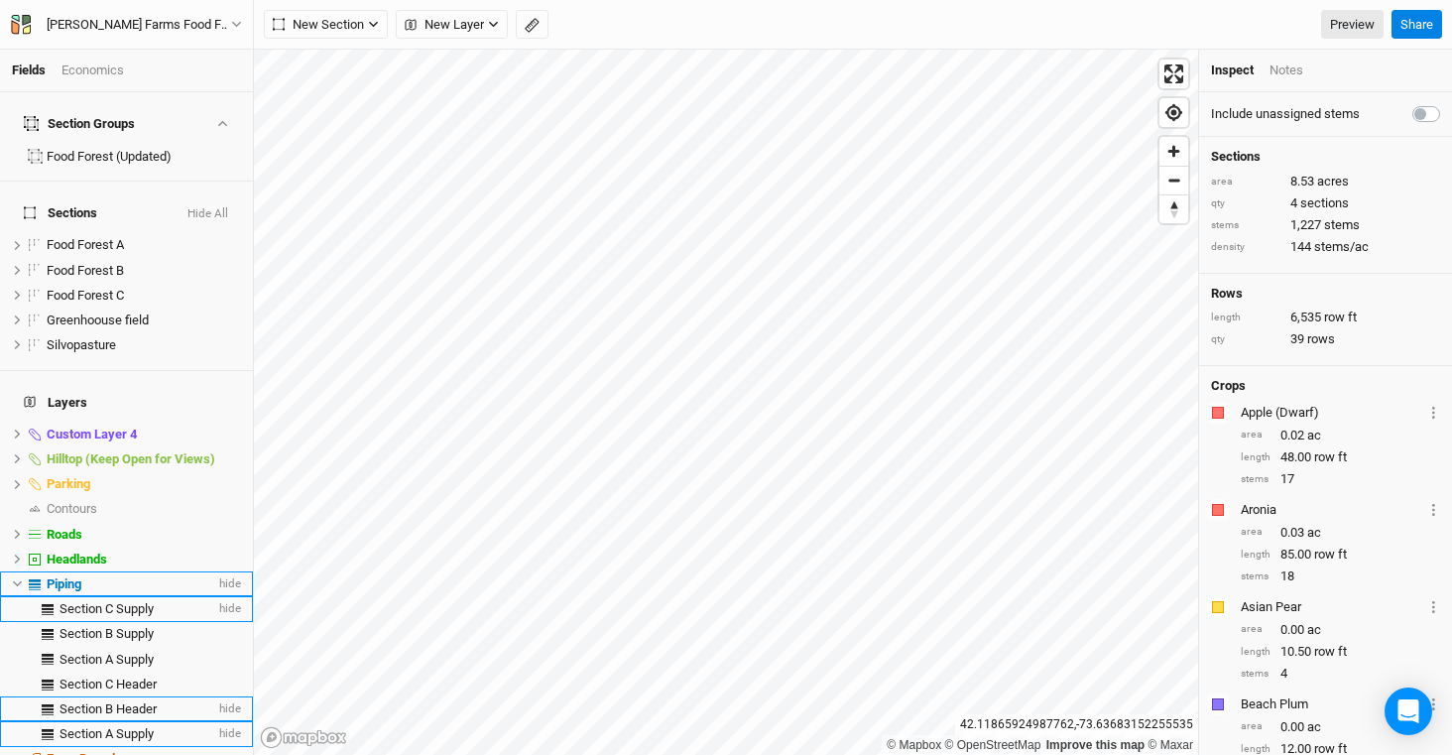
click at [102, 576] on div "Piping" at bounding box center [131, 584] width 169 height 16
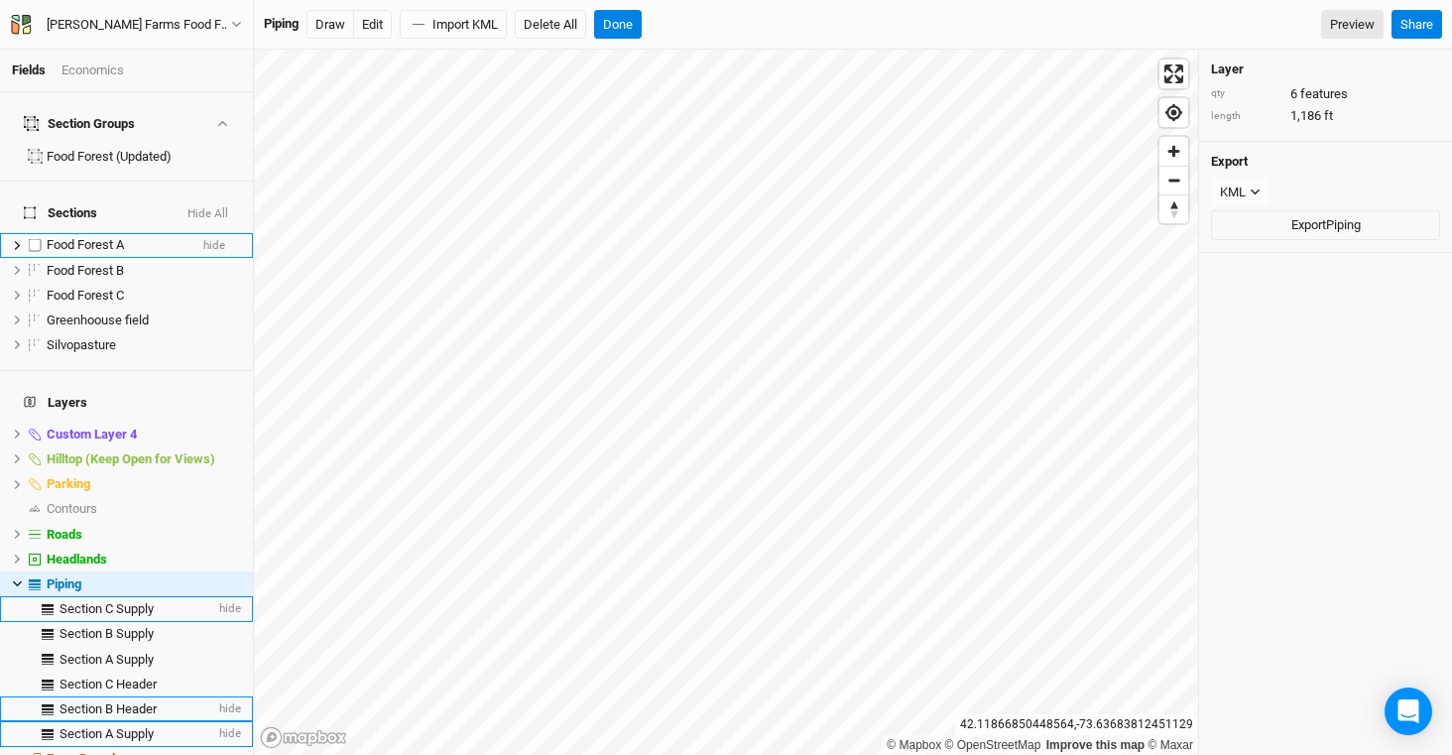
click at [98, 237] on span "Food Forest A" at bounding box center [85, 244] width 77 height 15
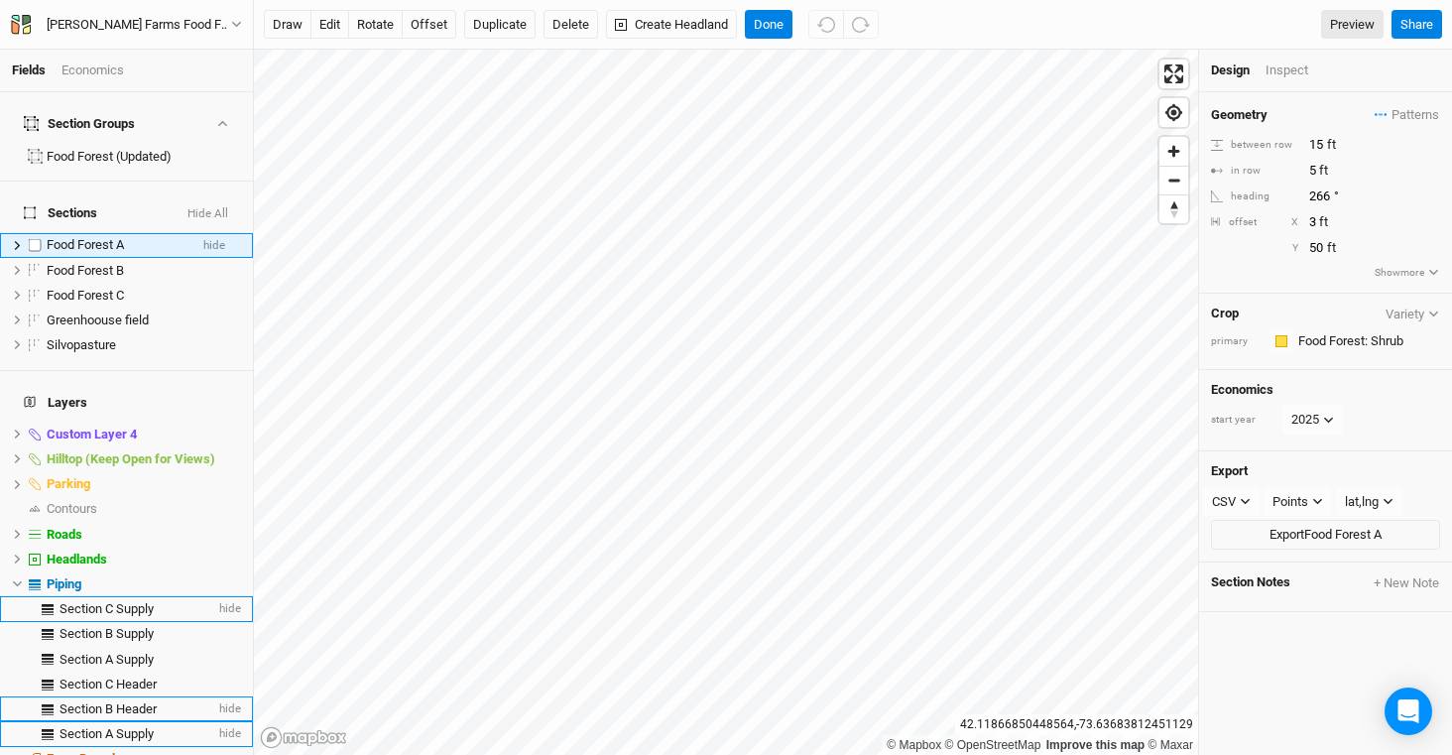
click at [37, 233] on label at bounding box center [35, 245] width 25 height 25
click at [37, 239] on input "checkbox" at bounding box center [35, 245] width 13 height 13
checkbox input "true"
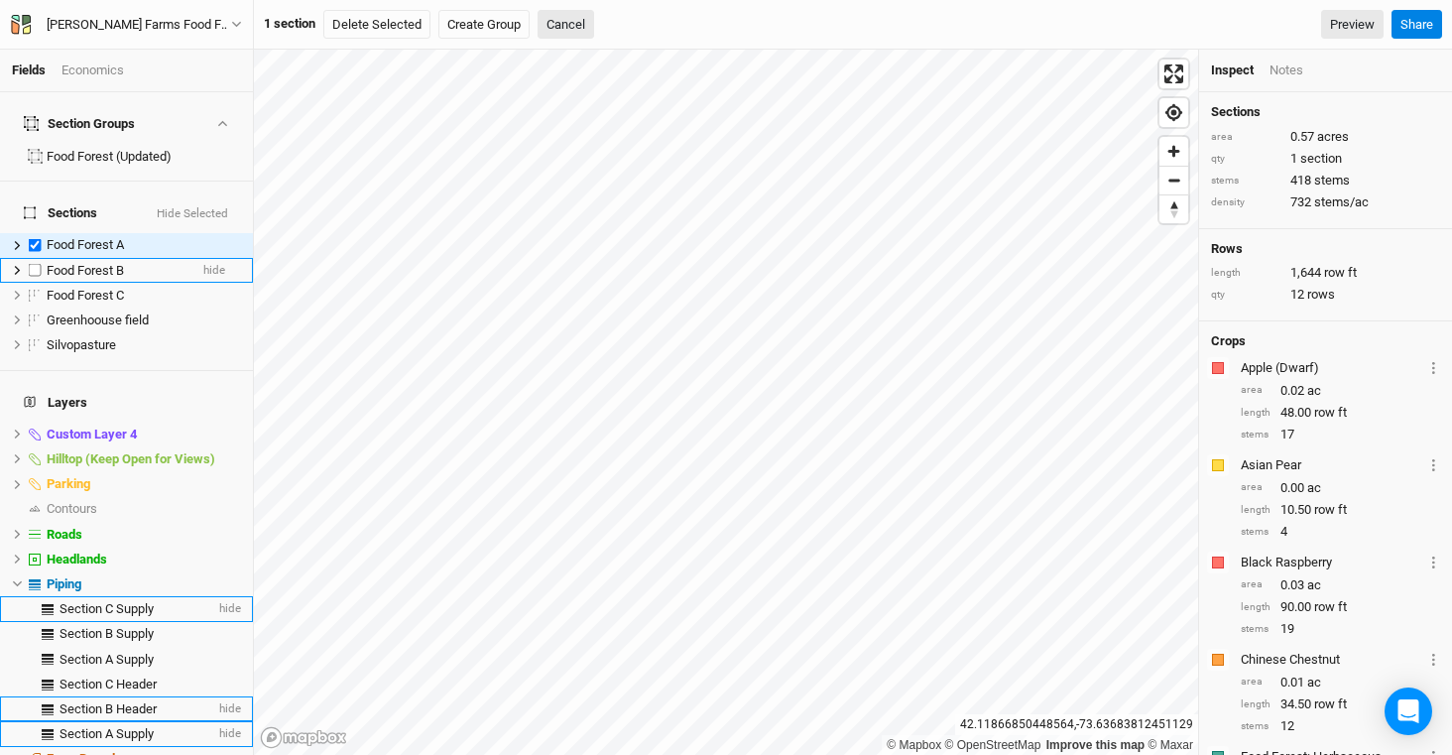
click at [36, 258] on label at bounding box center [35, 270] width 25 height 25
click at [36, 264] on input "checkbox" at bounding box center [35, 270] width 13 height 13
checkbox input "true"
click at [40, 283] on label at bounding box center [35, 295] width 25 height 25
click at [40, 289] on input "checkbox" at bounding box center [35, 295] width 13 height 13
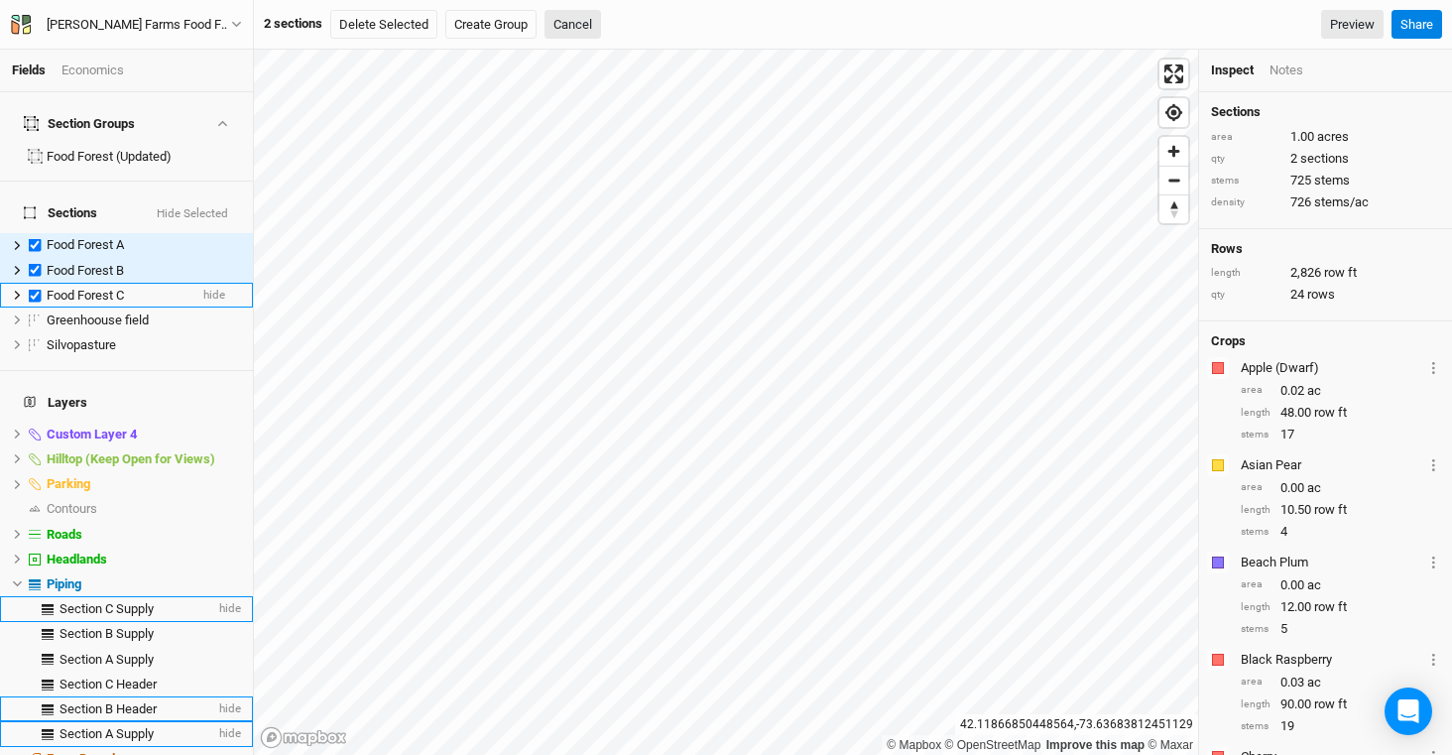
checkbox input "true"
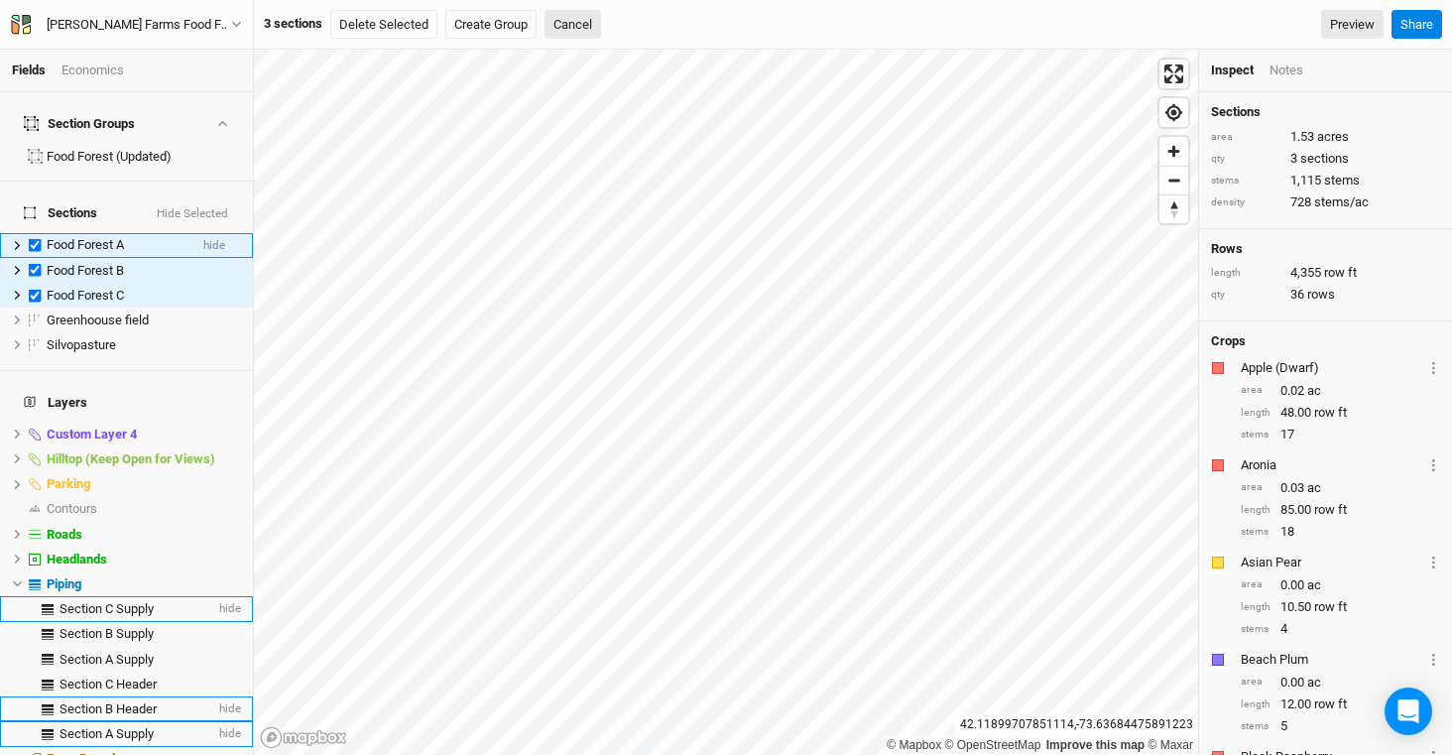
click at [17, 240] on icon at bounding box center [17, 245] width 11 height 11
